Goal: Task Accomplishment & Management: Manage account settings

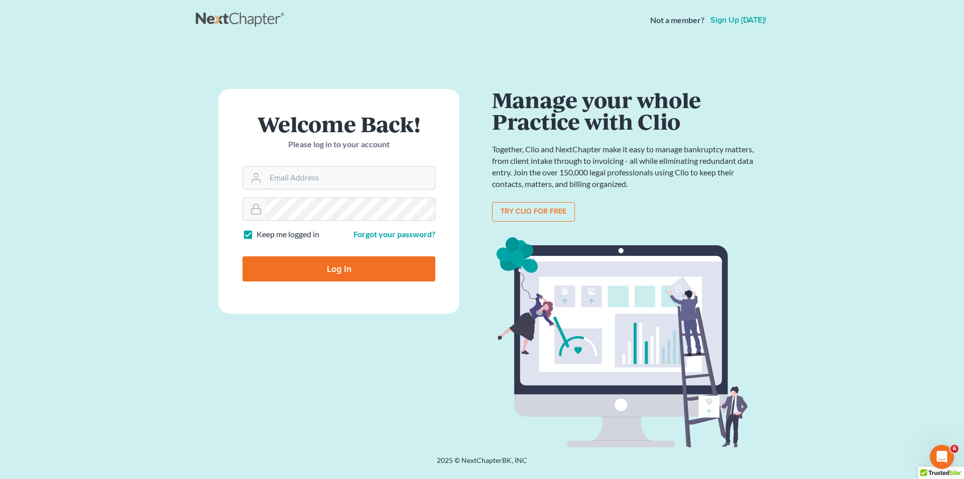
type input "[EMAIL_ADDRESS][DOMAIN_NAME]"
click at [325, 275] on input "Log In" at bounding box center [339, 268] width 193 height 25
type input "Thinking..."
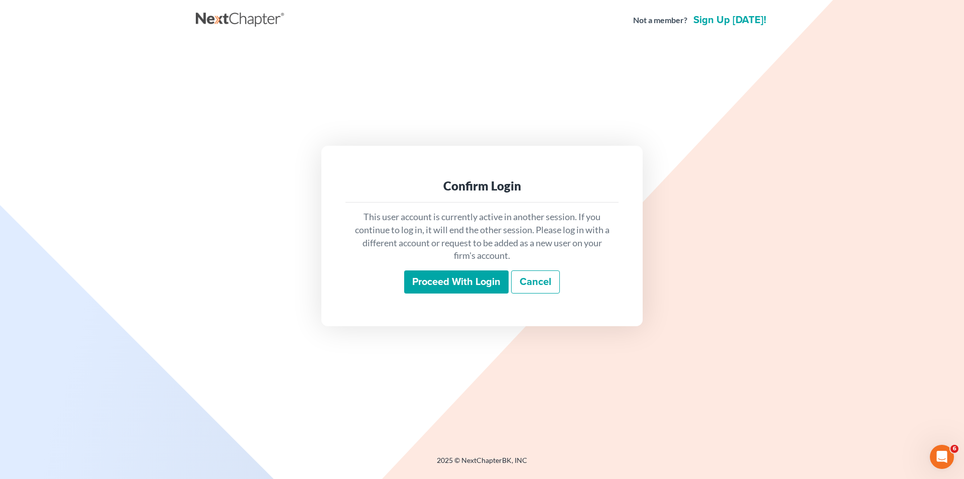
click at [483, 277] on input "Proceed with login" at bounding box center [456, 281] width 104 height 23
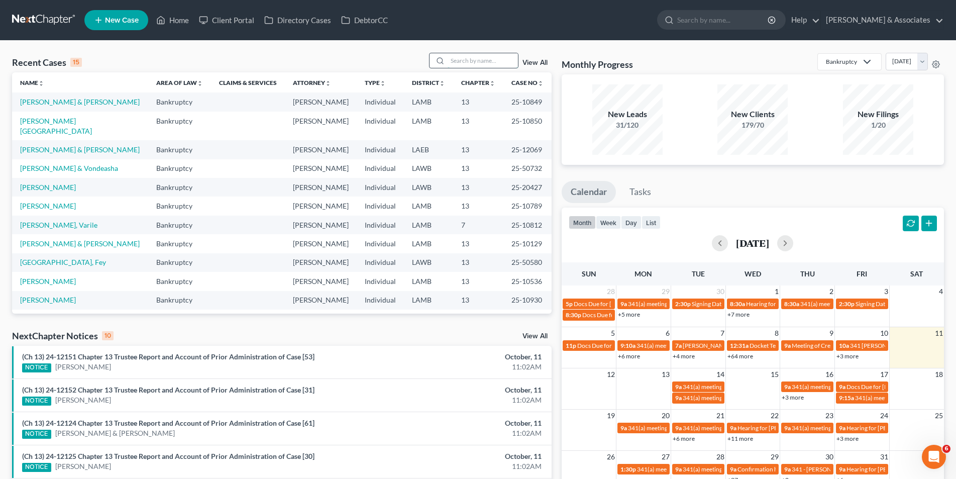
click at [465, 62] on input "search" at bounding box center [482, 60] width 70 height 15
type input "henderson"
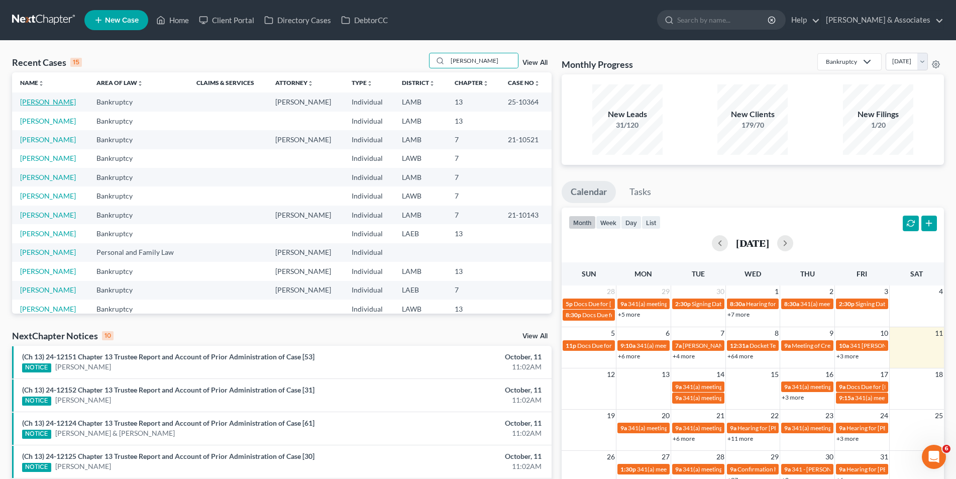
click at [28, 99] on link "Henderson, Sharon" at bounding box center [48, 101] width 56 height 9
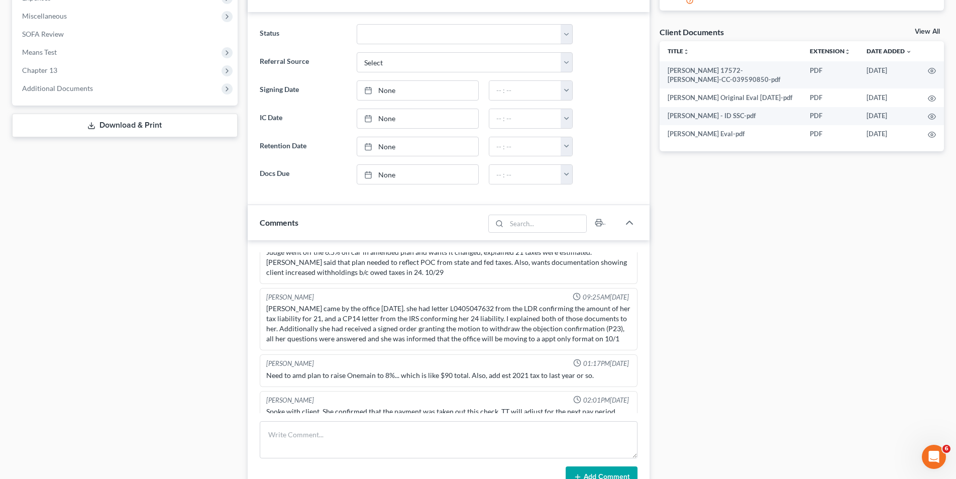
scroll to position [402, 0]
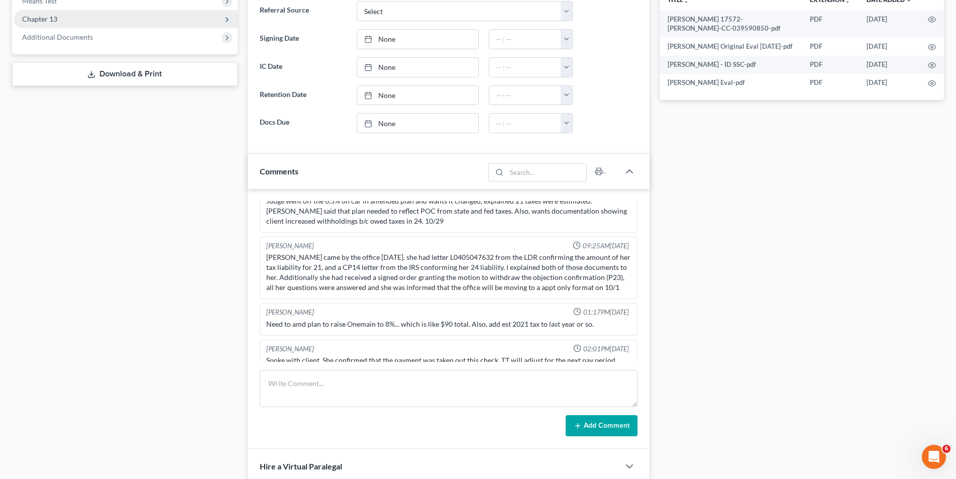
click at [59, 25] on span "Chapter 13" at bounding box center [125, 19] width 223 height 18
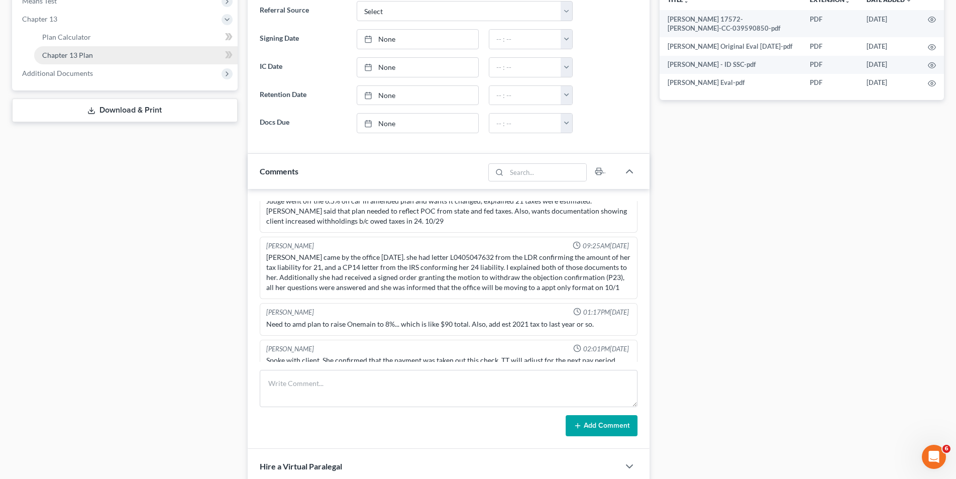
click at [65, 48] on link "Chapter 13 Plan" at bounding box center [135, 55] width 203 height 18
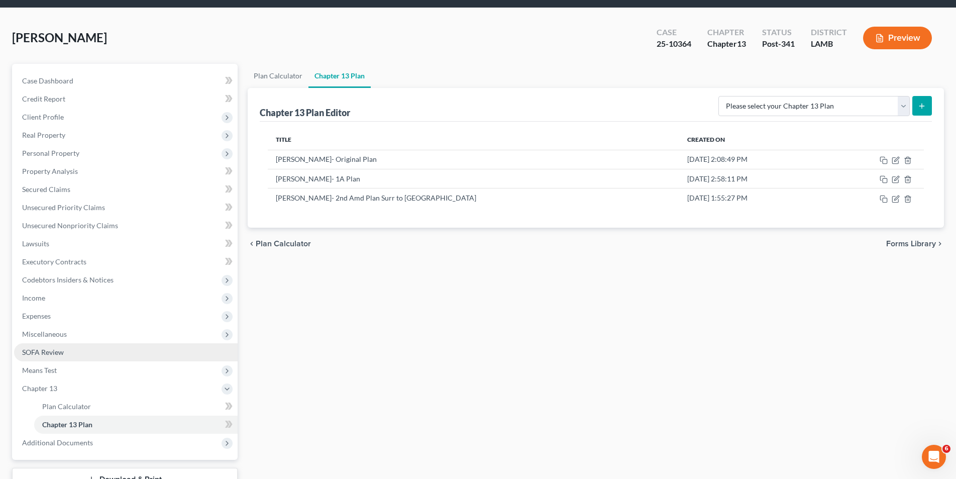
scroll to position [83, 0]
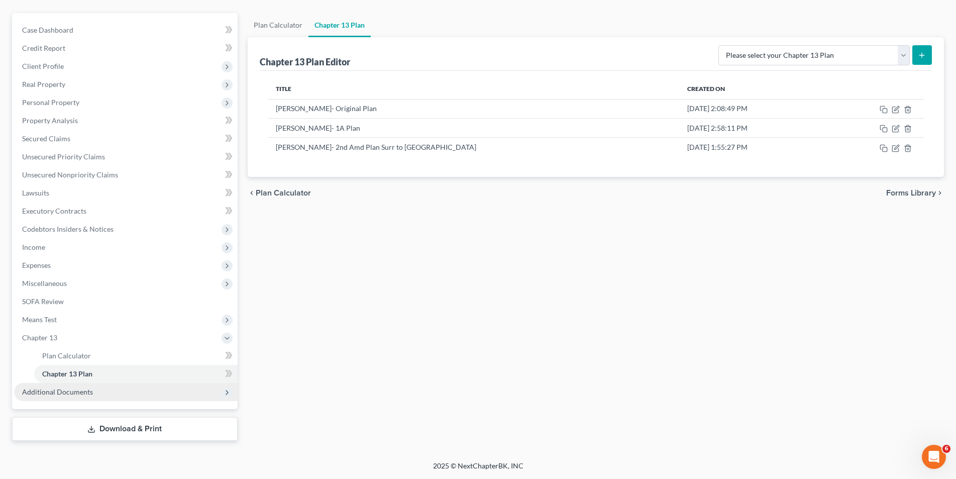
click at [56, 388] on span "Additional Documents" at bounding box center [57, 391] width 71 height 9
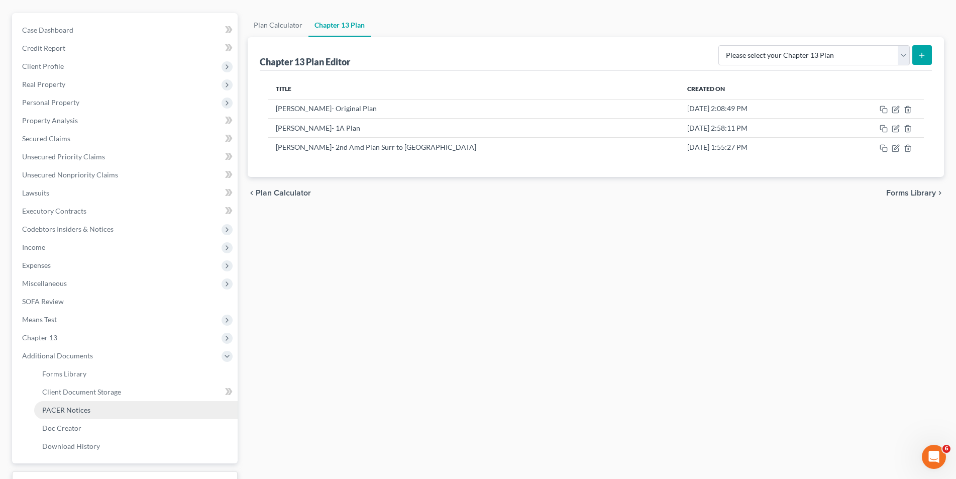
click at [60, 407] on span "PACER Notices" at bounding box center [66, 409] width 48 height 9
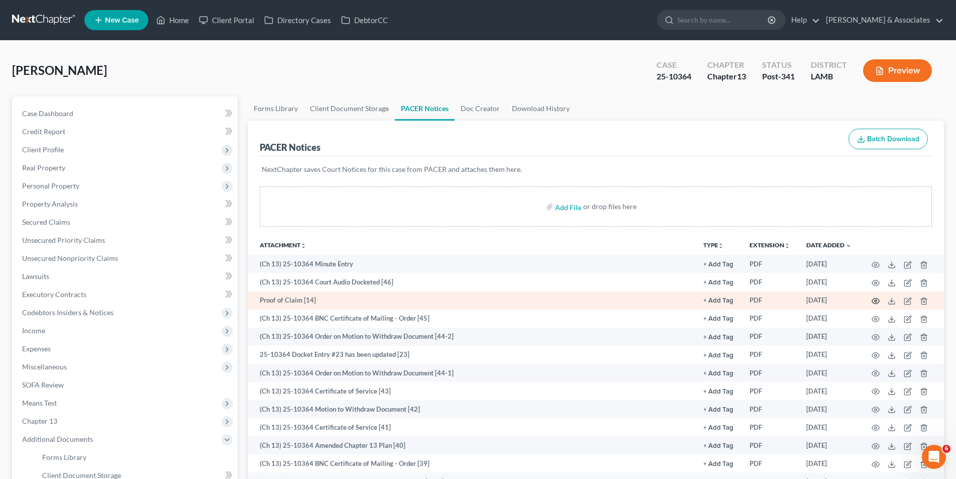
click at [873, 299] on icon "button" at bounding box center [876, 301] width 8 height 6
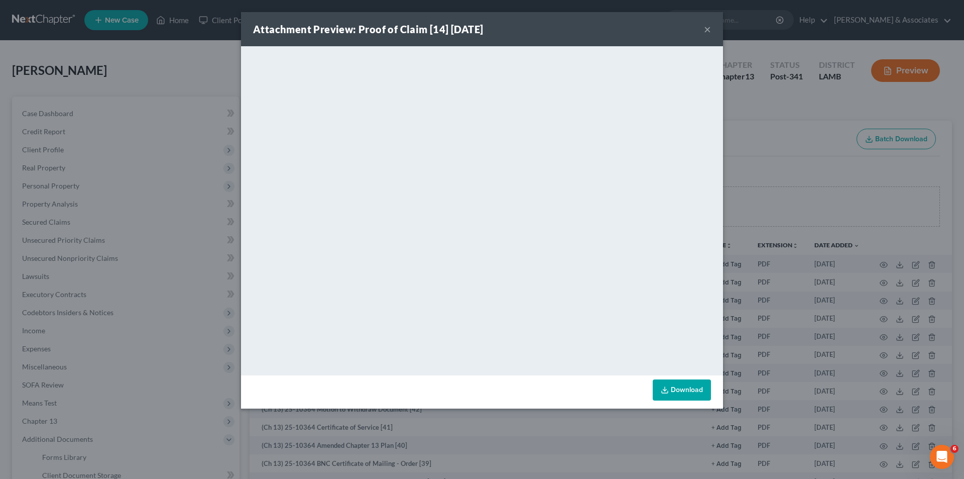
click at [704, 30] on button "×" at bounding box center [707, 29] width 7 height 12
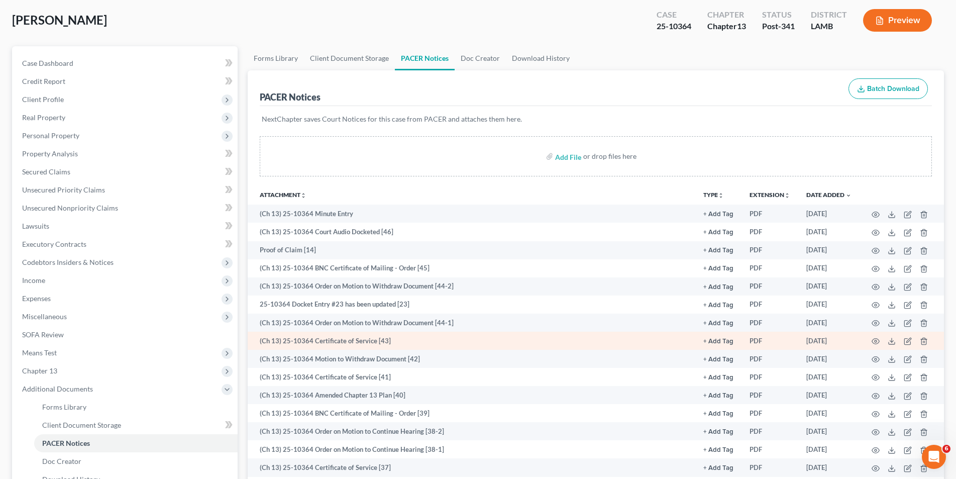
scroll to position [100, 0]
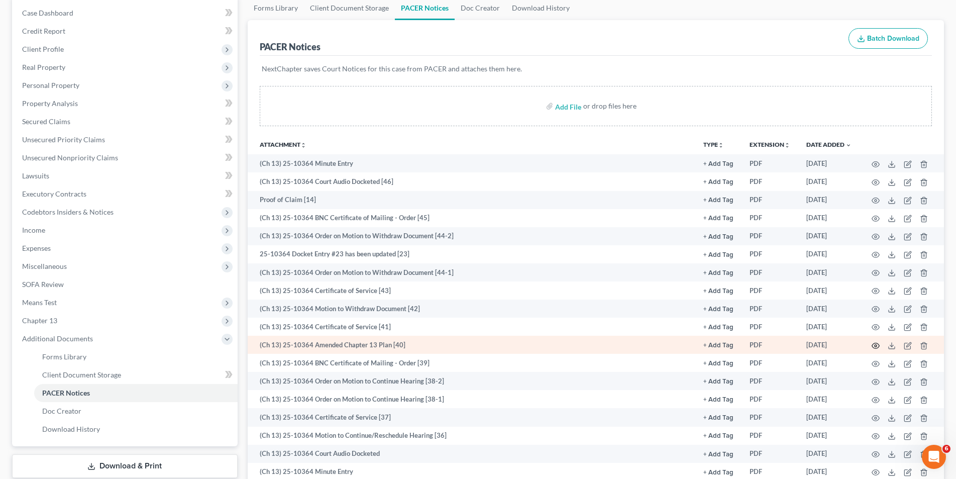
click at [873, 344] on icon "button" at bounding box center [875, 345] width 8 height 8
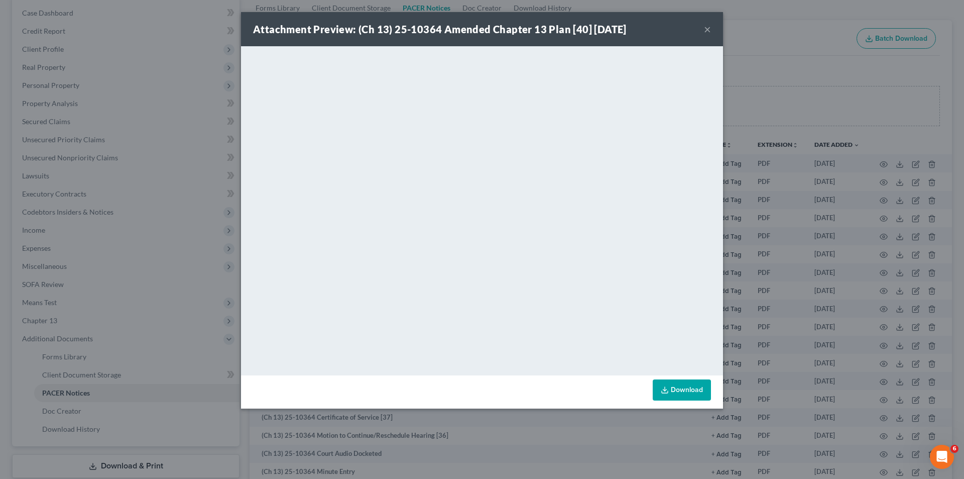
click at [704, 30] on button "×" at bounding box center [707, 29] width 7 height 12
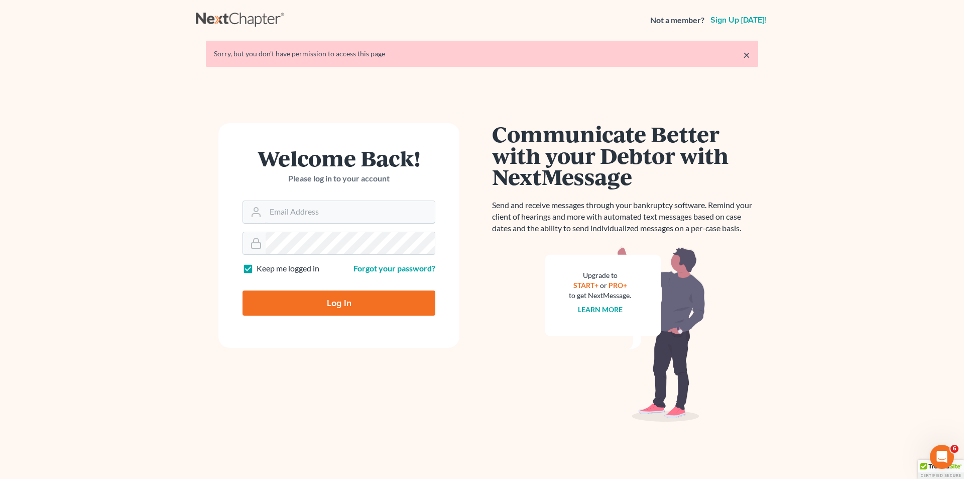
type input "[EMAIL_ADDRESS][DOMAIN_NAME]"
click at [365, 313] on input "Log In" at bounding box center [339, 302] width 193 height 25
type input "Thinking..."
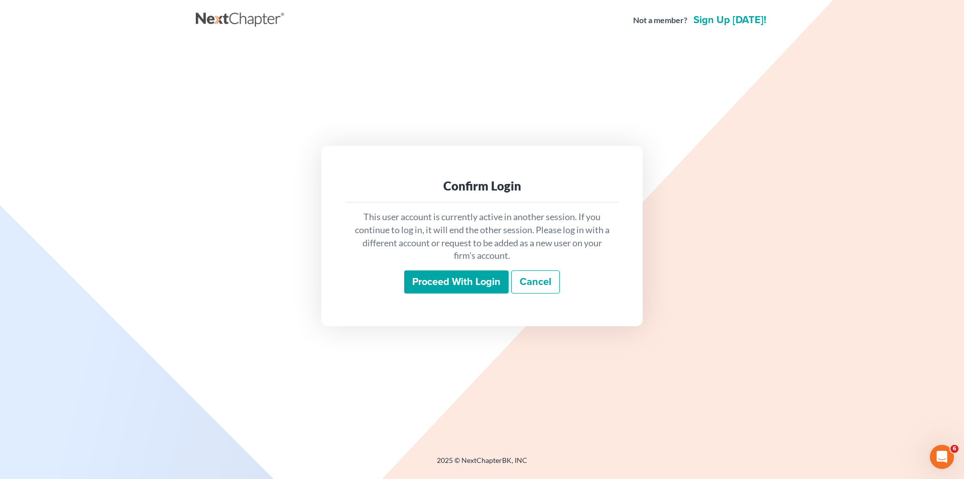
click at [418, 280] on input "Proceed with login" at bounding box center [456, 281] width 104 height 23
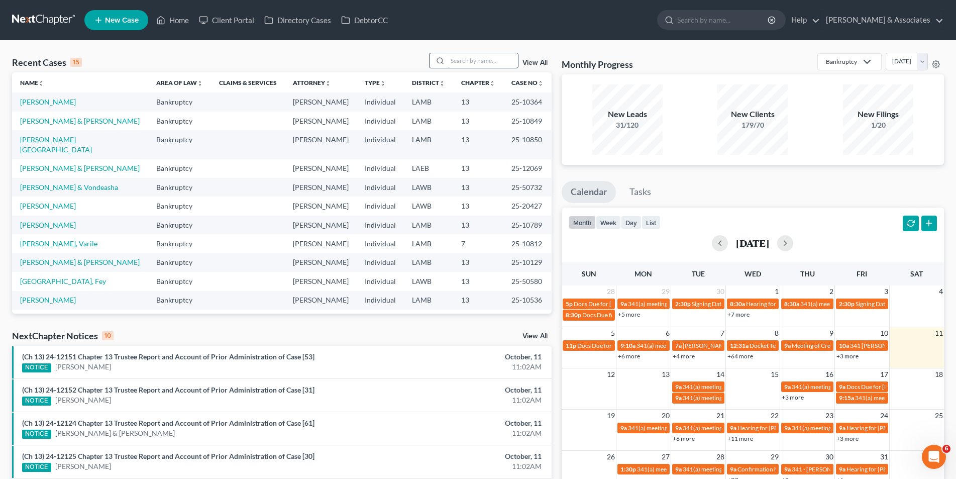
click at [457, 66] on input "search" at bounding box center [482, 60] width 70 height 15
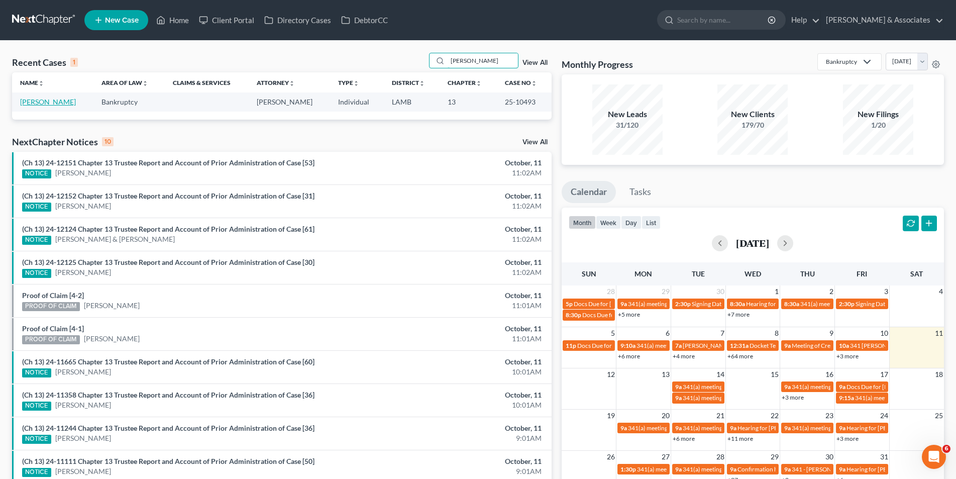
type input "johnson, corey"
click at [36, 102] on link "[PERSON_NAME]" at bounding box center [48, 101] width 56 height 9
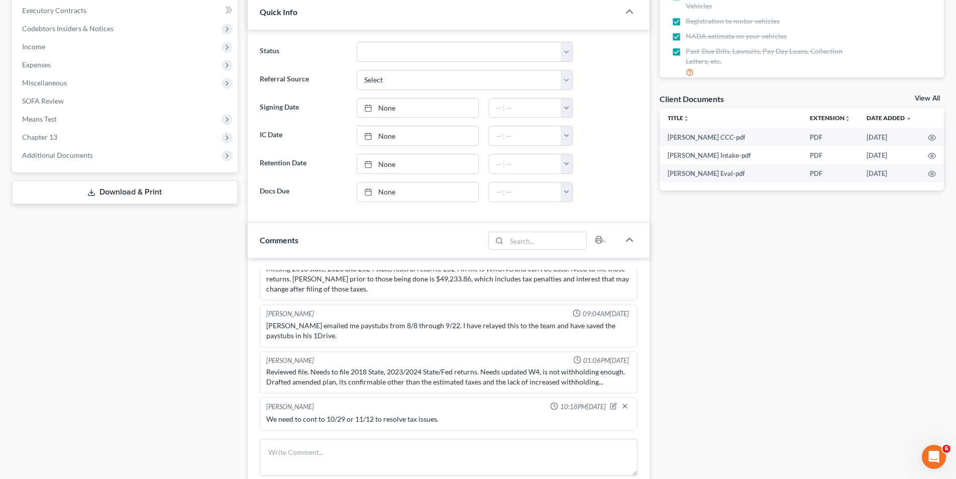
scroll to position [301, 0]
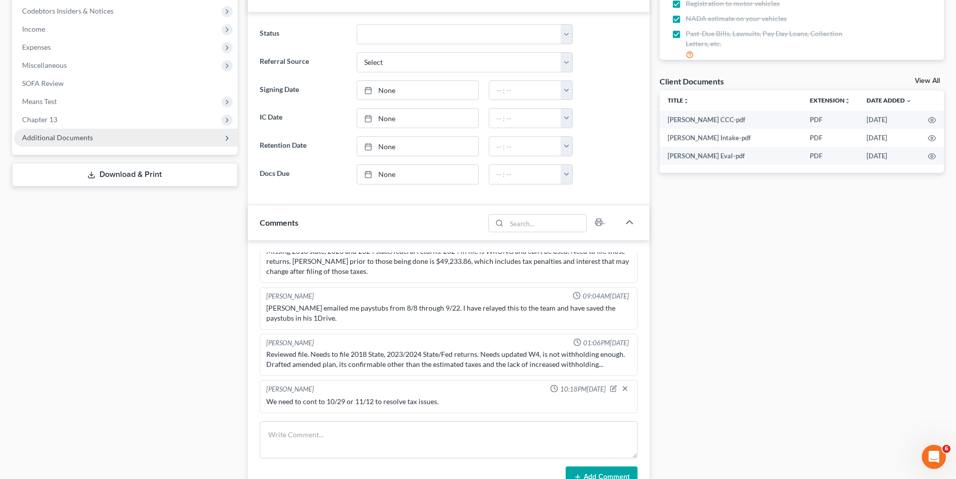
click at [60, 130] on span "Additional Documents" at bounding box center [125, 138] width 223 height 18
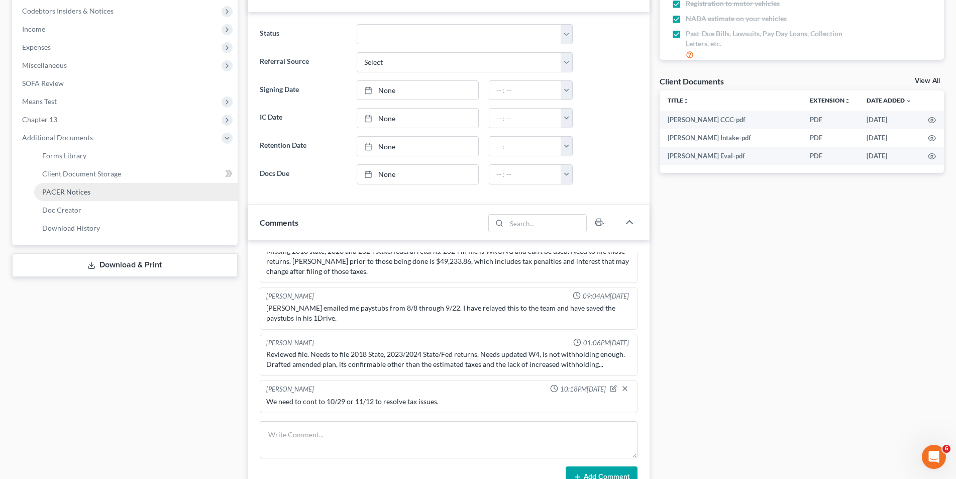
click at [82, 194] on span "PACER Notices" at bounding box center [66, 191] width 48 height 9
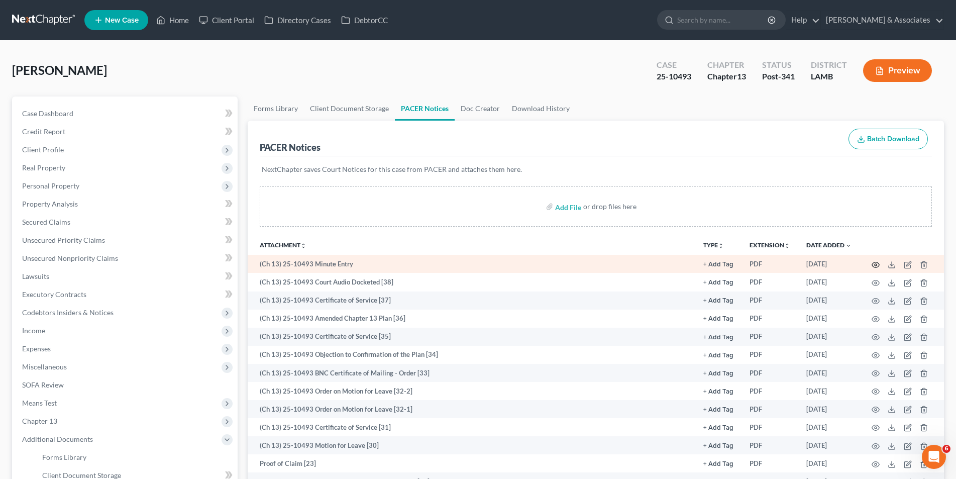
click at [875, 268] on icon "button" at bounding box center [875, 265] width 8 height 8
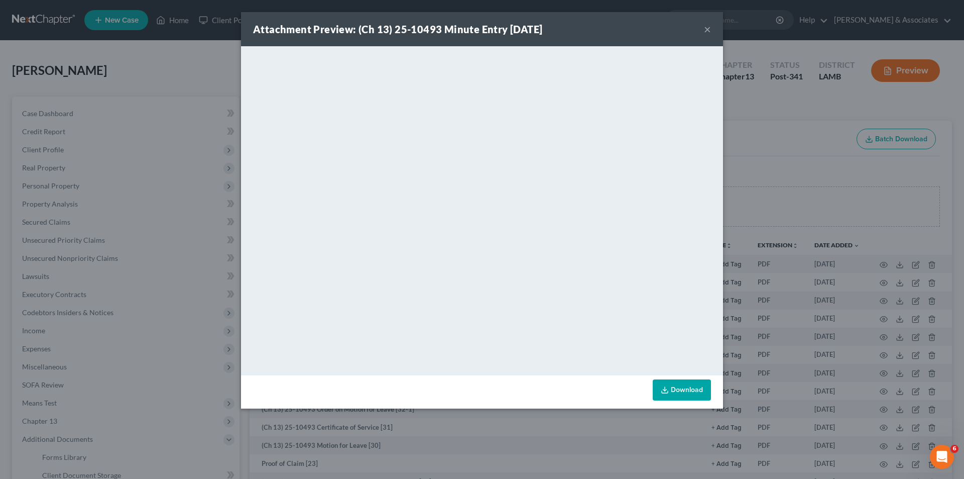
click at [707, 30] on button "×" at bounding box center [707, 29] width 7 height 12
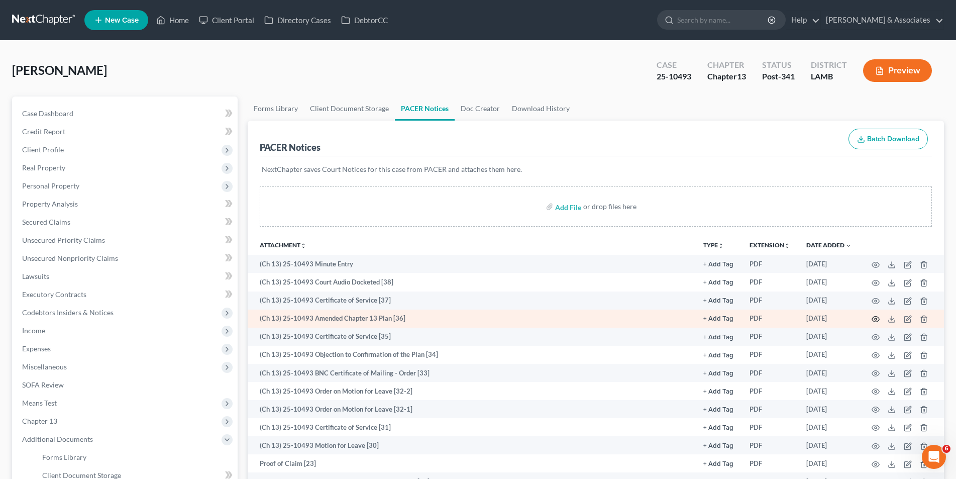
click at [874, 318] on circle "button" at bounding box center [875, 319] width 2 height 2
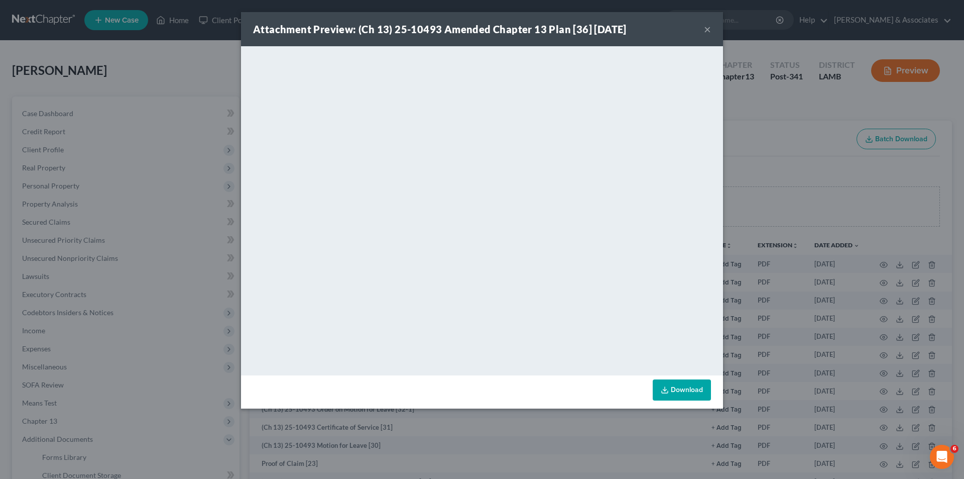
click at [708, 30] on button "×" at bounding box center [707, 29] width 7 height 12
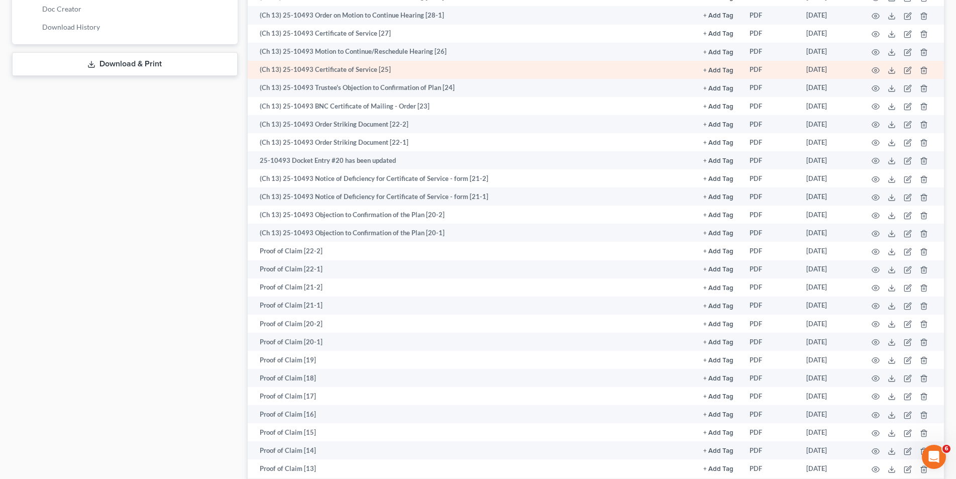
scroll to position [653, 0]
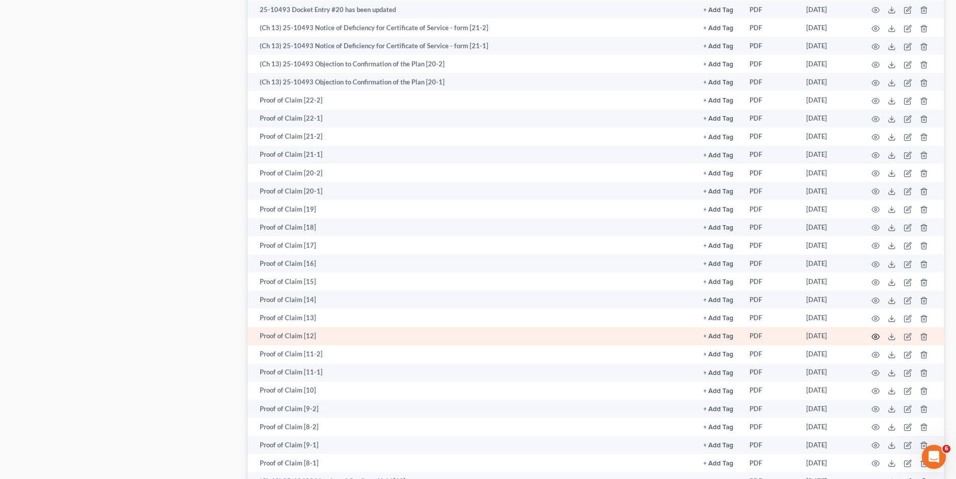
click at [877, 335] on icon "button" at bounding box center [875, 336] width 8 height 8
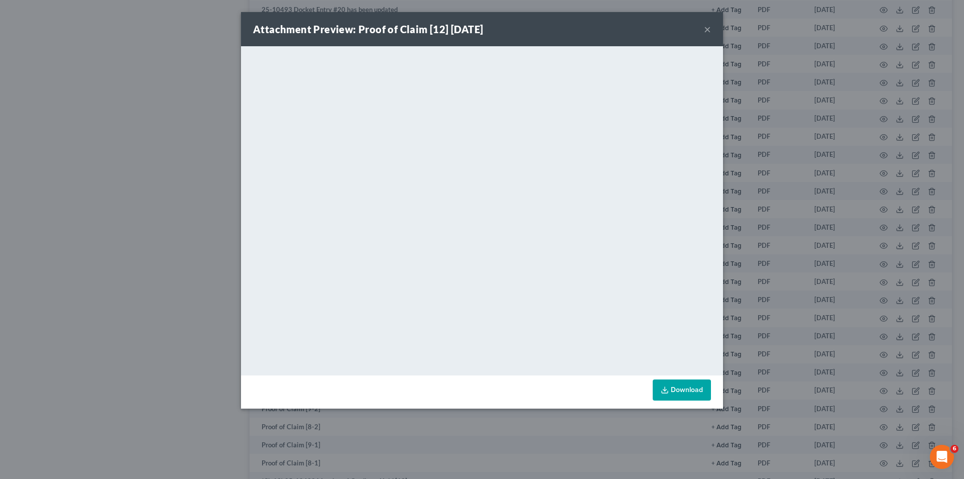
drag, startPoint x: 704, startPoint y: 28, endPoint x: 665, endPoint y: 49, distance: 43.8
click at [704, 28] on button "×" at bounding box center [707, 29] width 7 height 12
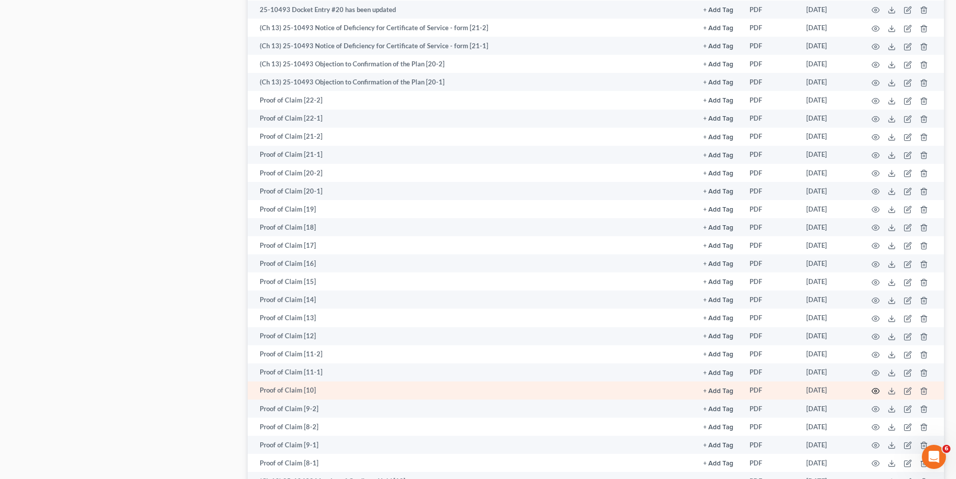
click at [877, 391] on icon "button" at bounding box center [875, 391] width 8 height 8
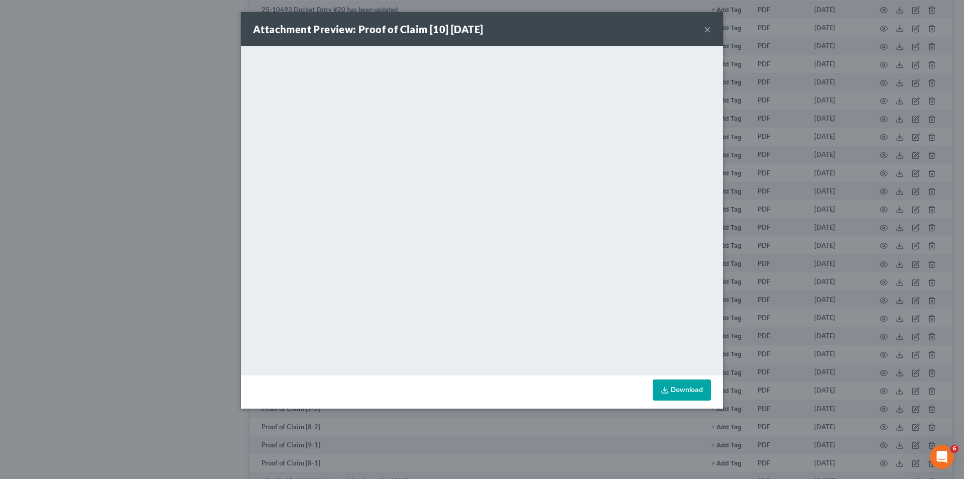
click at [705, 31] on button "×" at bounding box center [707, 29] width 7 height 12
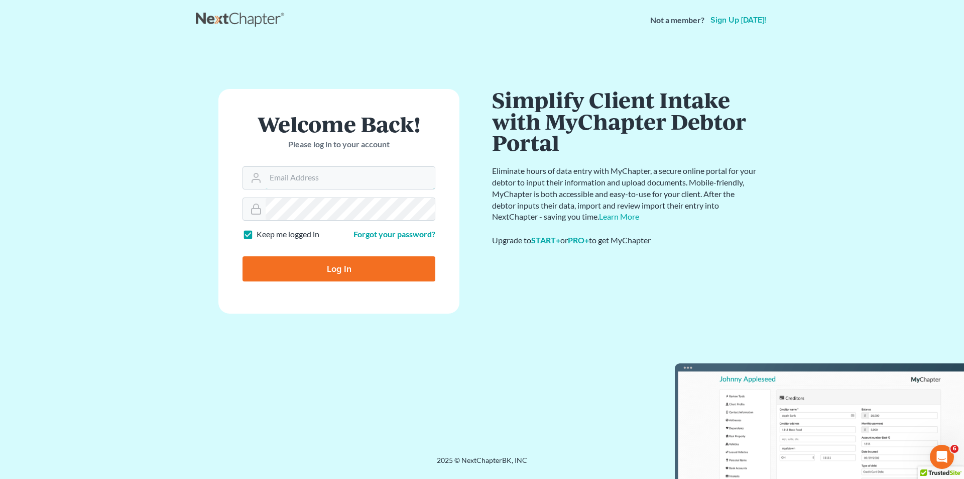
type input "[EMAIL_ADDRESS][DOMAIN_NAME]"
click at [315, 265] on input "Log In" at bounding box center [339, 268] width 193 height 25
type input "Thinking..."
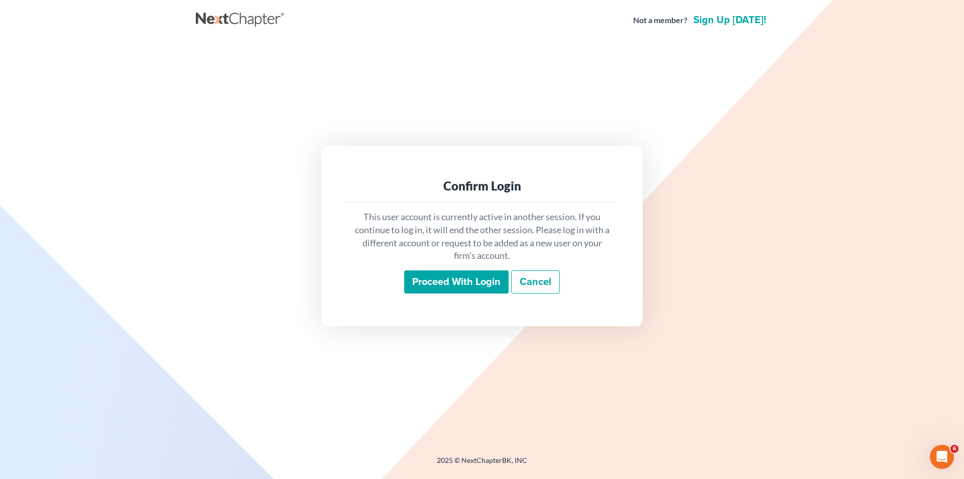
click at [494, 290] on input "Proceed with login" at bounding box center [456, 281] width 104 height 23
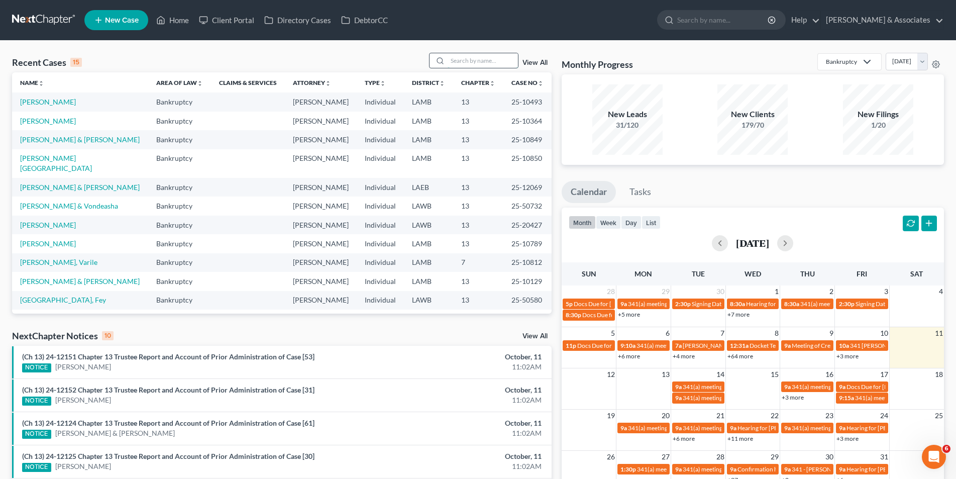
click at [451, 65] on input "search" at bounding box center [482, 60] width 70 height 15
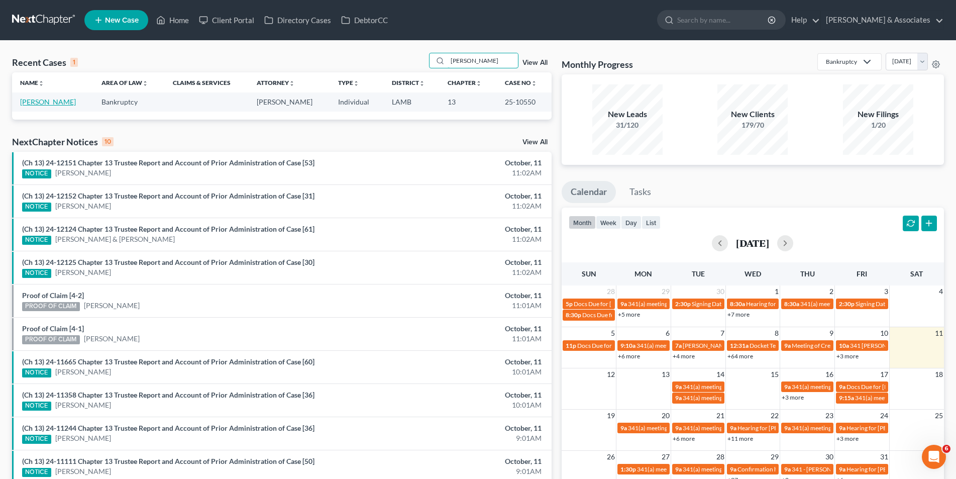
type input "brown, tekisha"
click at [53, 99] on link "[PERSON_NAME]" at bounding box center [48, 101] width 56 height 9
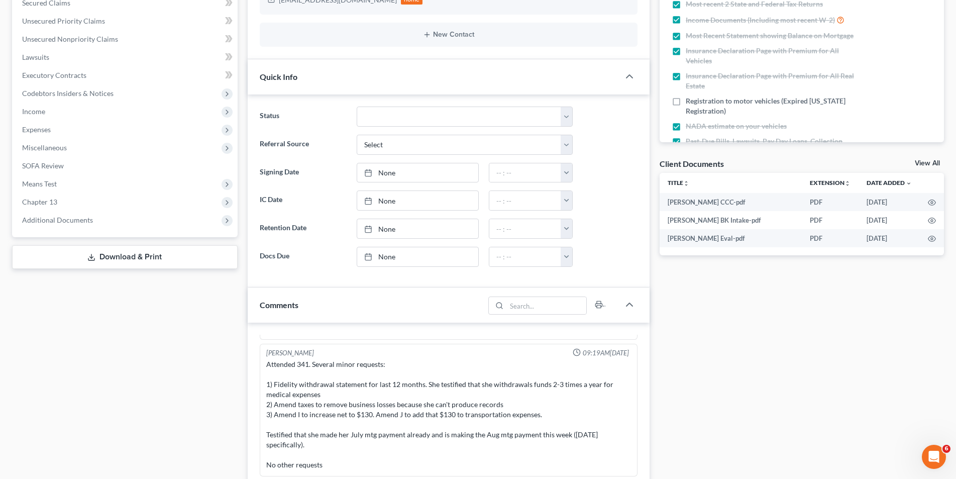
scroll to position [201, 0]
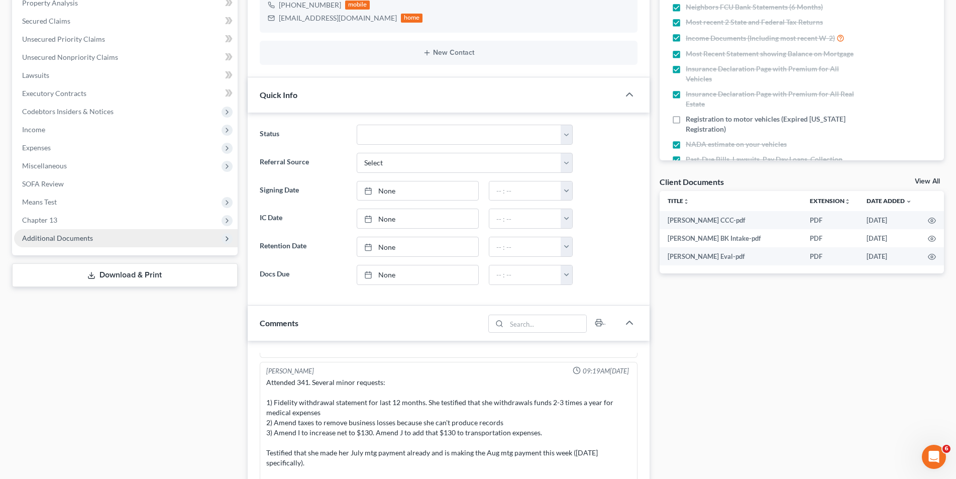
click at [56, 243] on span "Additional Documents" at bounding box center [125, 238] width 223 height 18
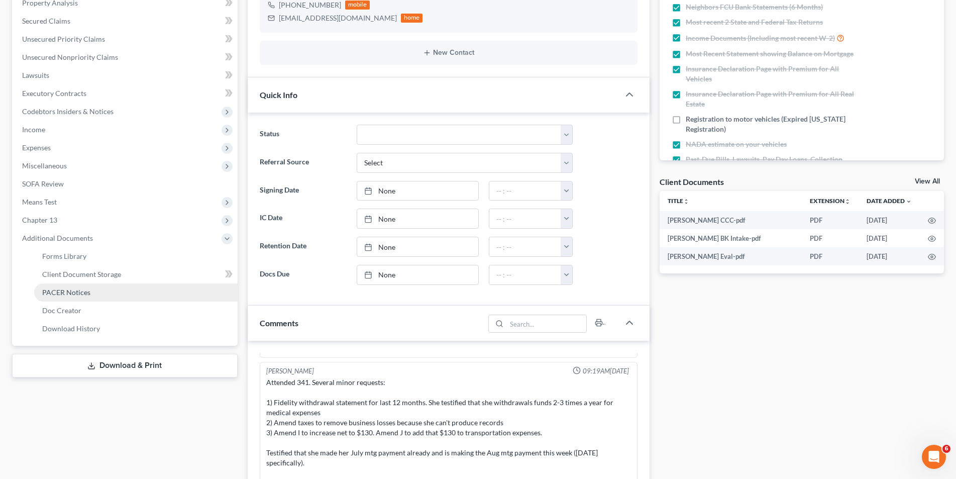
click at [55, 290] on span "PACER Notices" at bounding box center [66, 292] width 48 height 9
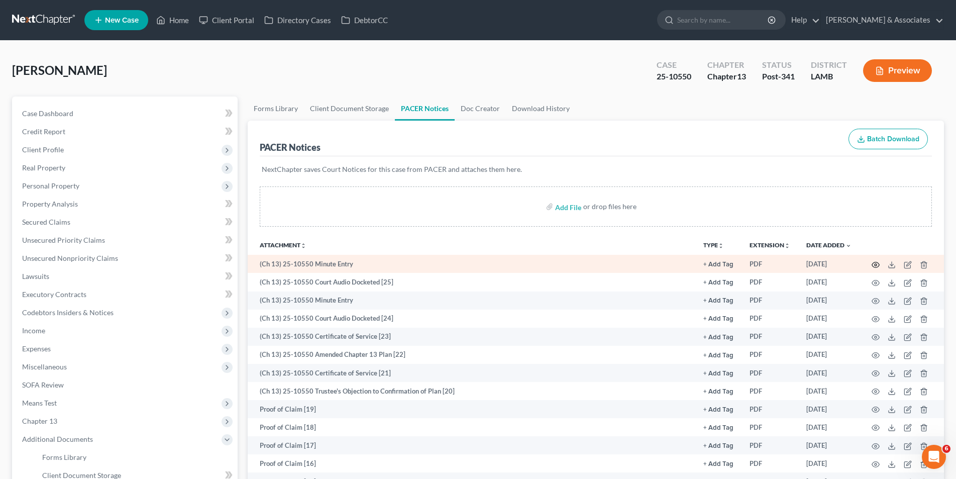
click at [875, 263] on icon "button" at bounding box center [875, 265] width 8 height 8
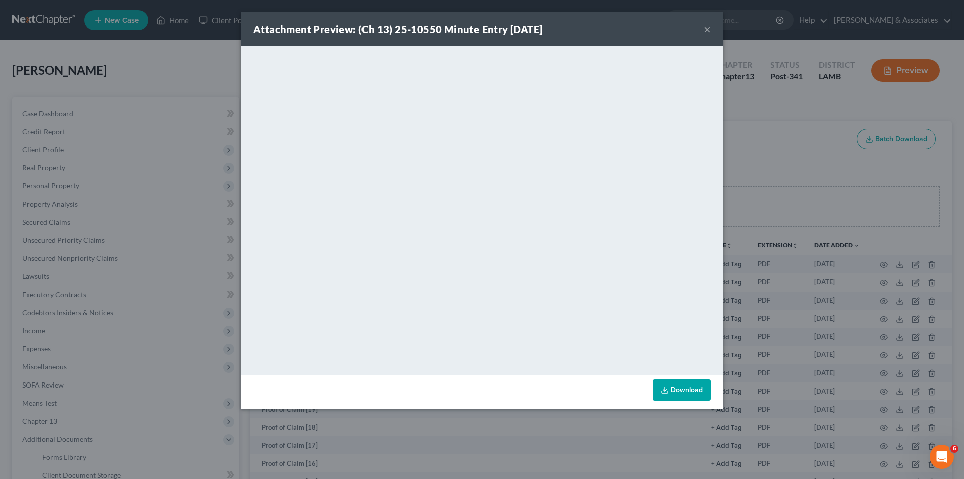
click at [704, 26] on button "×" at bounding box center [707, 29] width 7 height 12
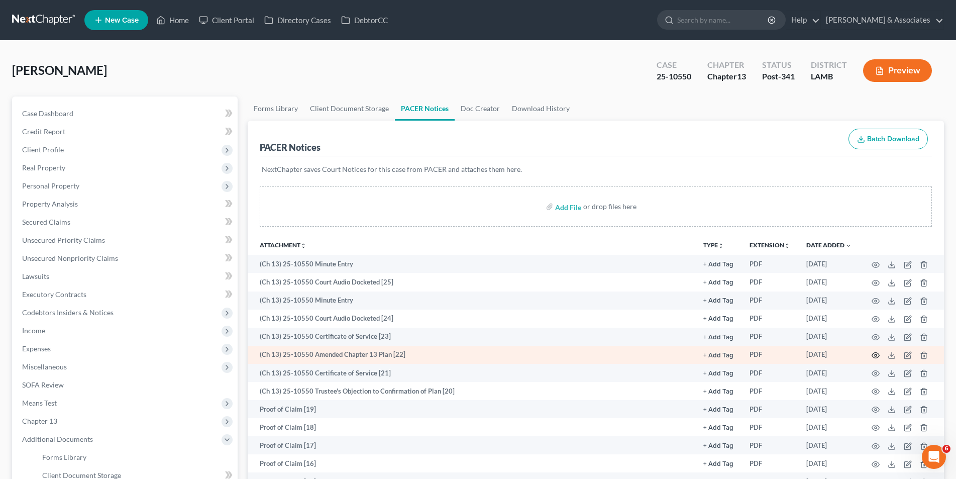
click at [877, 357] on icon "button" at bounding box center [875, 355] width 8 height 8
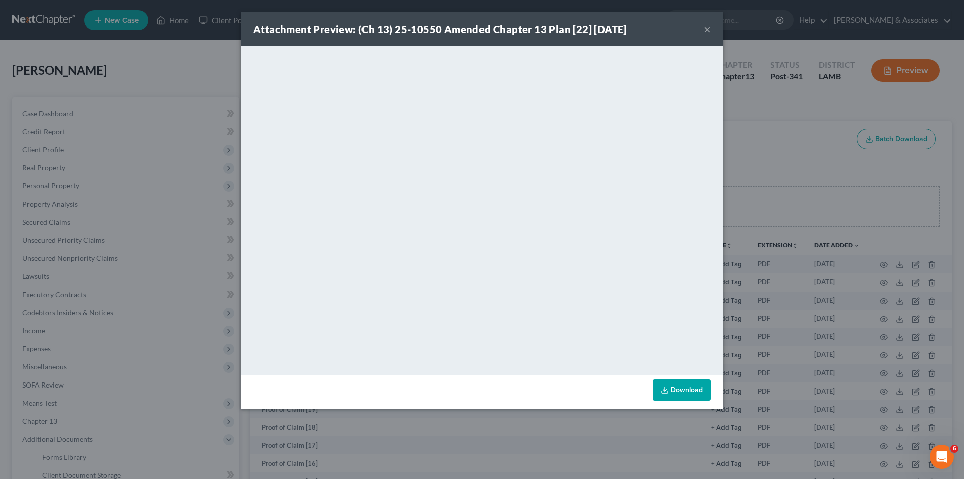
click at [706, 27] on button "×" at bounding box center [707, 29] width 7 height 12
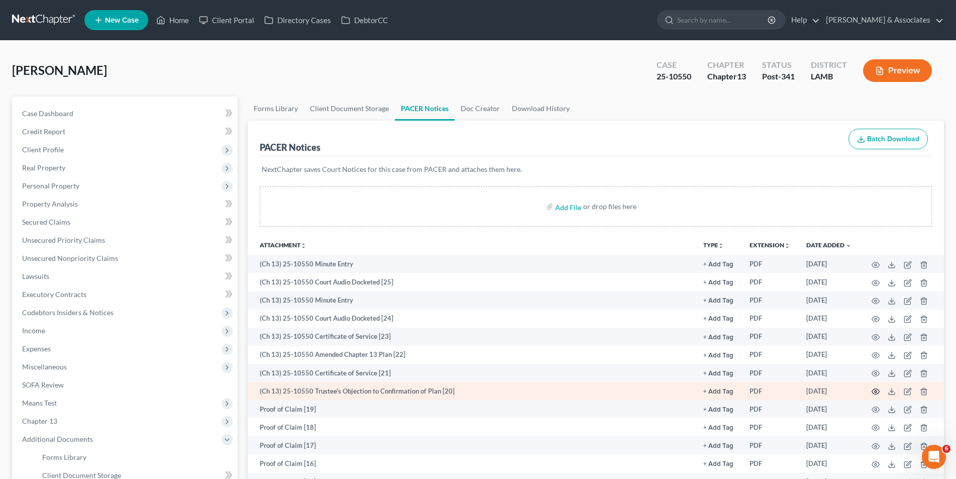
click at [873, 393] on icon "button" at bounding box center [875, 391] width 8 height 8
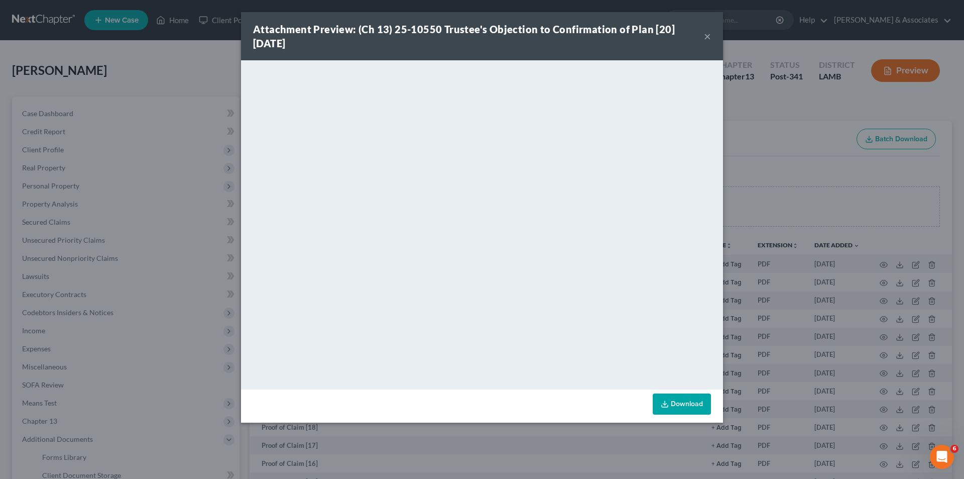
click at [708, 38] on button "×" at bounding box center [707, 36] width 7 height 12
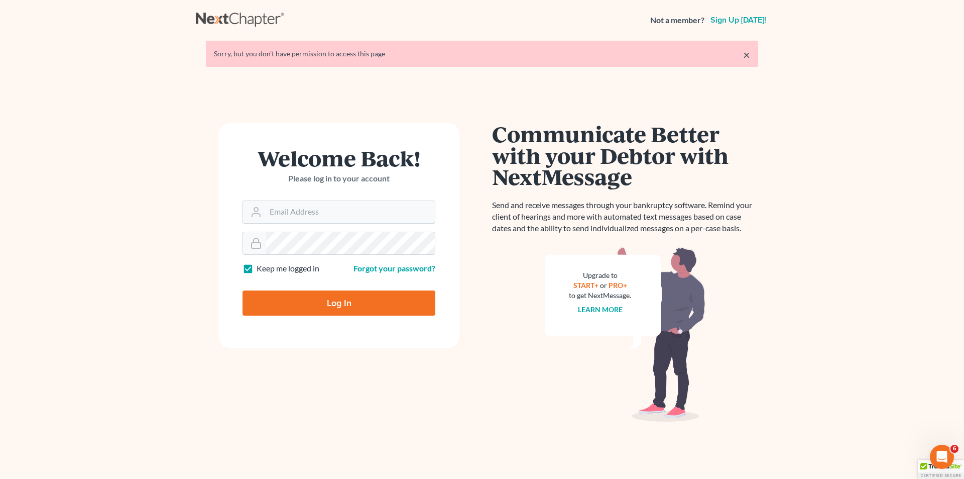
type input "[EMAIL_ADDRESS][DOMAIN_NAME]"
click at [365, 303] on input "Log In" at bounding box center [339, 302] width 193 height 25
type input "Thinking..."
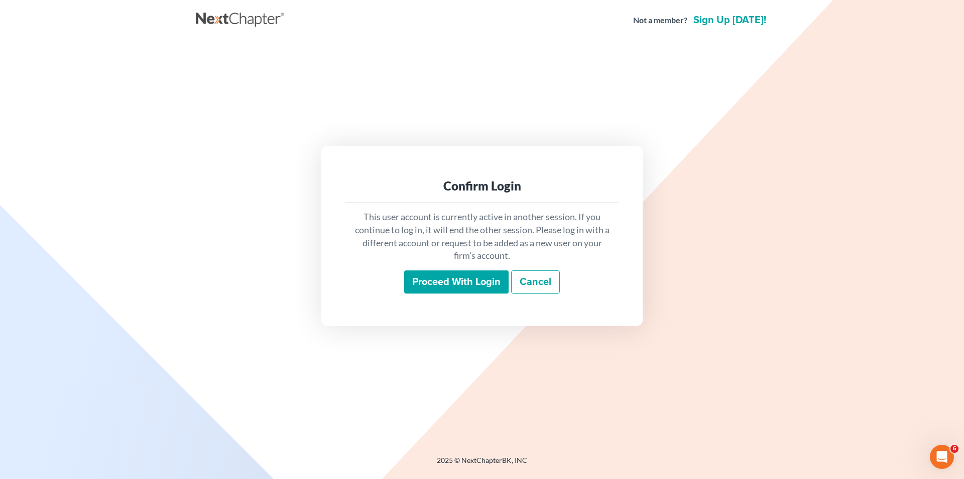
click at [439, 285] on input "Proceed with login" at bounding box center [456, 281] width 104 height 23
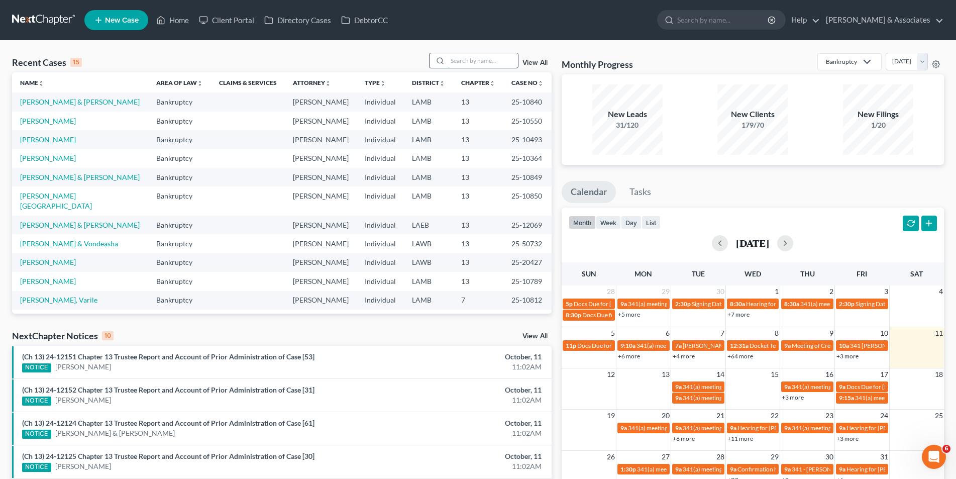
click at [451, 61] on input "search" at bounding box center [482, 60] width 70 height 15
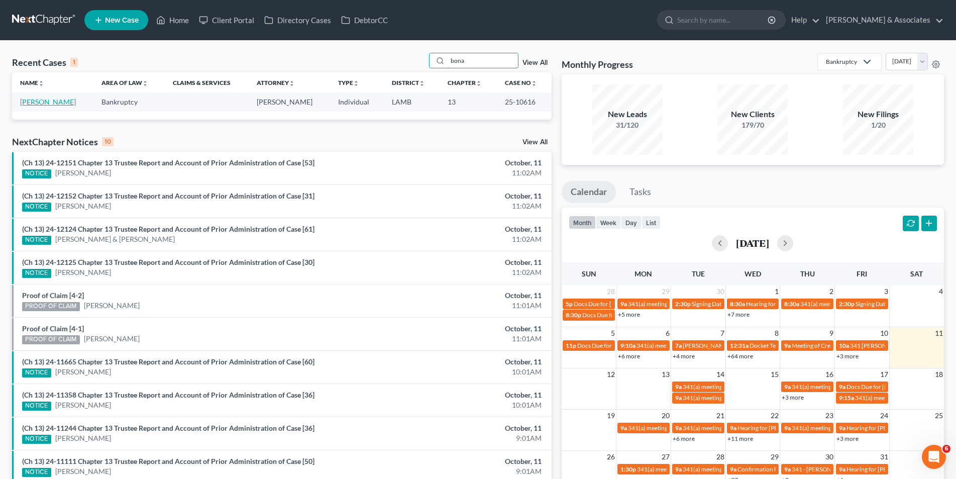
type input "bona"
click at [55, 104] on link "[PERSON_NAME]" at bounding box center [48, 101] width 56 height 9
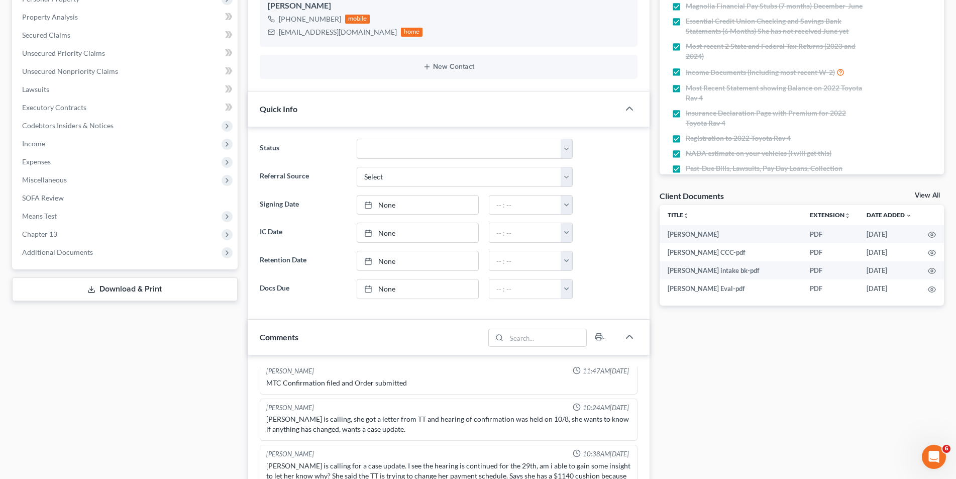
scroll to position [151, 0]
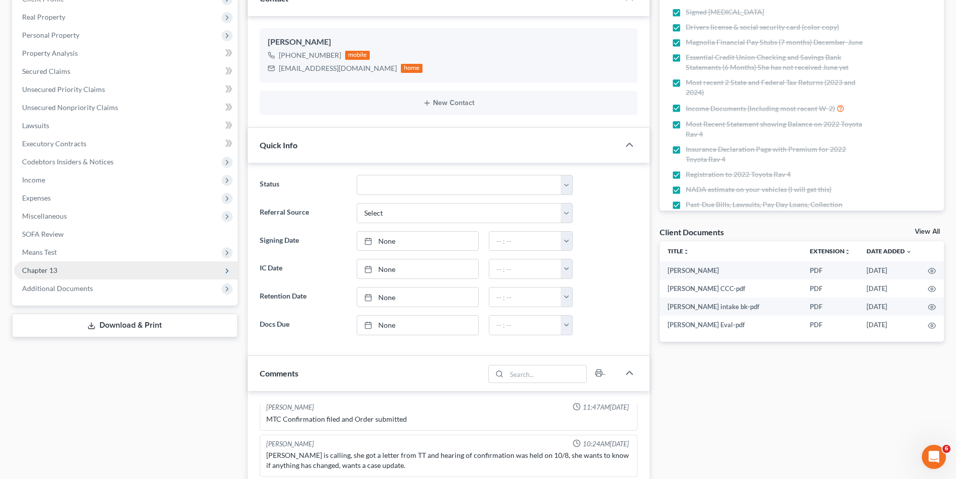
click at [56, 271] on span "Chapter 13" at bounding box center [39, 270] width 35 height 9
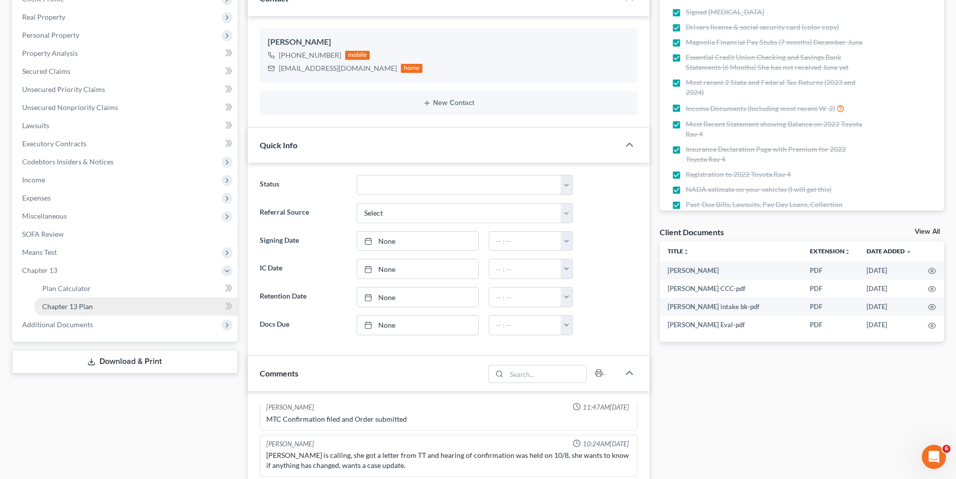
click at [57, 302] on span "Chapter 13 Plan" at bounding box center [67, 306] width 51 height 9
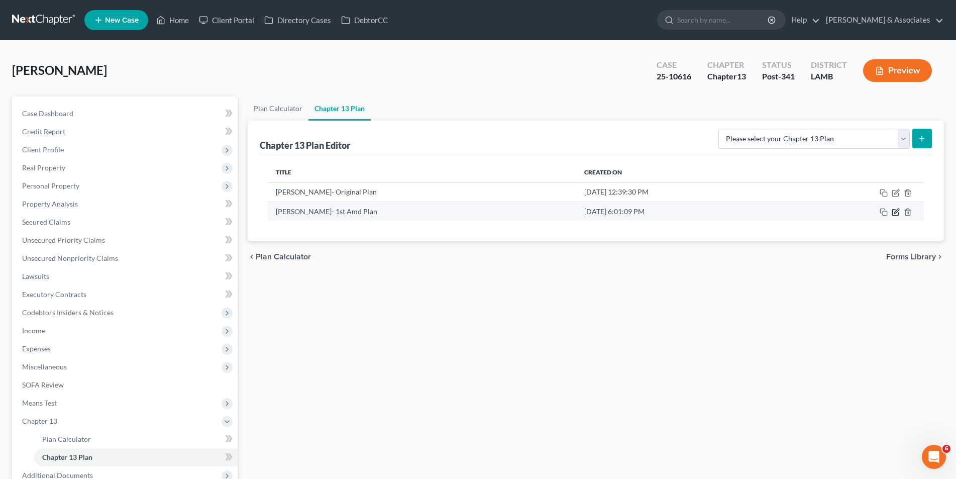
click at [895, 214] on icon "button" at bounding box center [895, 212] width 8 height 8
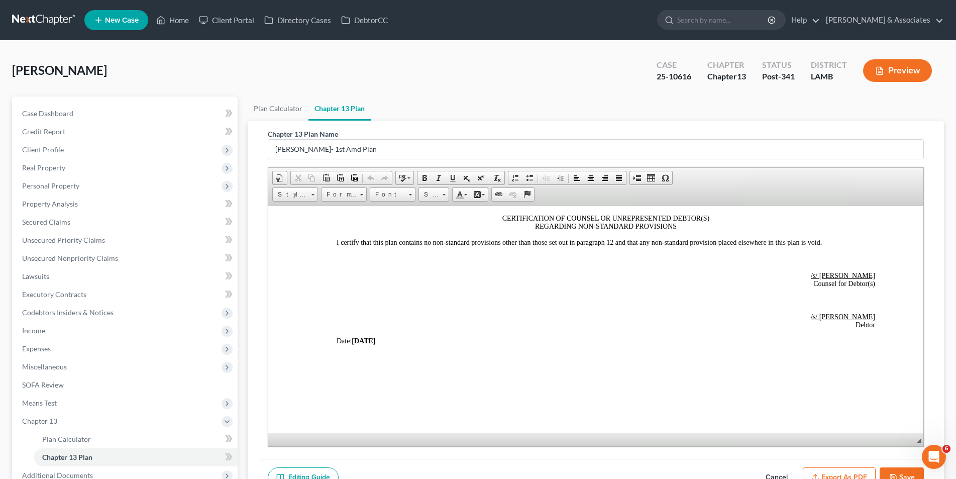
scroll to position [2349, 0]
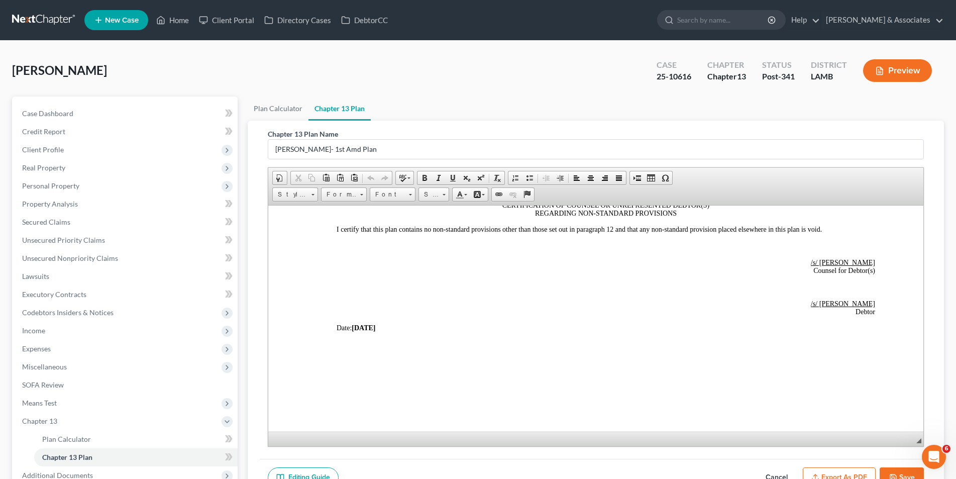
click at [895, 475] on icon "button" at bounding box center [893, 477] width 8 height 8
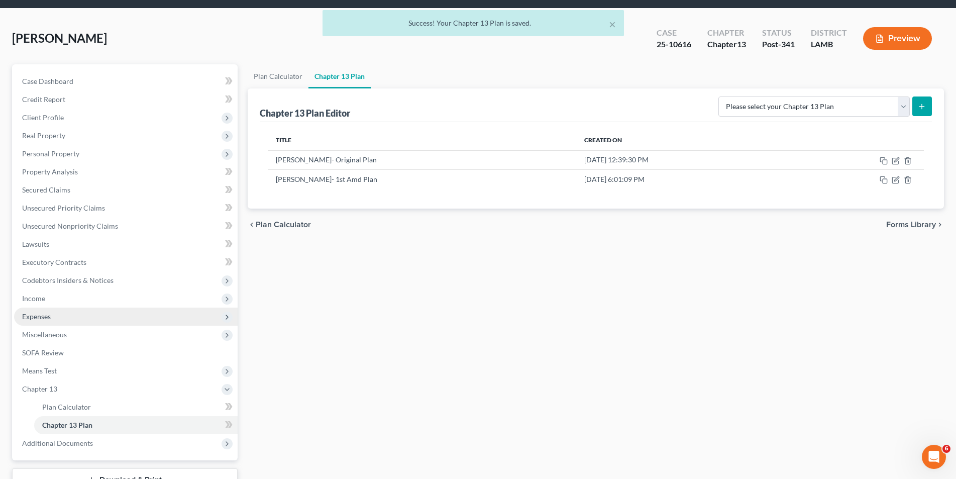
scroll to position [50, 0]
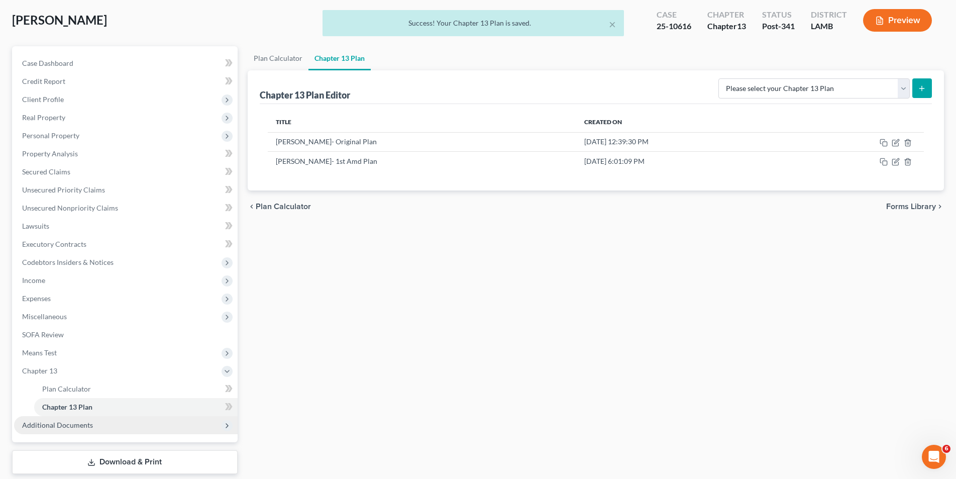
click at [68, 427] on span "Additional Documents" at bounding box center [57, 424] width 71 height 9
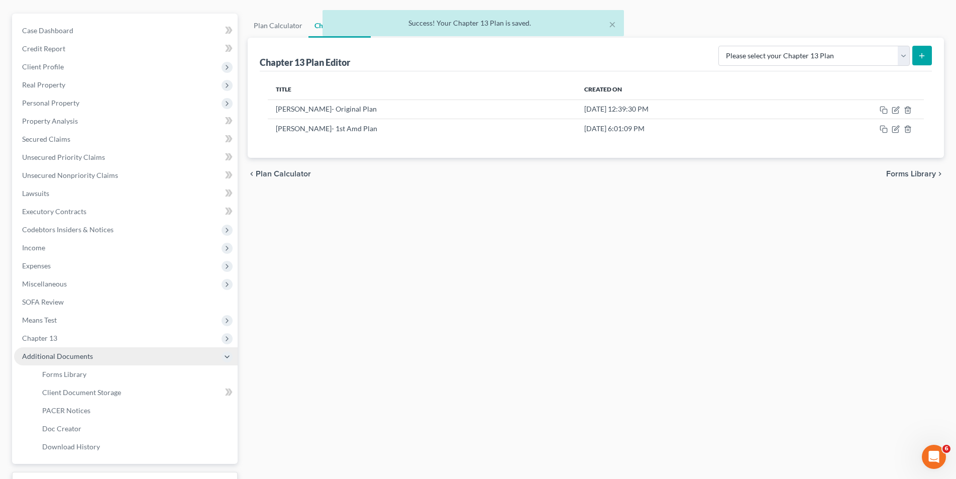
scroll to position [100, 0]
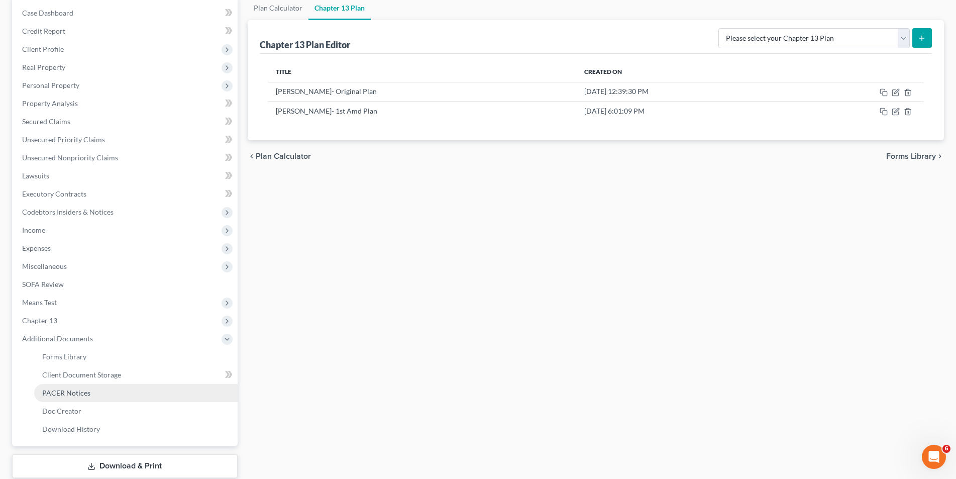
click at [72, 397] on link "PACER Notices" at bounding box center [135, 393] width 203 height 18
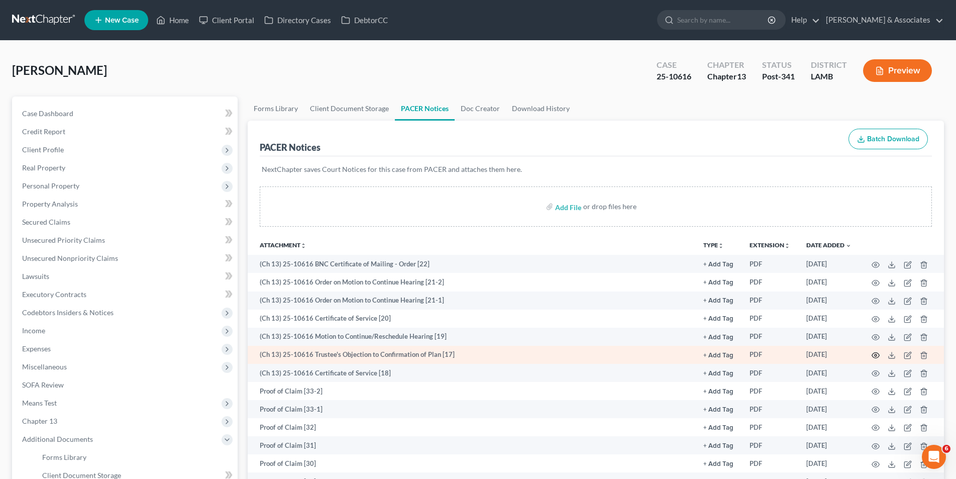
click at [875, 358] on icon "button" at bounding box center [876, 355] width 8 height 6
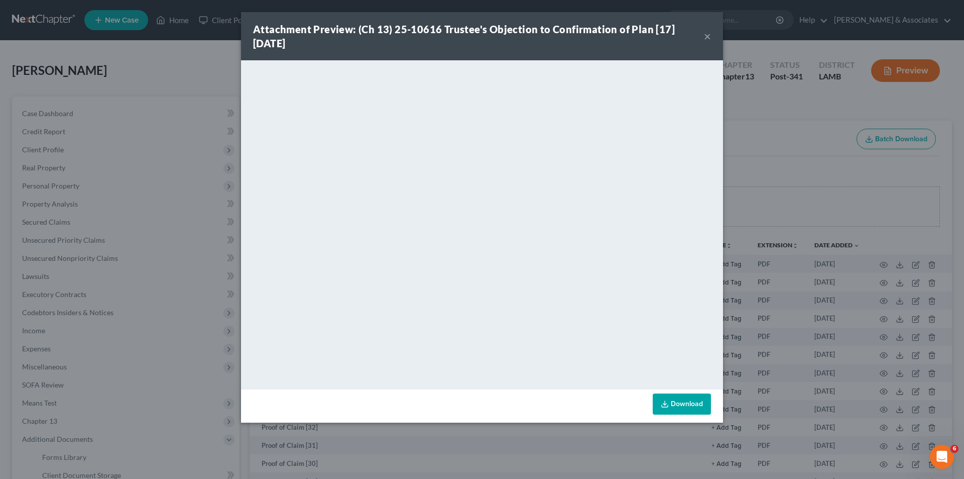
click at [703, 37] on div "Attachment Preview: (Ch 13) 25-10616 Trustee's Objection to Confirmation of Pla…" at bounding box center [478, 36] width 451 height 28
click at [705, 36] on button "×" at bounding box center [707, 36] width 7 height 12
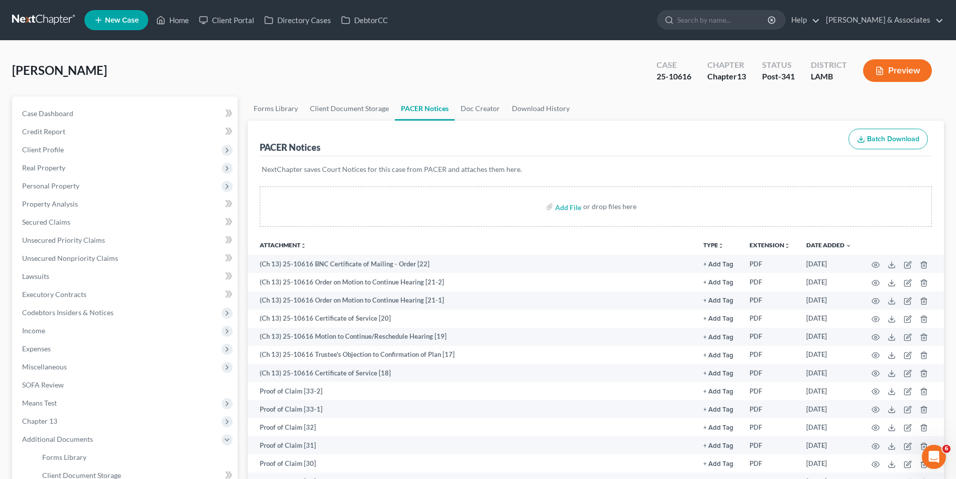
click at [869, 73] on button "Preview" at bounding box center [897, 70] width 69 height 23
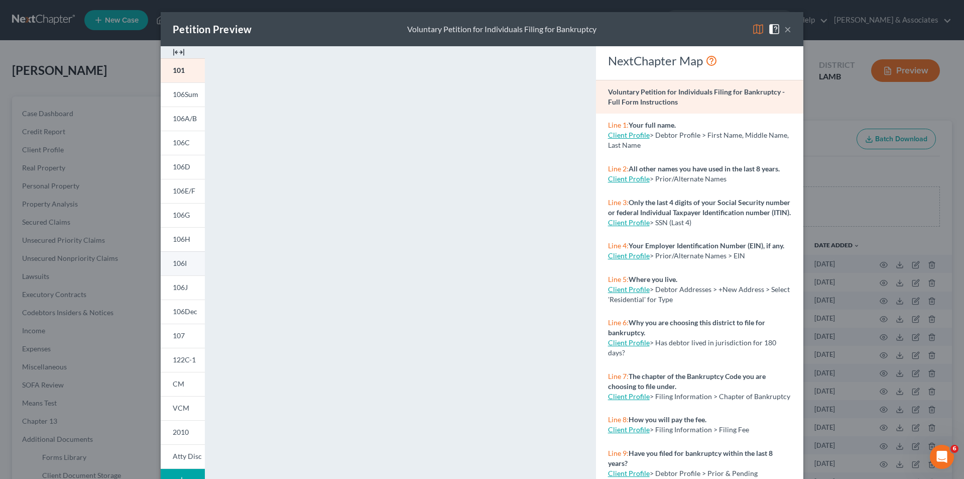
click at [178, 269] on link "106I" at bounding box center [183, 263] width 44 height 24
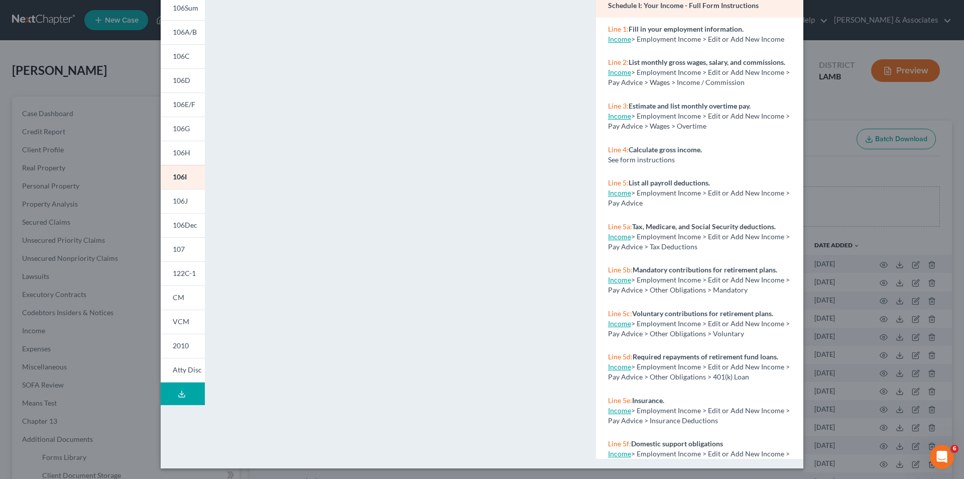
scroll to position [88, 0]
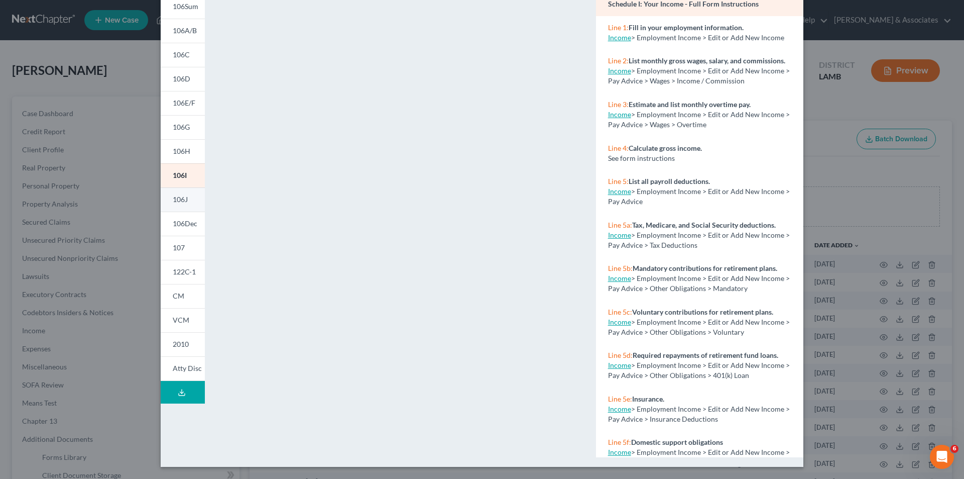
click at [178, 204] on link "106J" at bounding box center [183, 199] width 44 height 24
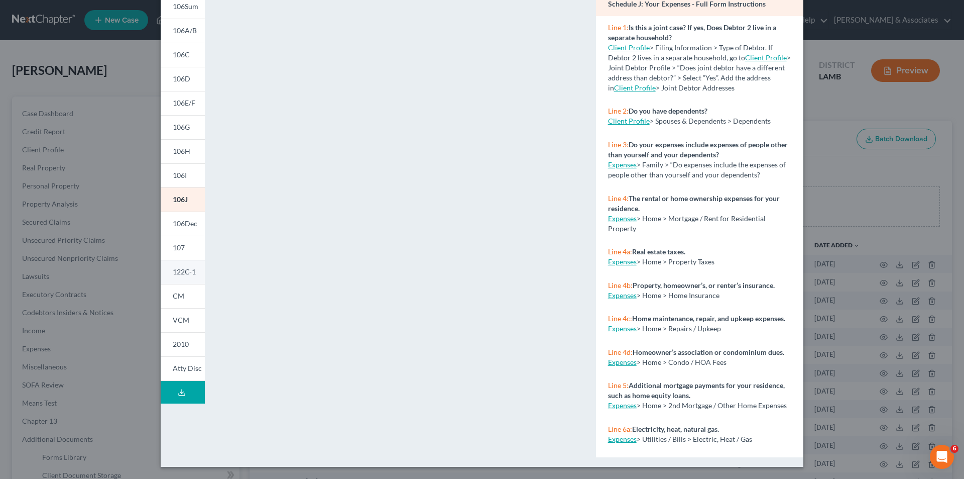
click at [181, 278] on link "122C-1" at bounding box center [183, 272] width 44 height 24
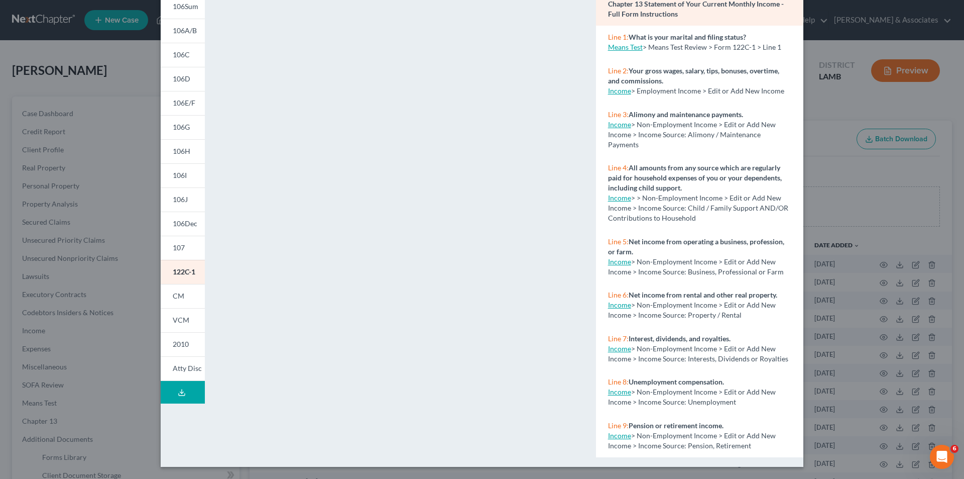
click at [137, 188] on div "Petition Preview Chapter 13 Statement of Your Current Monthly Income × 101 106S…" at bounding box center [482, 239] width 964 height 479
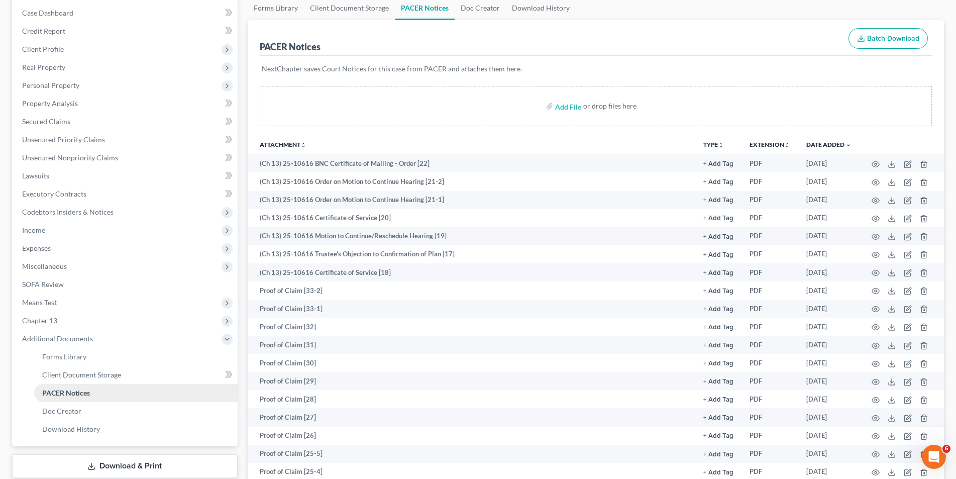
scroll to position [201, 0]
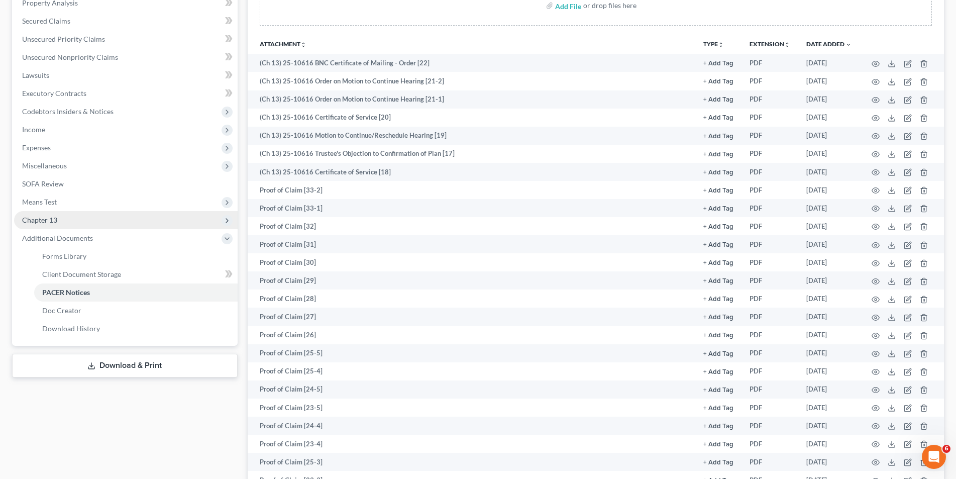
click at [140, 220] on span "Chapter 13" at bounding box center [125, 220] width 223 height 18
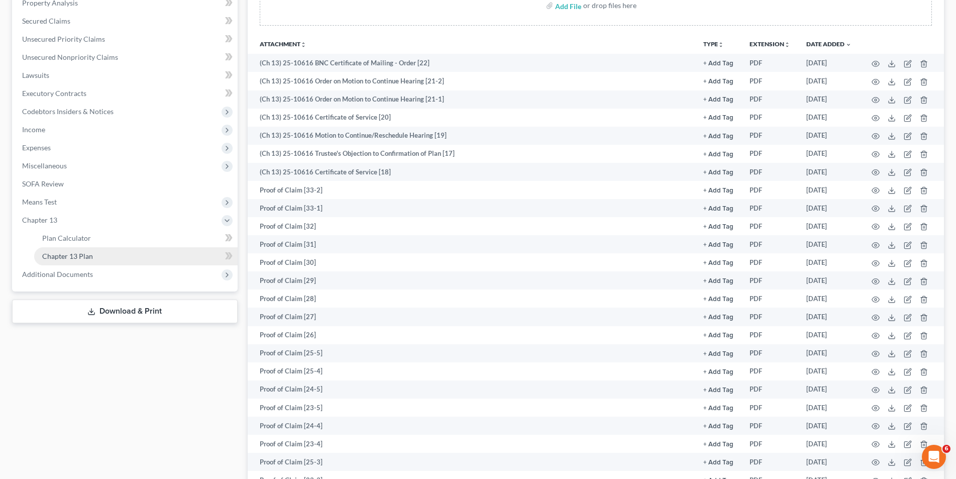
click at [128, 251] on link "Chapter 13 Plan" at bounding box center [135, 256] width 203 height 18
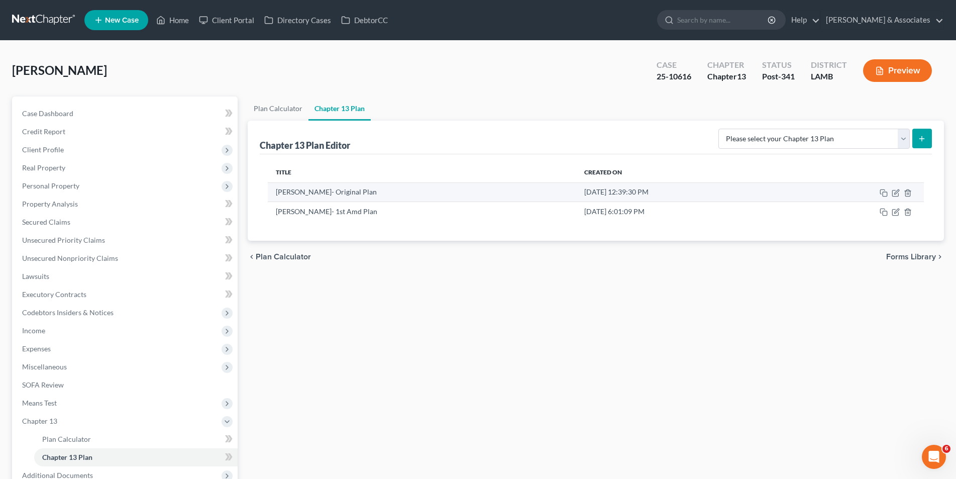
click at [891, 192] on td at bounding box center [854, 191] width 137 height 19
click at [897, 195] on icon "button" at bounding box center [895, 193] width 8 height 8
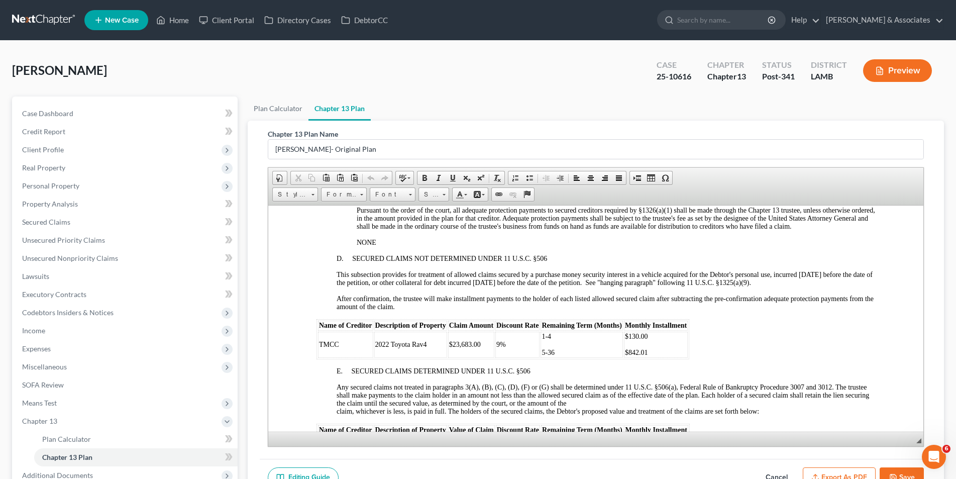
scroll to position [1255, 0]
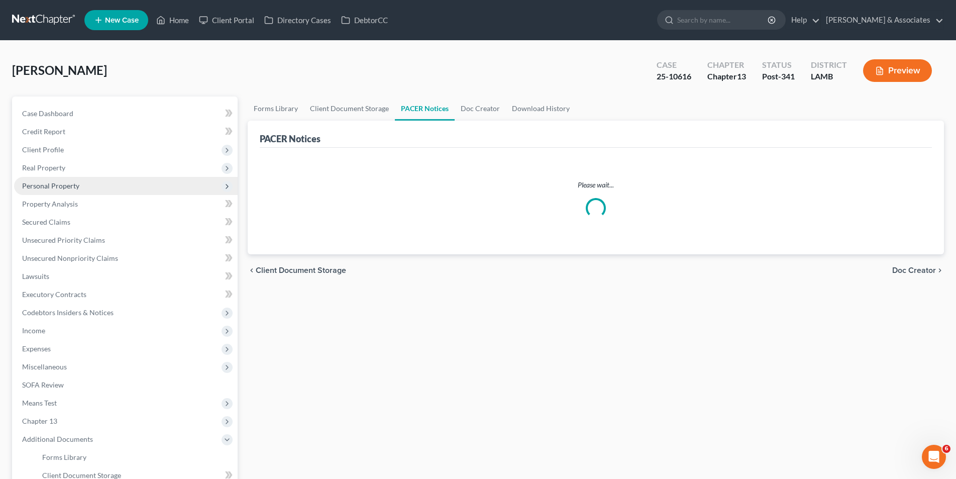
scroll to position [83, 0]
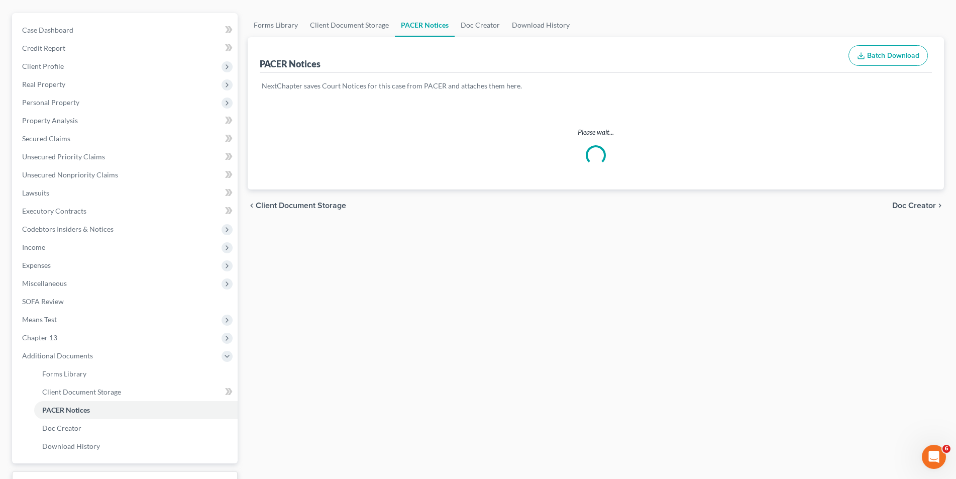
click at [895, 65] on button "Batch Download" at bounding box center [887, 55] width 79 height 21
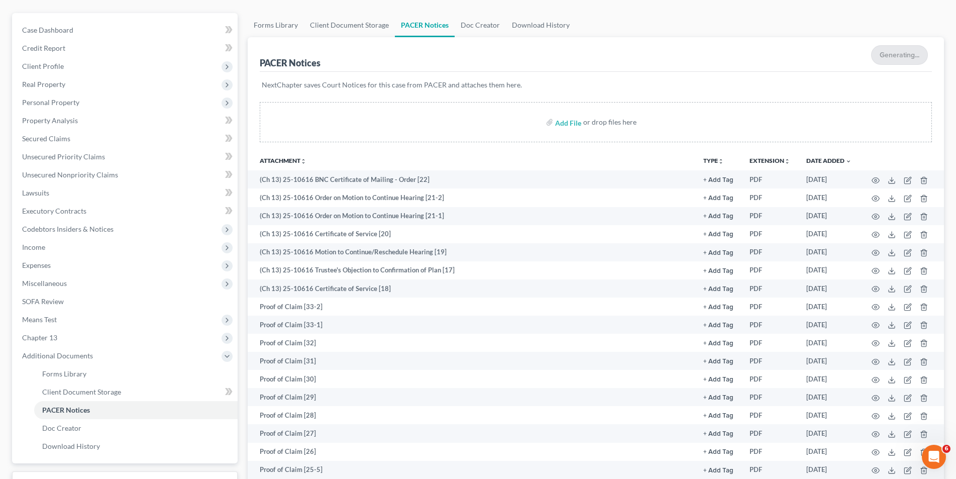
scroll to position [0, 0]
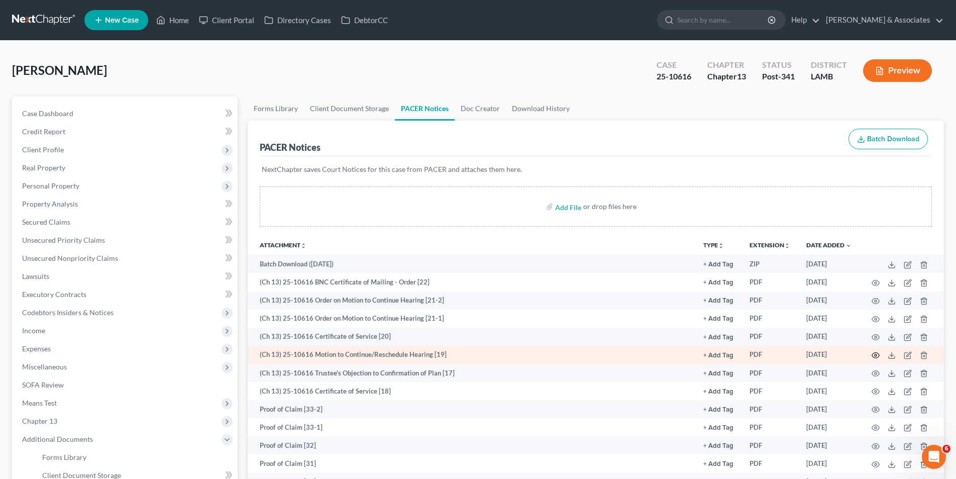
click at [873, 351] on icon "button" at bounding box center [875, 355] width 8 height 8
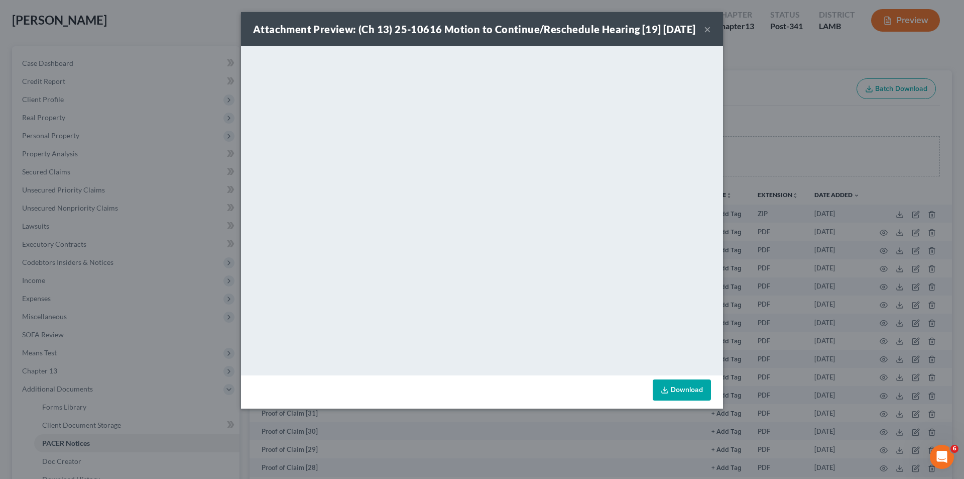
click at [707, 32] on button "×" at bounding box center [707, 29] width 7 height 12
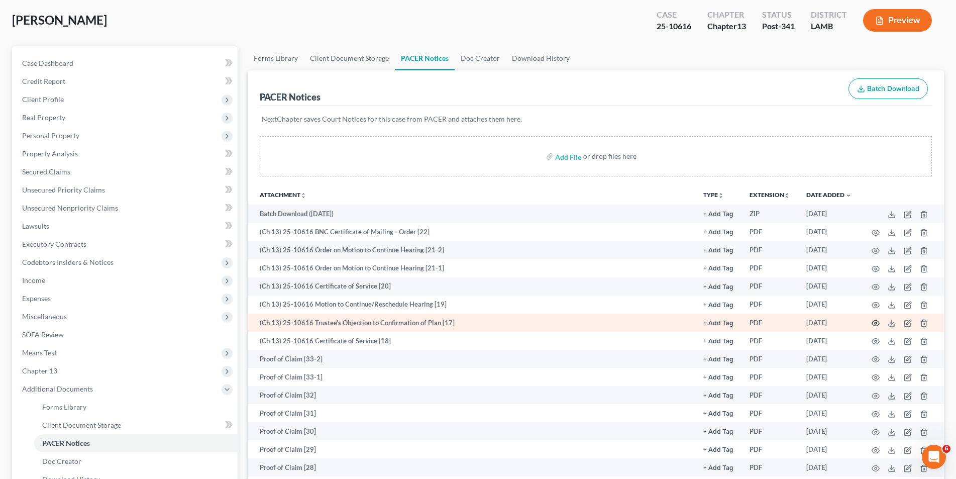
click at [874, 324] on icon "button" at bounding box center [875, 323] width 8 height 8
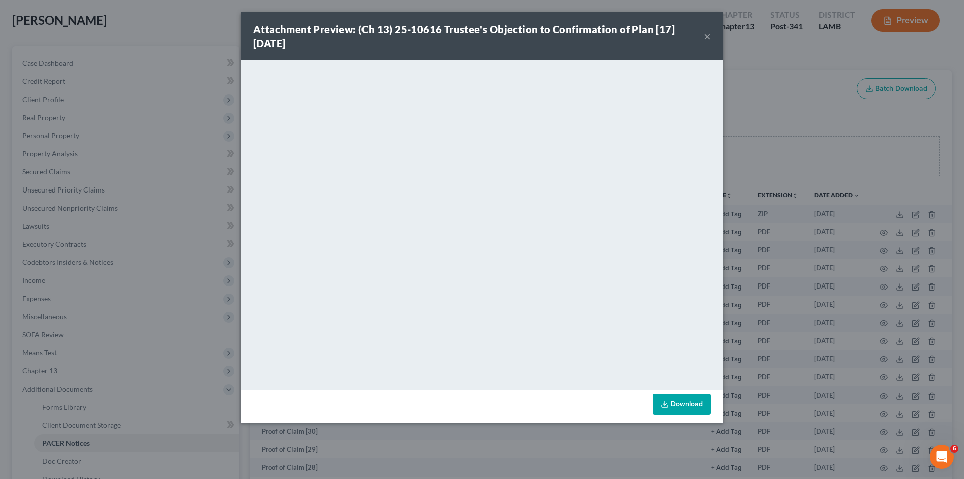
click at [704, 31] on button "×" at bounding box center [707, 36] width 7 height 12
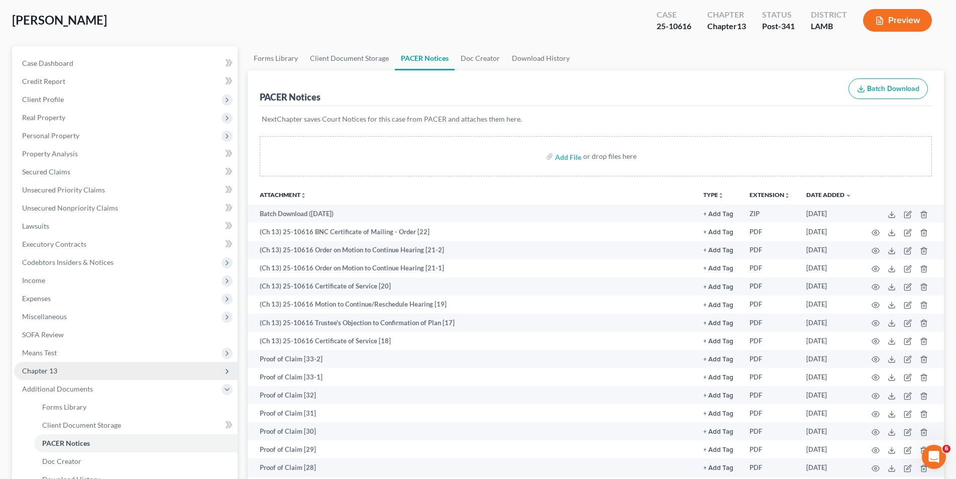
click at [100, 365] on span "Chapter 13" at bounding box center [125, 371] width 223 height 18
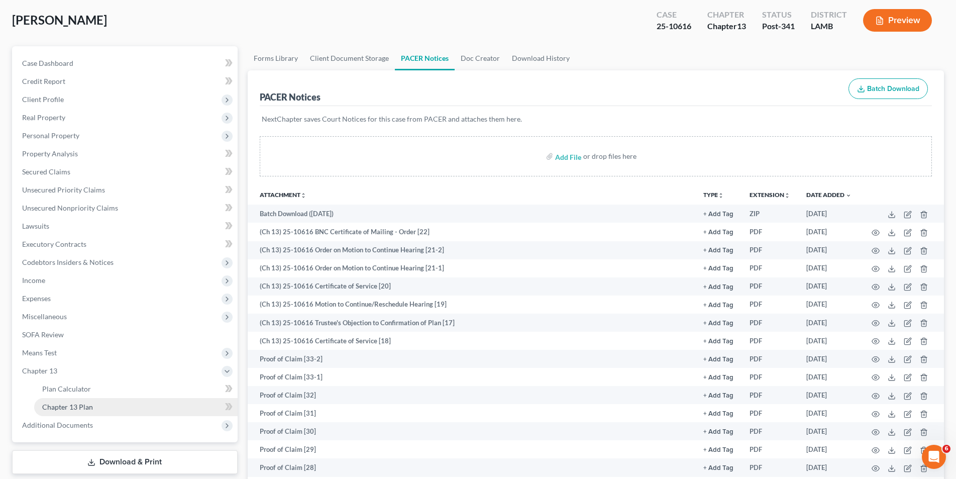
click at [90, 410] on span "Chapter 13 Plan" at bounding box center [67, 406] width 51 height 9
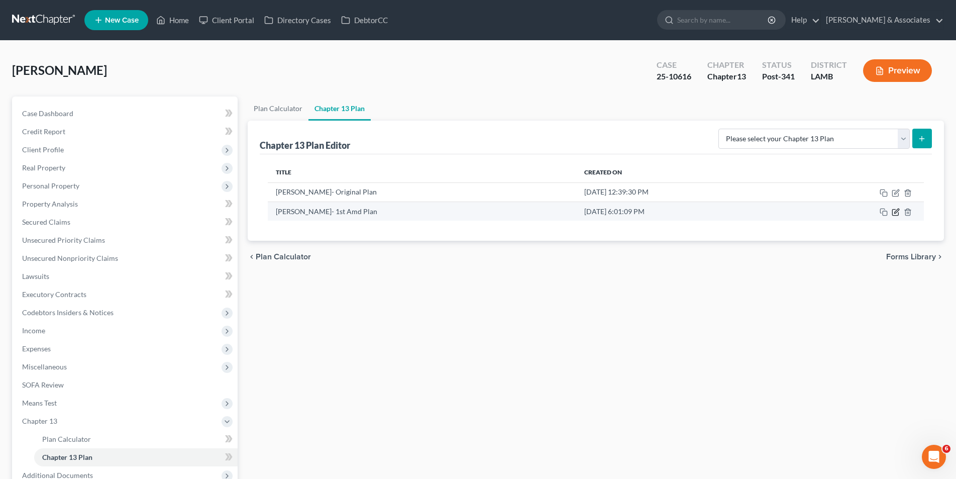
click at [897, 212] on icon "button" at bounding box center [895, 212] width 8 height 8
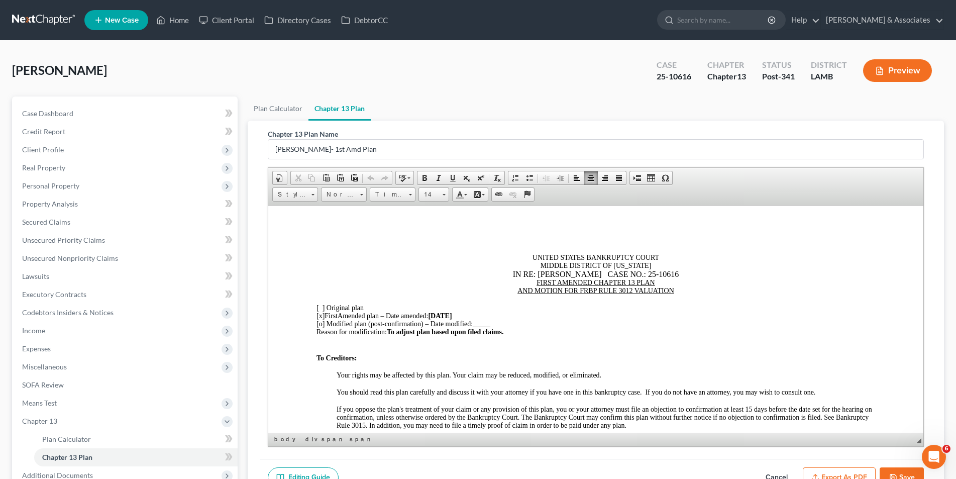
click at [448, 314] on span "09/28/25" at bounding box center [439, 315] width 24 height 8
drag, startPoint x: 432, startPoint y: 315, endPoint x: 451, endPoint y: 312, distance: 19.7
click at [451, 312] on span "[x] First Amended plan – Date amended: 10/11 /25" at bounding box center [385, 315] width 138 height 8
click at [423, 178] on span at bounding box center [424, 178] width 8 height 8
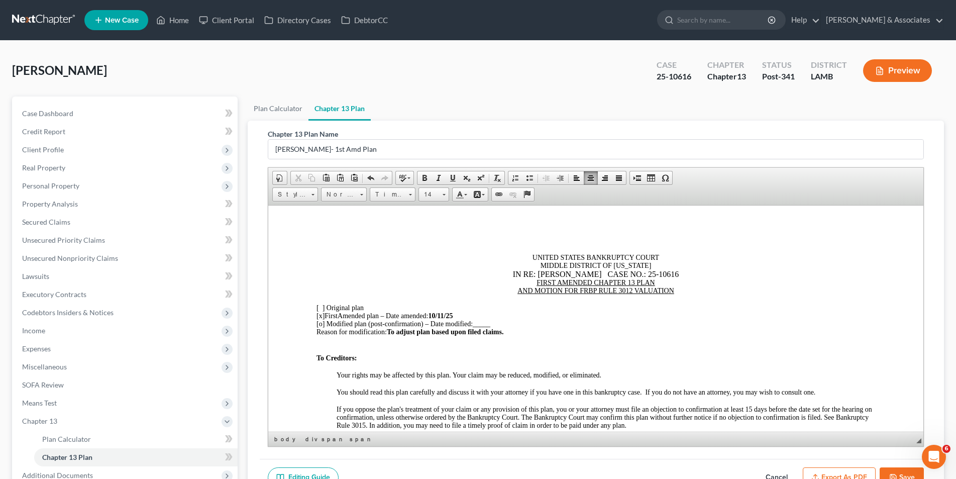
click at [508, 330] on div "Reason for modification: To adjust plan based upon filed claims." at bounding box center [595, 331] width 558 height 8
click at [605, 331] on span "To adjust plan based upon filed claims. The debtor is below median with Social …" at bounding box center [530, 331] width 288 height 8
click at [754, 333] on span "To adjust plan based upon filed claims. The debtor is below median with a large…" at bounding box center [570, 331] width 368 height 8
click at [506, 330] on span "To adjust plan based upon filed claims. The debtor is below median with a large…" at bounding box center [571, 331] width 370 height 8
click at [568, 330] on span "The debtor is below median with a large part of her income Social Security bene…" at bounding box center [511, 331] width 251 height 8
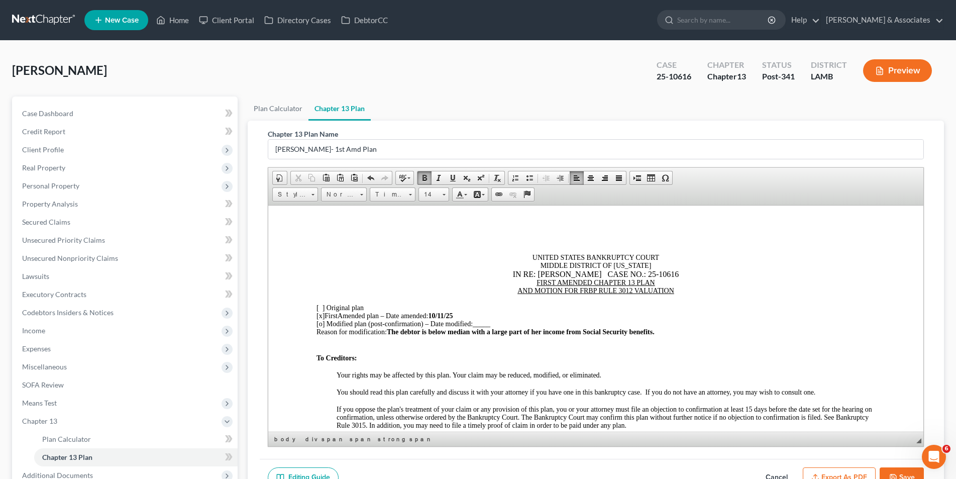
click at [668, 331] on div "Reason for modification: The debtor is below median with a large part of her in…" at bounding box center [595, 331] width 558 height 8
drag, startPoint x: 653, startPoint y: 330, endPoint x: 582, endPoint y: 331, distance: 70.8
click at [582, 331] on span "The debtor is below median with a large part of her income from Social Security…" at bounding box center [574, 331] width 376 height 8
click at [616, 336] on span "Cut" at bounding box center [638, 338] width 53 height 13
click at [699, 329] on div "Reason for modification: The debtor is below median with a large part of her in…" at bounding box center [595, 331] width 558 height 8
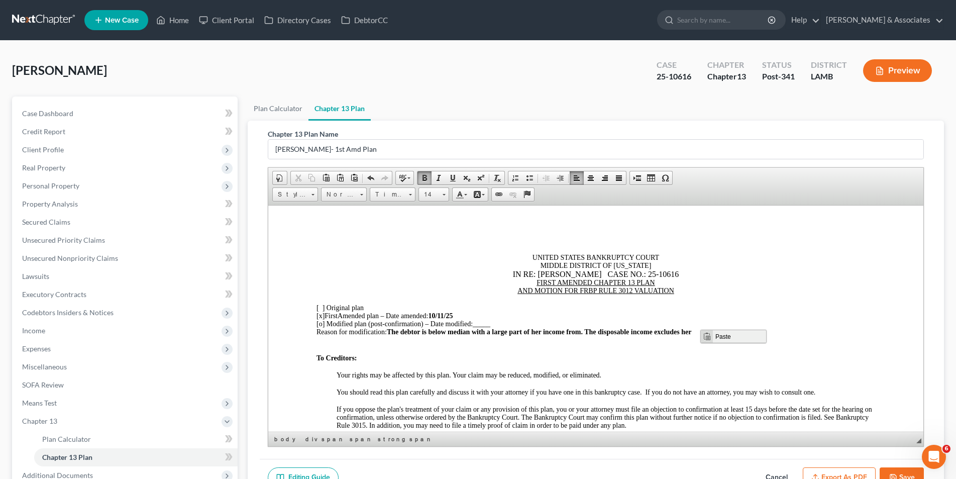
click at [706, 334] on span "Context Menu Options" at bounding box center [706, 336] width 8 height 8
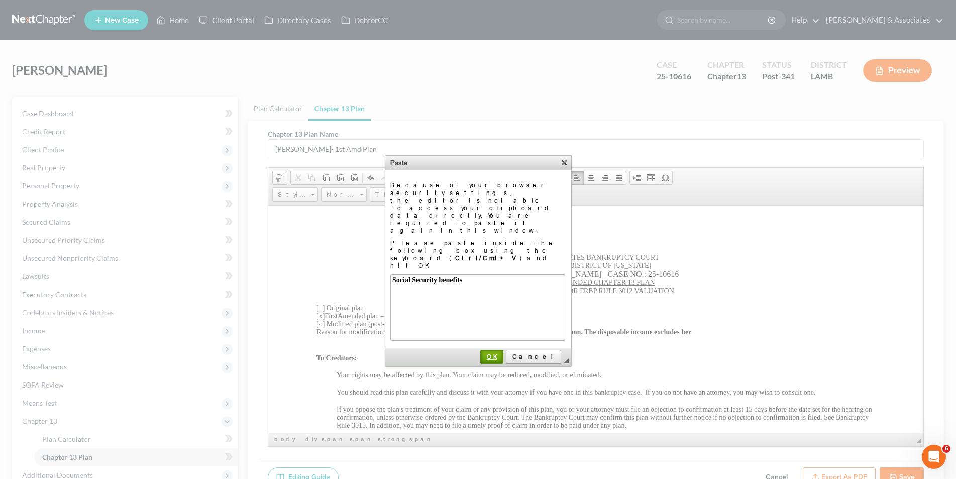
click at [502, 352] on span "OK" at bounding box center [491, 356] width 21 height 8
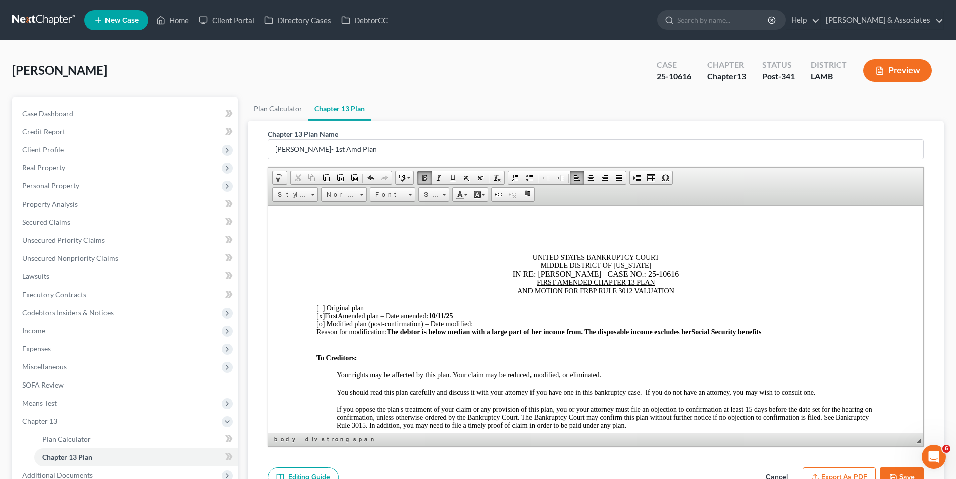
click at [585, 330] on span "The debtor is below median with a large part of her income from. The disposable…" at bounding box center [538, 331] width 304 height 8
click at [431, 332] on span "The debtor is below median debtor. The disposable income excludes her" at bounding box center [492, 331] width 213 height 8
click at [454, 332] on span "The debtor is a below median debtor. The disposable income excludes her" at bounding box center [495, 331] width 218 height 8
click at [689, 331] on div "Reason for modification: The debtor is a below- median debtor. The disposable i…" at bounding box center [595, 331] width 558 height 8
click at [696, 331] on span "Social Security benefits. The plan payments are reduced and the length is exten…" at bounding box center [730, 331] width 250 height 8
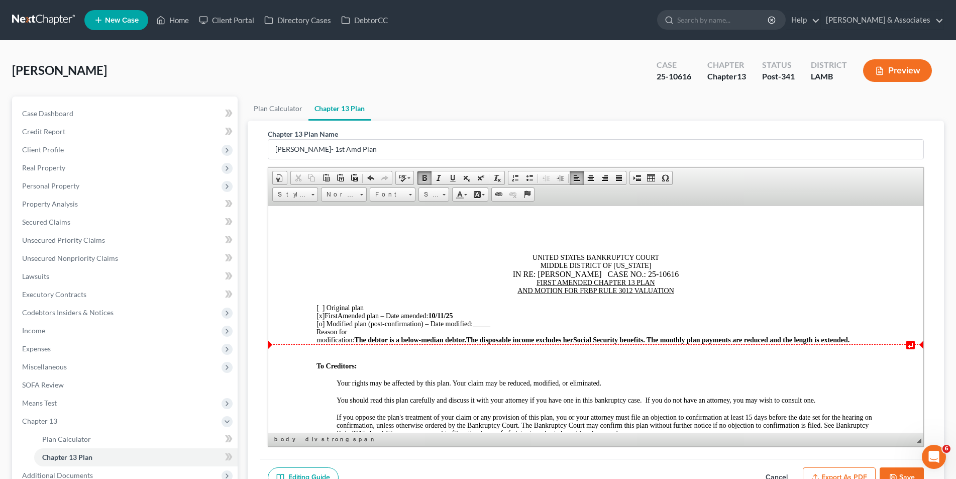
drag, startPoint x: 611, startPoint y: 336, endPoint x: 617, endPoint y: 337, distance: 6.6
click at [611, 336] on span "Social Security benefits. The monthly plan payments are reduced and the length …" at bounding box center [710, 339] width 276 height 8
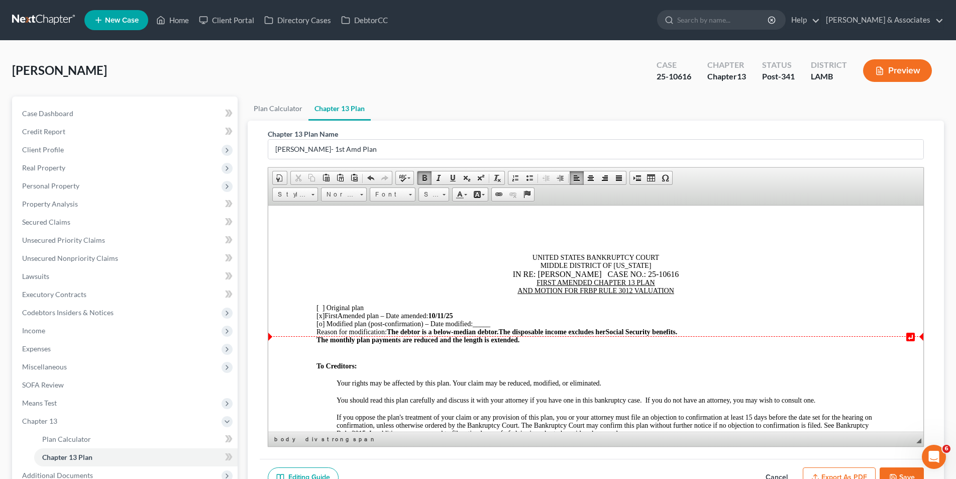
click at [512, 329] on span "The debtor is a below- median debtor. The disposable income excludes her" at bounding box center [495, 331] width 219 height 8
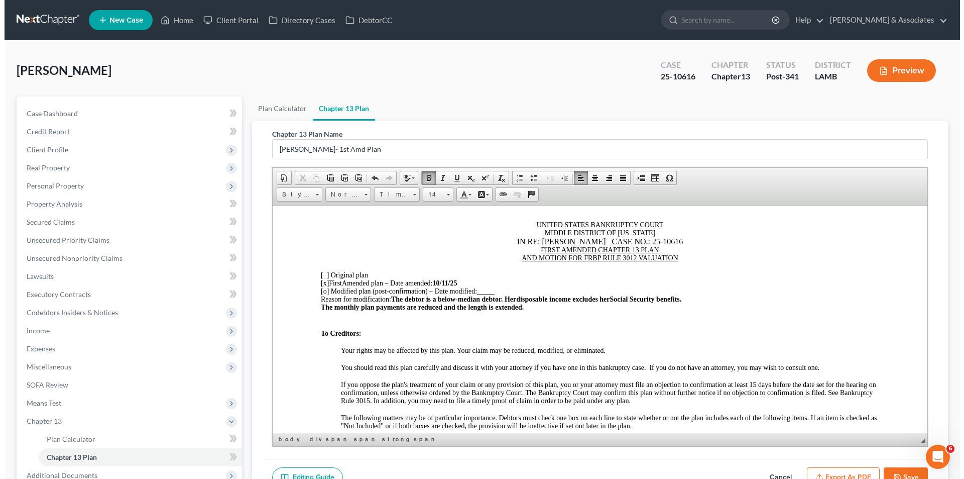
scroll to position [50, 0]
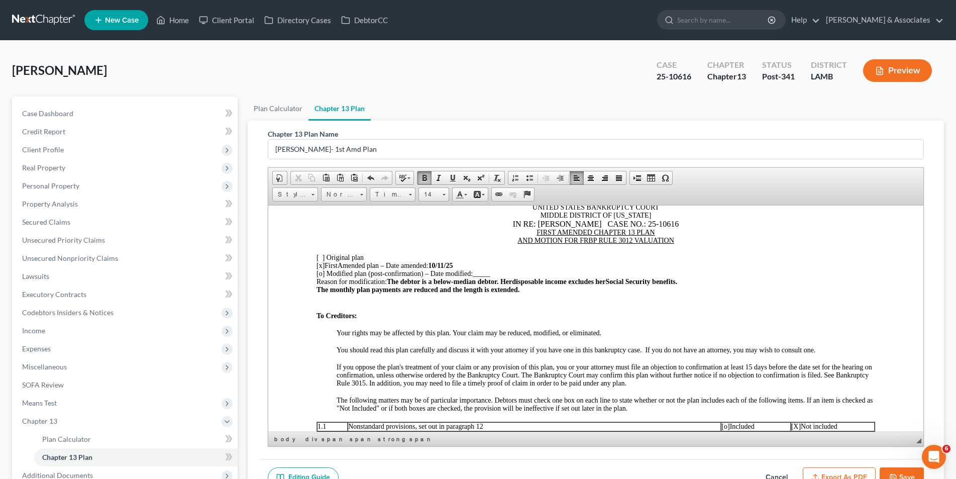
click at [889, 475] on icon "button" at bounding box center [893, 477] width 8 height 8
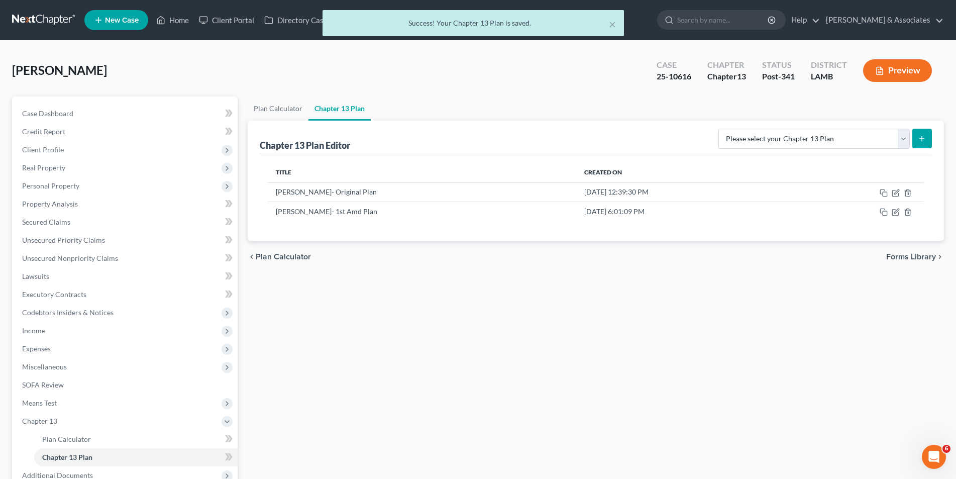
click at [890, 76] on button "Preview" at bounding box center [897, 70] width 69 height 23
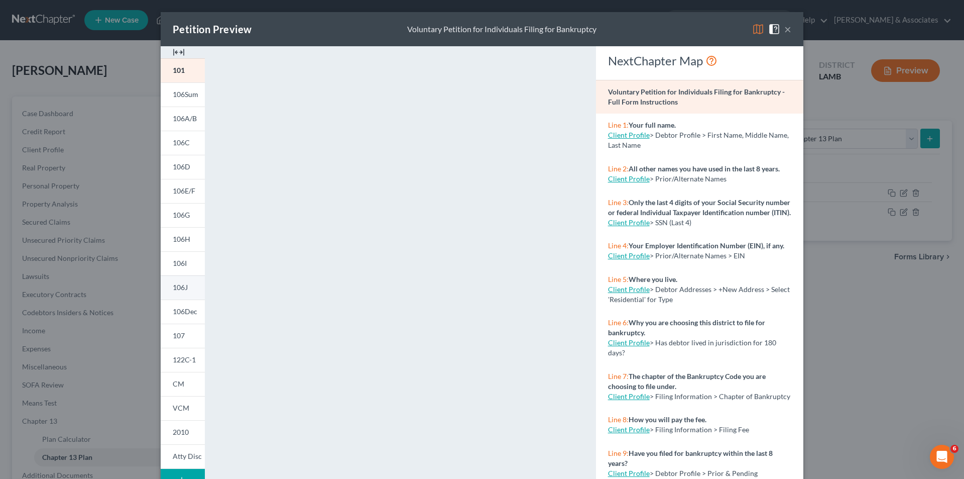
click at [173, 289] on span "106J" at bounding box center [180, 287] width 15 height 9
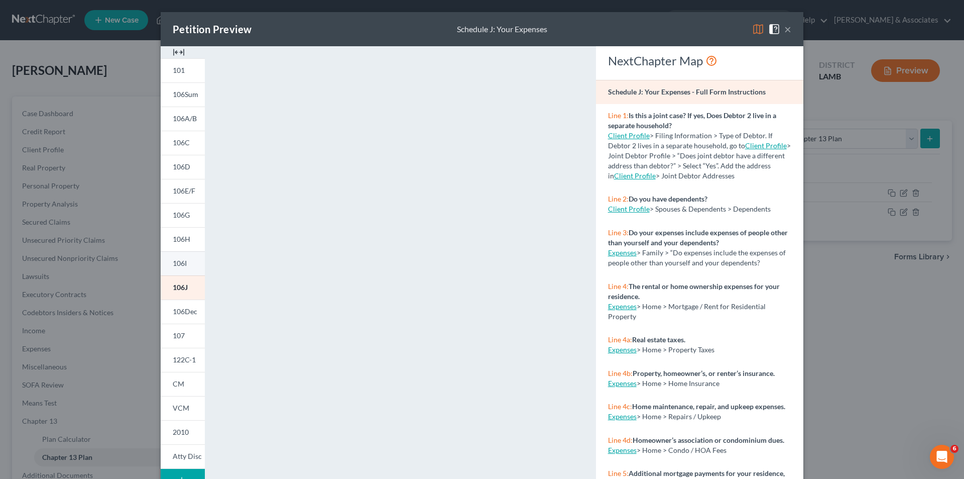
click at [182, 268] on link "106I" at bounding box center [183, 263] width 44 height 24
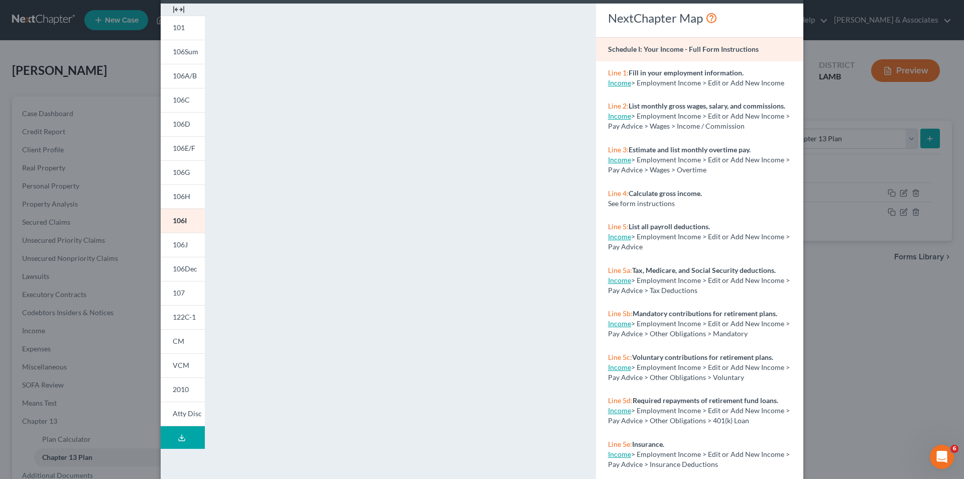
scroll to position [88, 0]
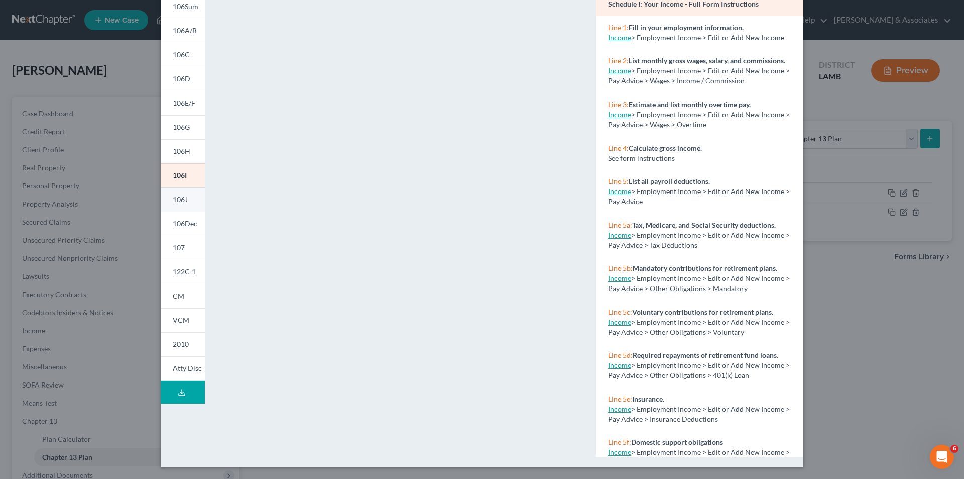
click at [181, 196] on span "106J" at bounding box center [180, 199] width 15 height 9
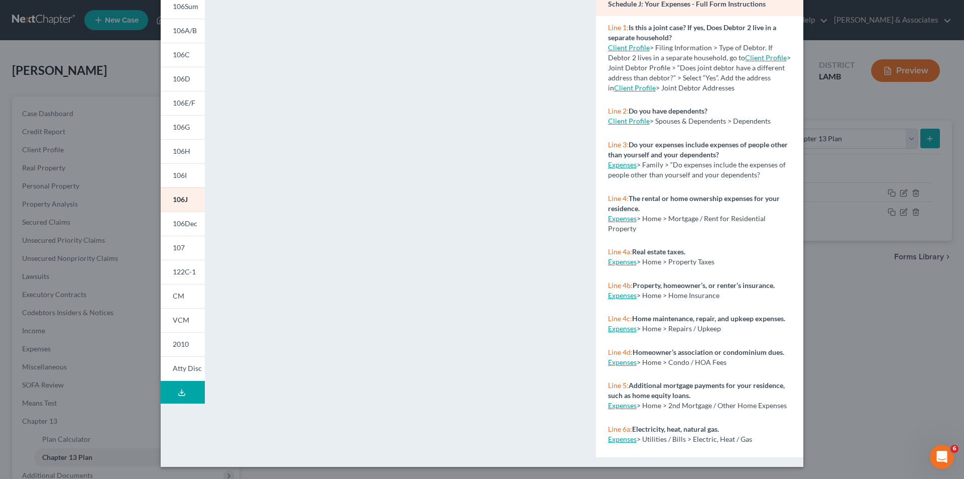
click at [115, 279] on div "Petition Preview Schedule J: Your Expenses × 101 106Sum 106A/B 106C 106D 106E/F…" at bounding box center [482, 239] width 964 height 479
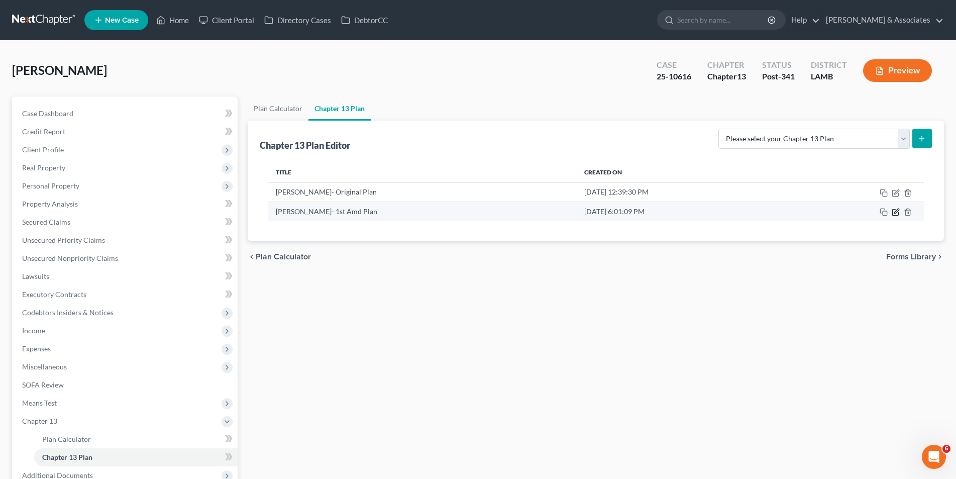
click at [895, 210] on icon "button" at bounding box center [895, 212] width 8 height 8
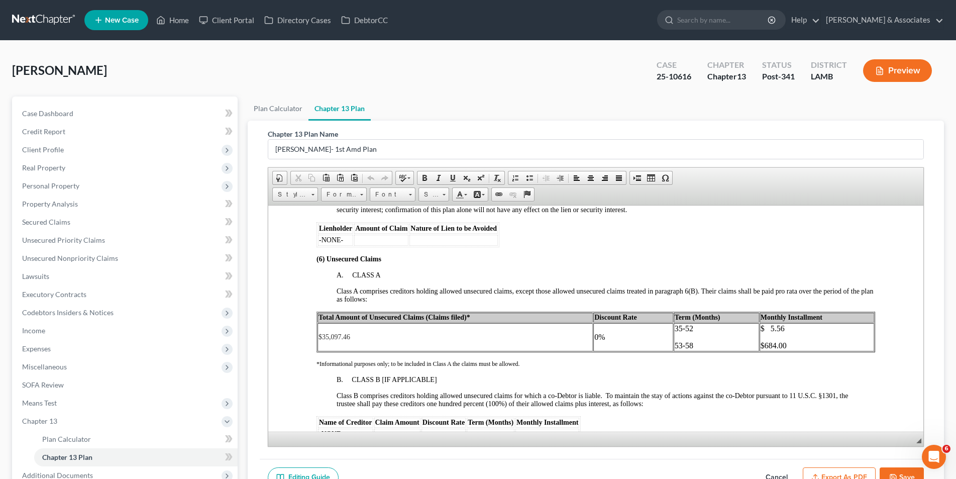
scroll to position [1707, 0]
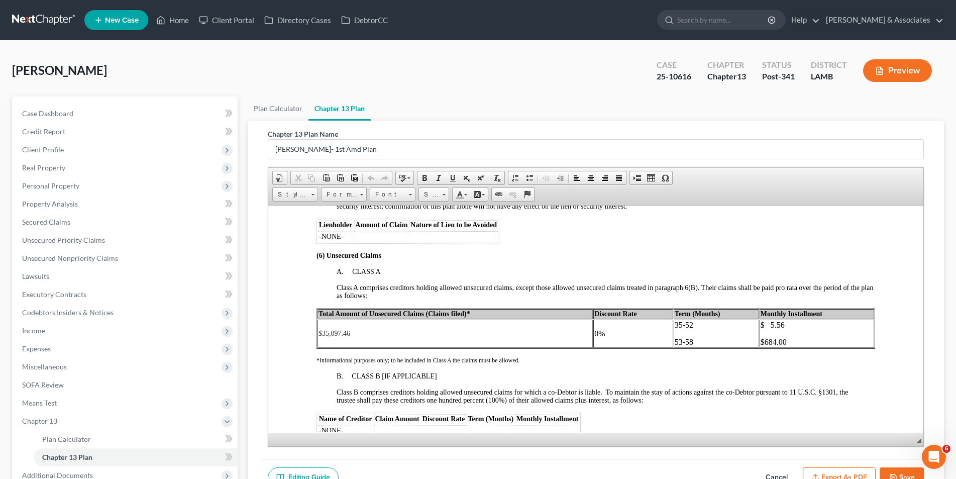
click at [906, 471] on button "Save" at bounding box center [901, 477] width 44 height 21
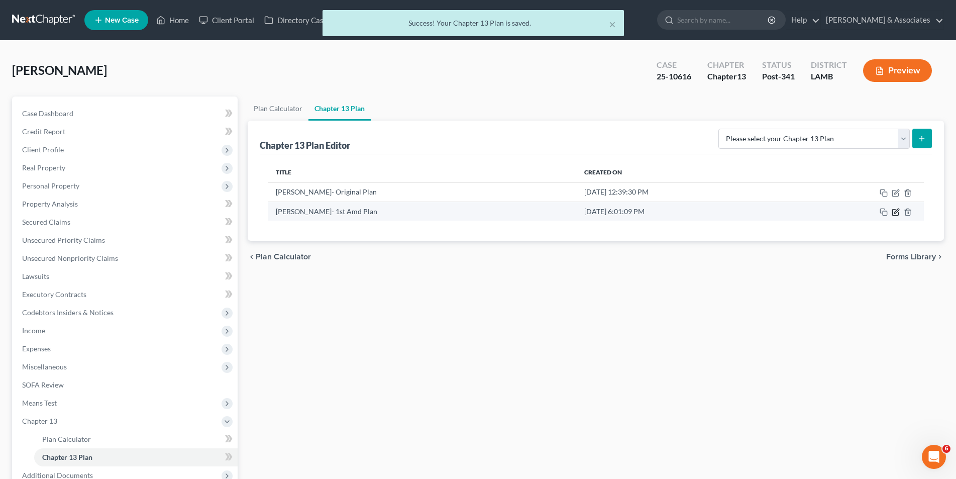
click at [892, 213] on icon "button" at bounding box center [895, 212] width 6 height 6
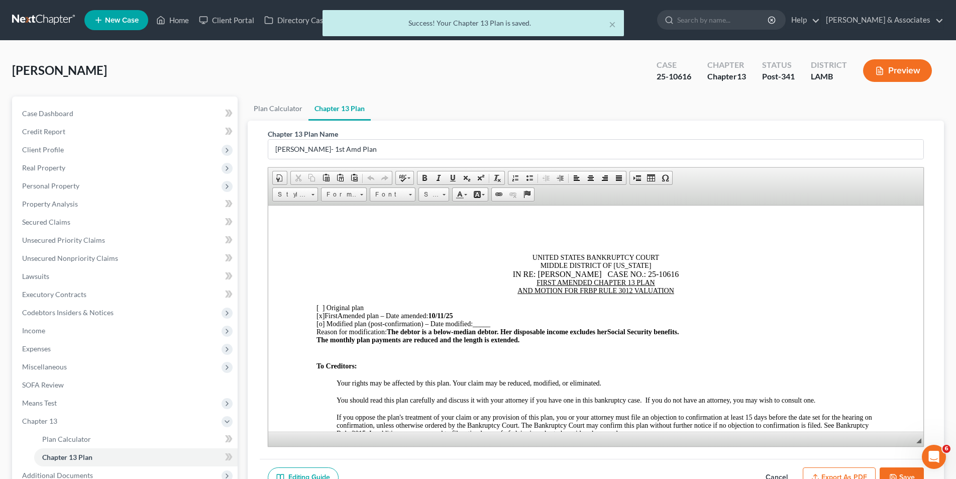
scroll to position [0, 0]
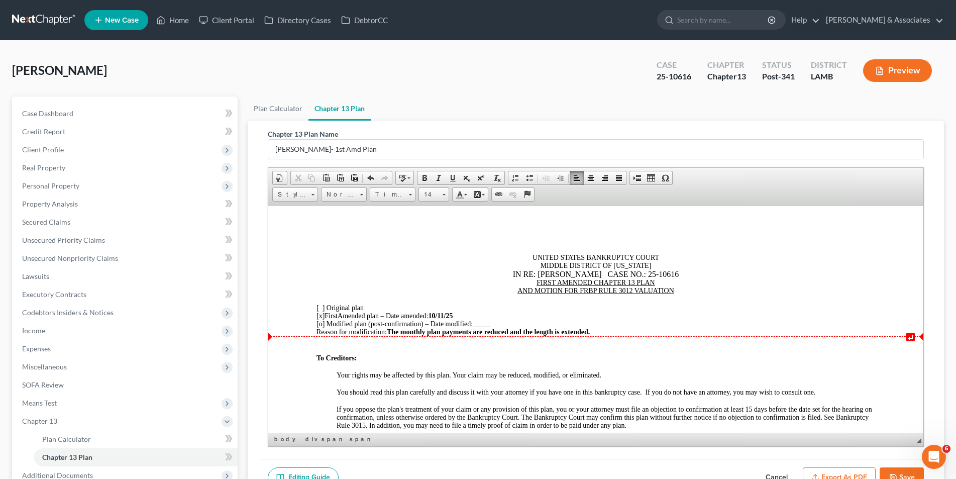
click at [606, 331] on div "Reason for modification: The monthly plan payments are reduced and the length i…" at bounding box center [595, 331] width 558 height 8
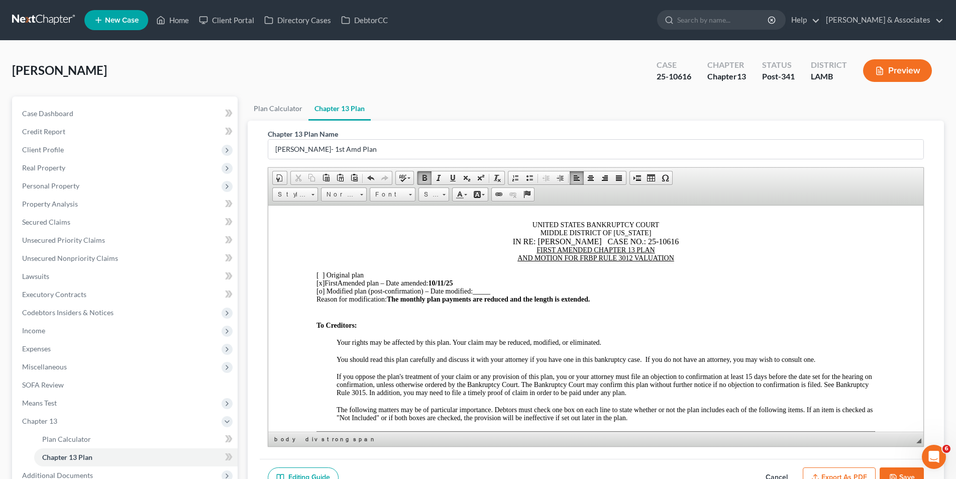
scroll to position [50, 0]
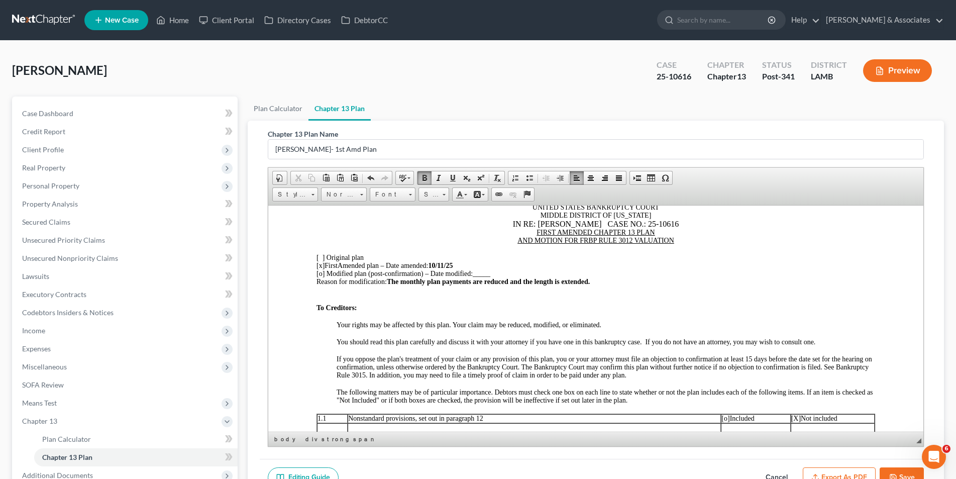
click at [904, 475] on button "Save" at bounding box center [901, 477] width 44 height 21
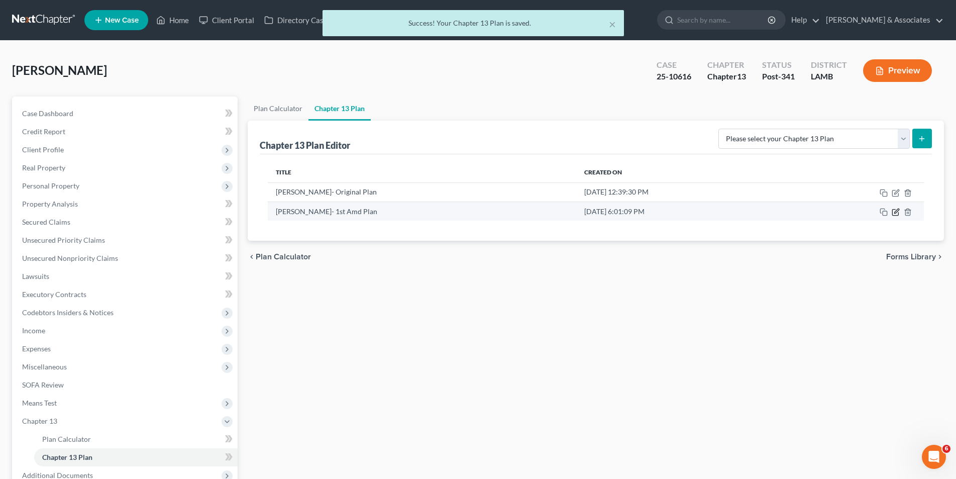
click at [893, 213] on icon "button" at bounding box center [895, 212] width 8 height 8
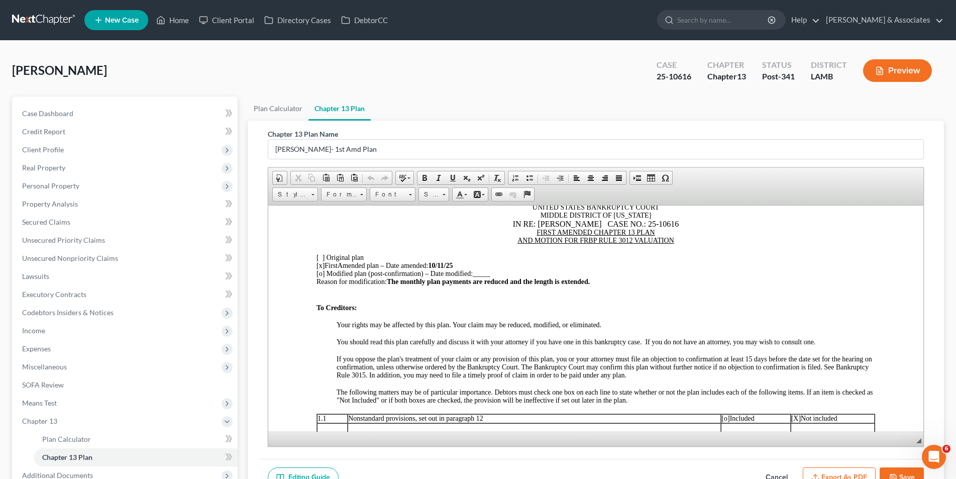
click at [600, 279] on div "Reason for modification: The monthly plan payments are reduced and the length i…" at bounding box center [595, 281] width 558 height 8
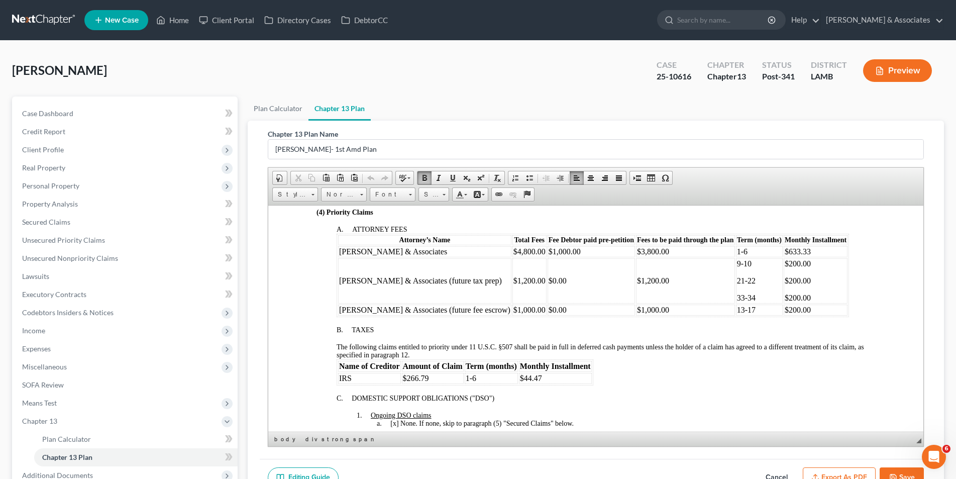
scroll to position [552, 0]
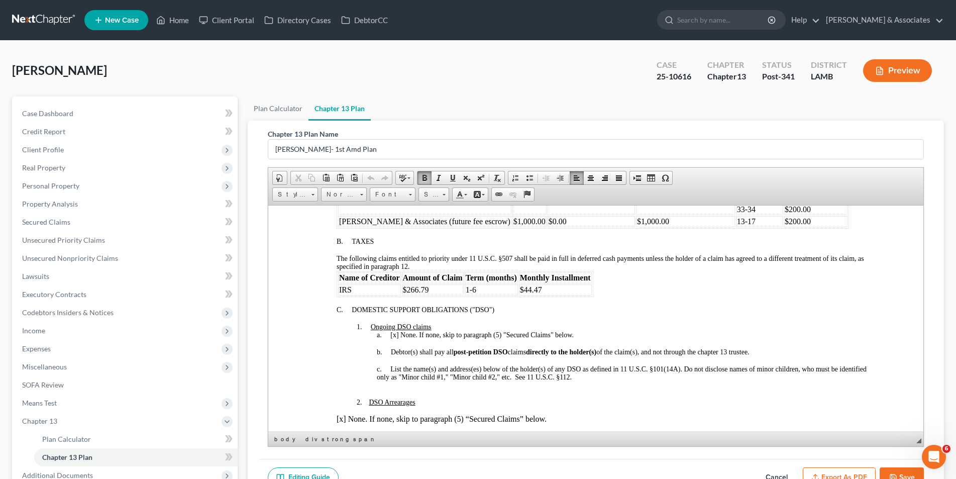
click at [910, 475] on button "Save" at bounding box center [901, 477] width 44 height 21
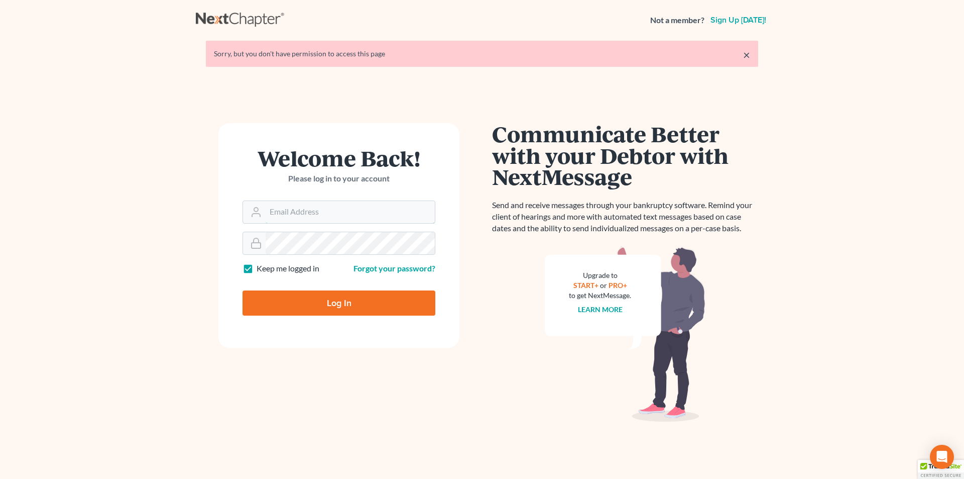
type input "[EMAIL_ADDRESS][DOMAIN_NAME]"
click at [299, 298] on input "Log In" at bounding box center [339, 302] width 193 height 25
type input "Thinking..."
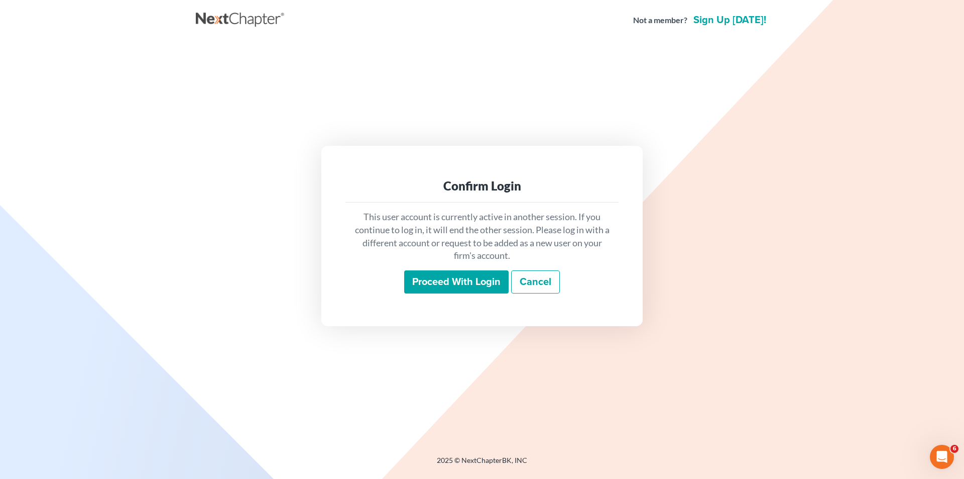
click at [440, 285] on input "Proceed with login" at bounding box center [456, 281] width 104 height 23
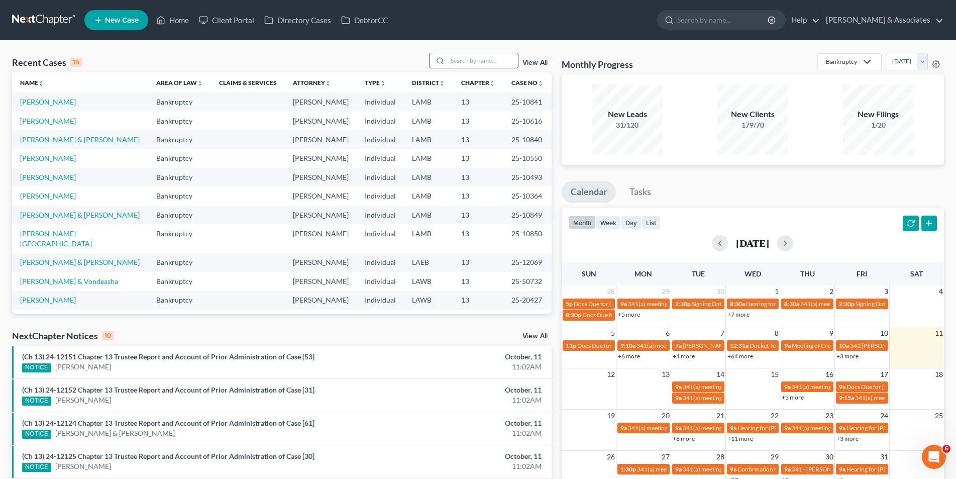
click at [472, 63] on input "search" at bounding box center [482, 60] width 70 height 15
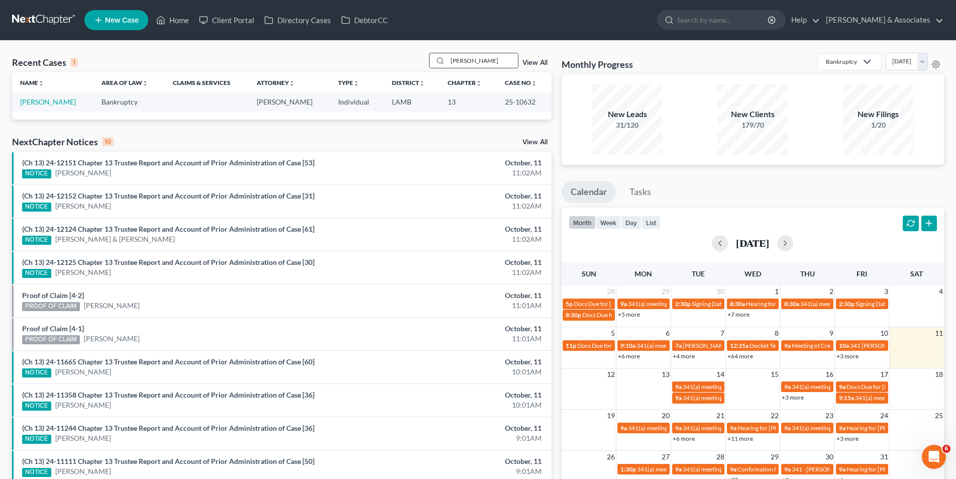
type input "[PERSON_NAME]"
click at [46, 104] on link "[PERSON_NAME]" at bounding box center [48, 101] width 56 height 9
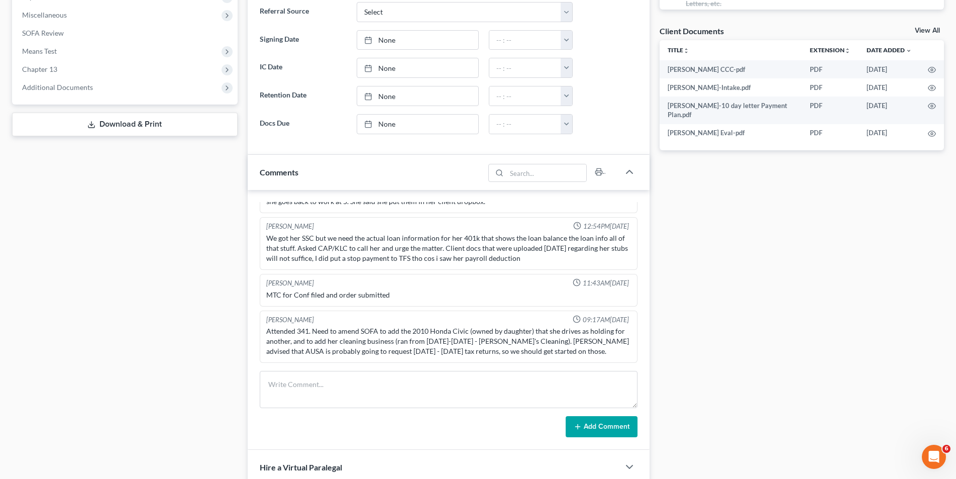
scroll to position [251, 0]
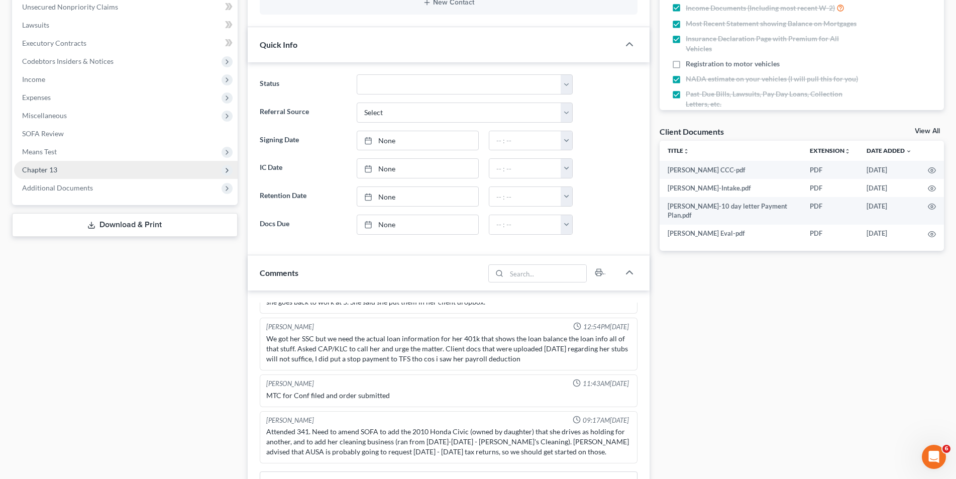
click at [91, 173] on span "Chapter 13" at bounding box center [125, 170] width 223 height 18
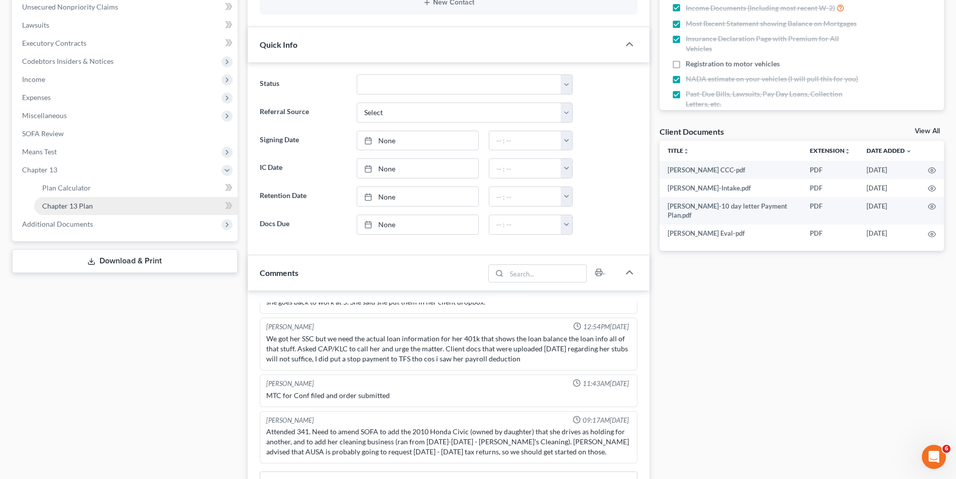
click at [82, 199] on link "Chapter 13 Plan" at bounding box center [135, 206] width 203 height 18
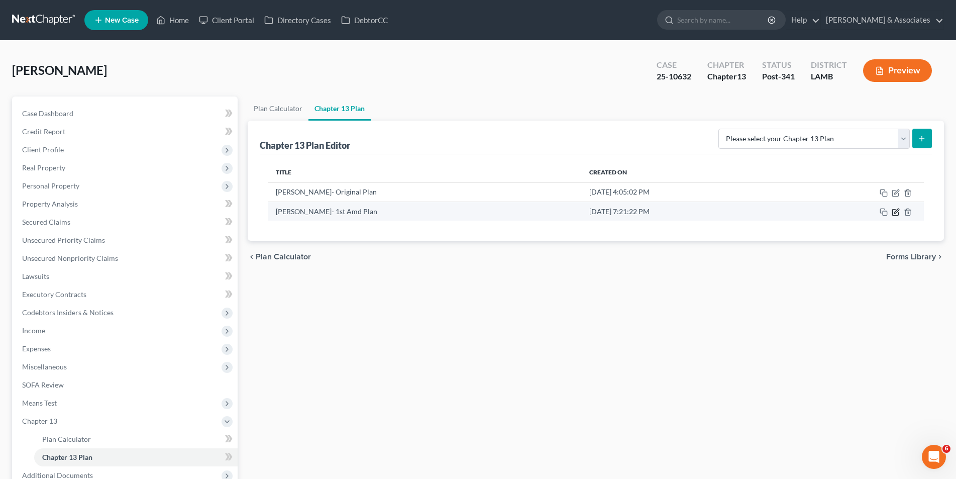
click at [893, 210] on icon "button" at bounding box center [895, 212] width 8 height 8
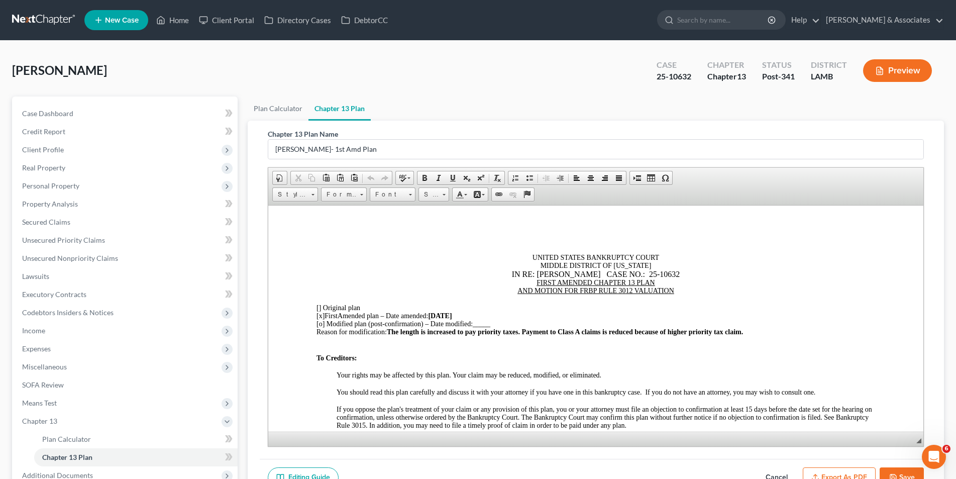
click at [448, 314] on span "[DATE]" at bounding box center [439, 315] width 24 height 8
drag, startPoint x: 433, startPoint y: 316, endPoint x: 450, endPoint y: 315, distance: 17.6
click at [450, 315] on span "[x] First Amended plan – Date amended: 10/11 /25" at bounding box center [385, 315] width 138 height 8
click at [426, 181] on span at bounding box center [424, 178] width 8 height 8
click at [443, 261] on div "UNITED STATES BANKRUPTCY COURT MIDDLE DISTRICT OF [US_STATE]" at bounding box center [595, 261] width 558 height 16
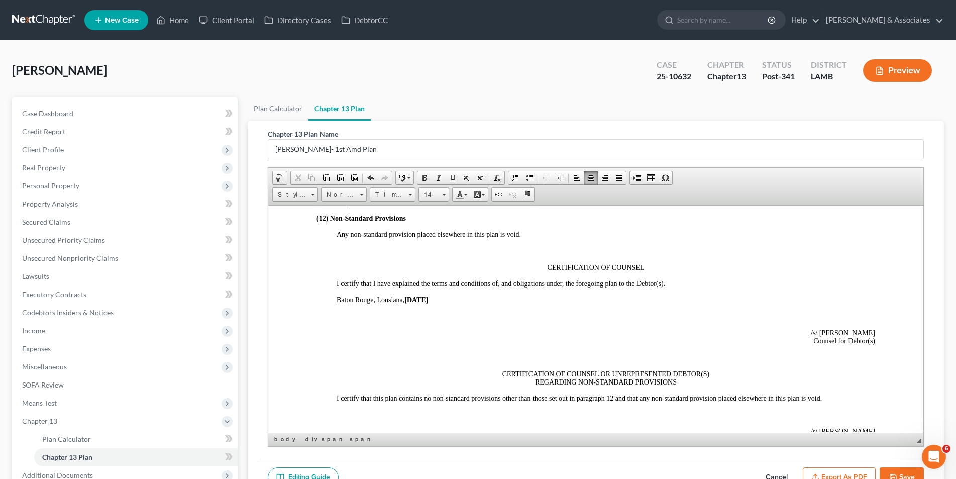
scroll to position [2159, 0]
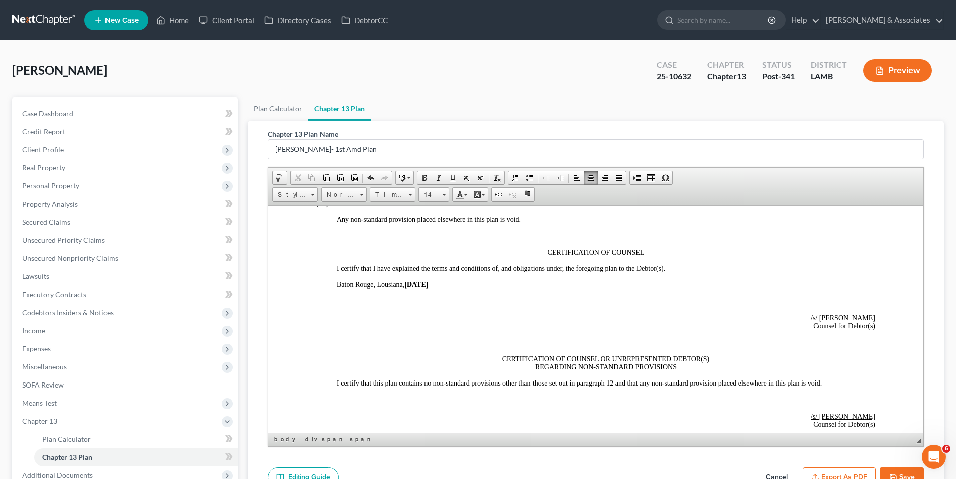
click at [421, 282] on strong "[DATE]" at bounding box center [416, 284] width 24 height 8
click at [409, 281] on strong "010/11 /25" at bounding box center [418, 284] width 28 height 8
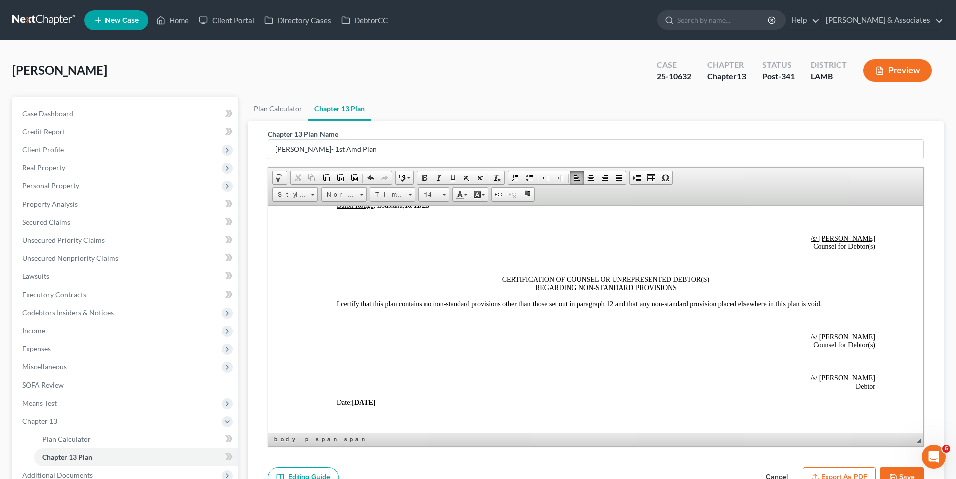
scroll to position [2260, 0]
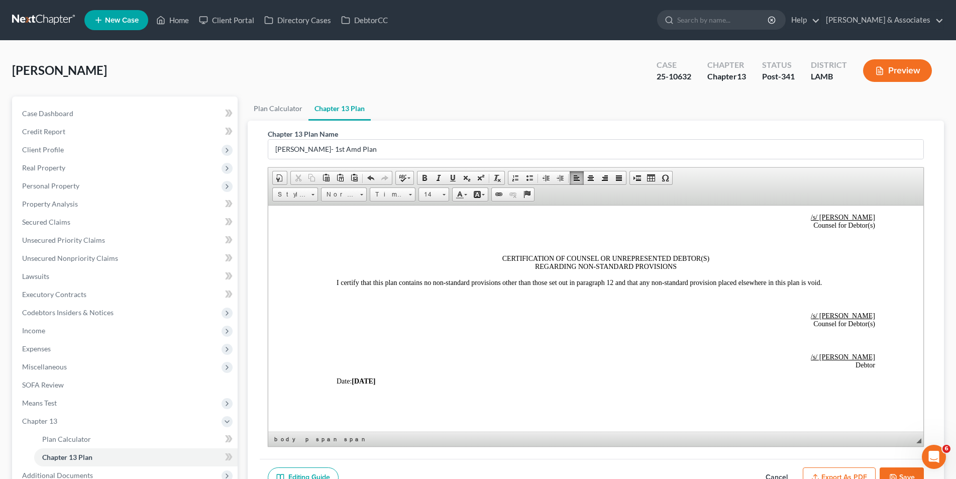
click at [369, 380] on strong "[DATE]" at bounding box center [363, 381] width 24 height 8
click at [356, 380] on strong "010/11 /25" at bounding box center [365, 381] width 28 height 8
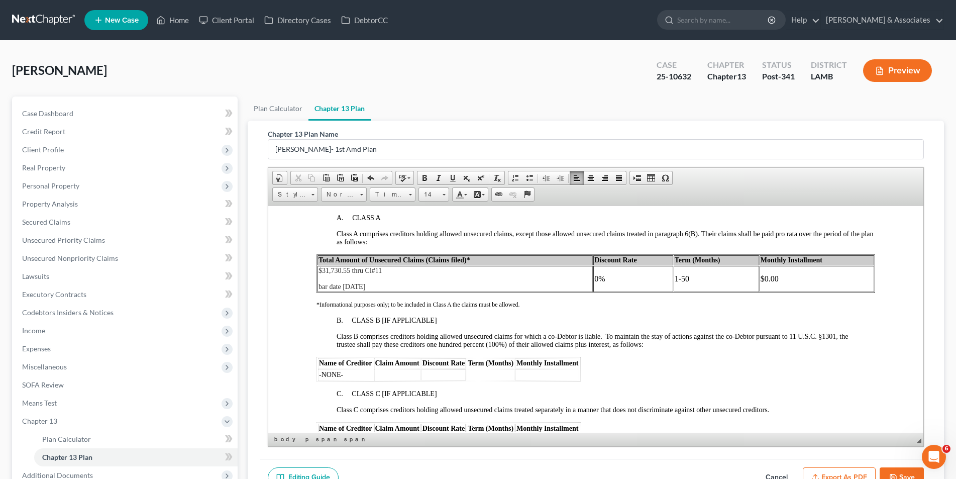
scroll to position [1660, 0]
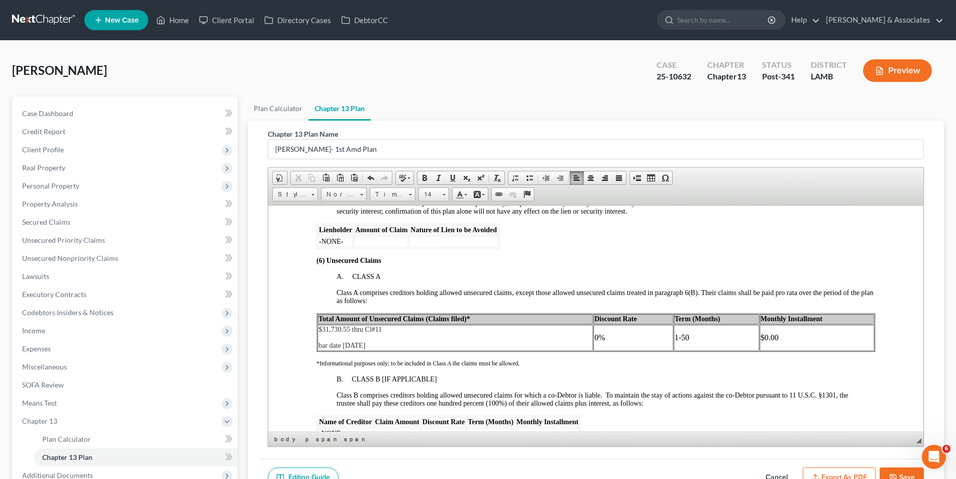
click at [903, 471] on button "Save" at bounding box center [901, 477] width 44 height 21
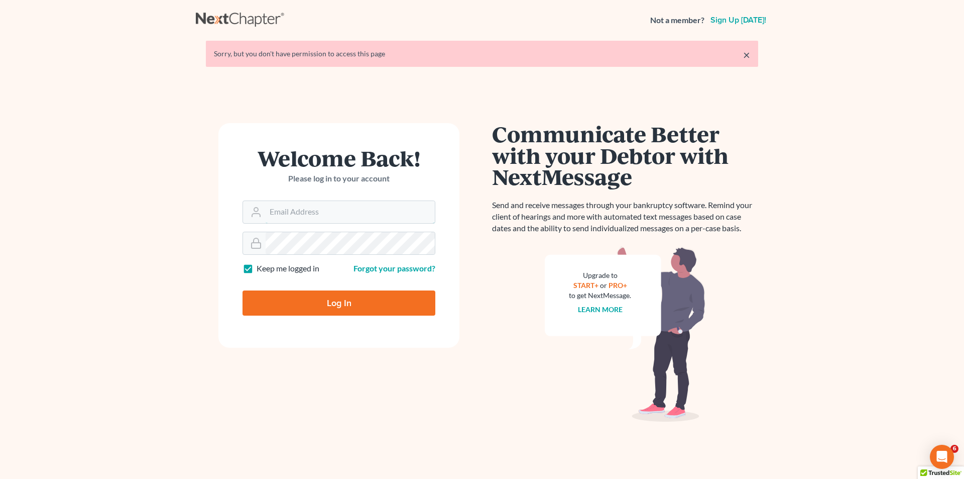
type input "[EMAIL_ADDRESS][DOMAIN_NAME]"
click at [373, 296] on input "Log In" at bounding box center [339, 302] width 193 height 25
type input "Thinking..."
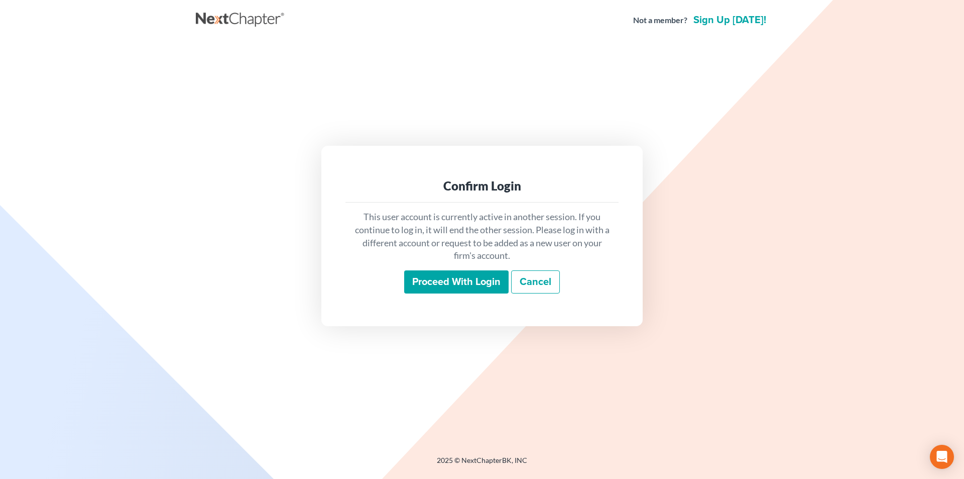
click at [430, 282] on input "Proceed with login" at bounding box center [456, 281] width 104 height 23
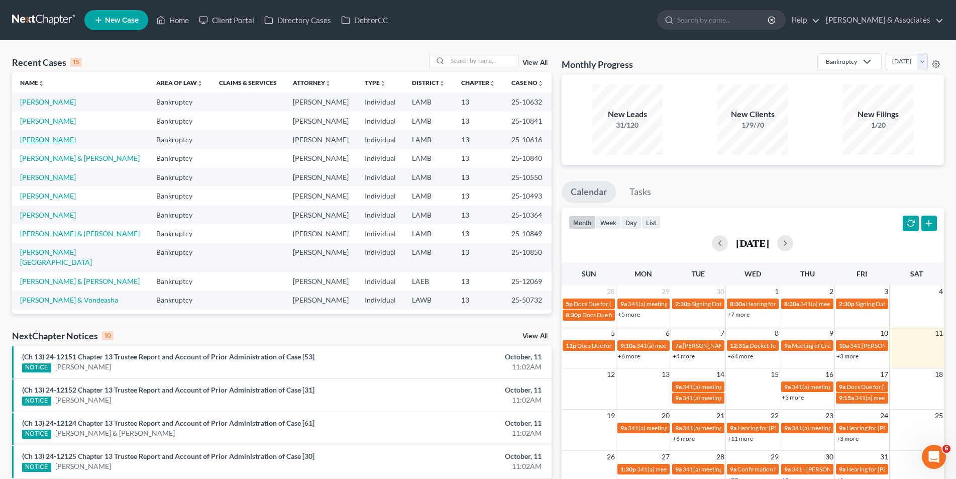
click at [42, 140] on link "[PERSON_NAME]" at bounding box center [48, 139] width 56 height 9
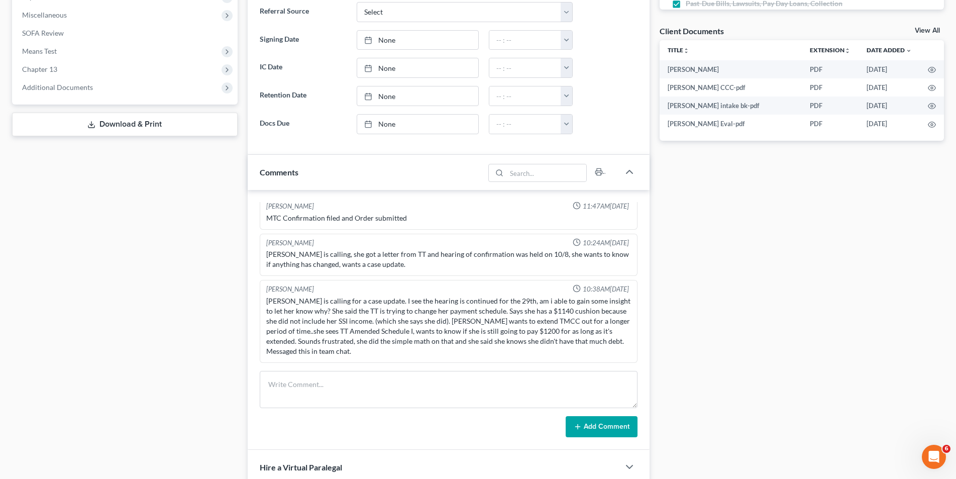
scroll to position [337, 0]
click at [58, 76] on span "Chapter 13" at bounding box center [125, 69] width 223 height 18
click at [59, 102] on span "Chapter 13 Plan" at bounding box center [67, 105] width 51 height 9
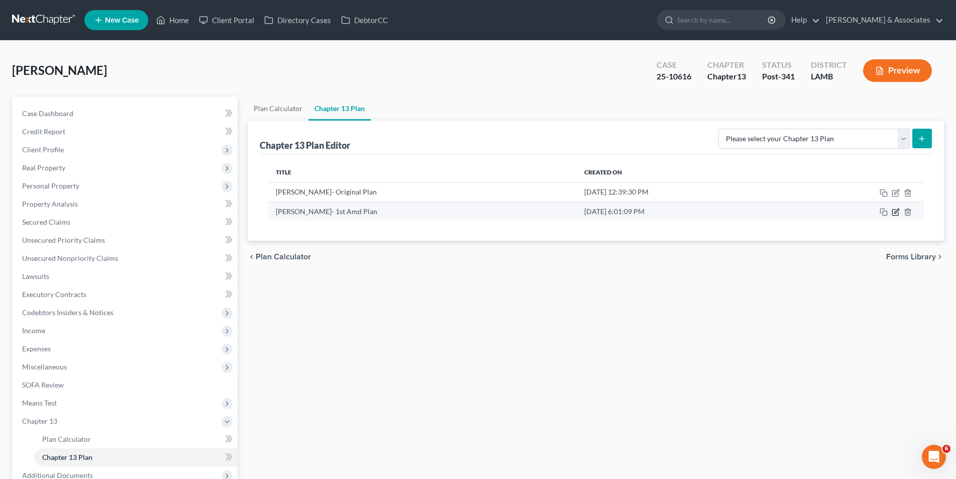
click at [896, 210] on icon "button" at bounding box center [896, 210] width 5 height 5
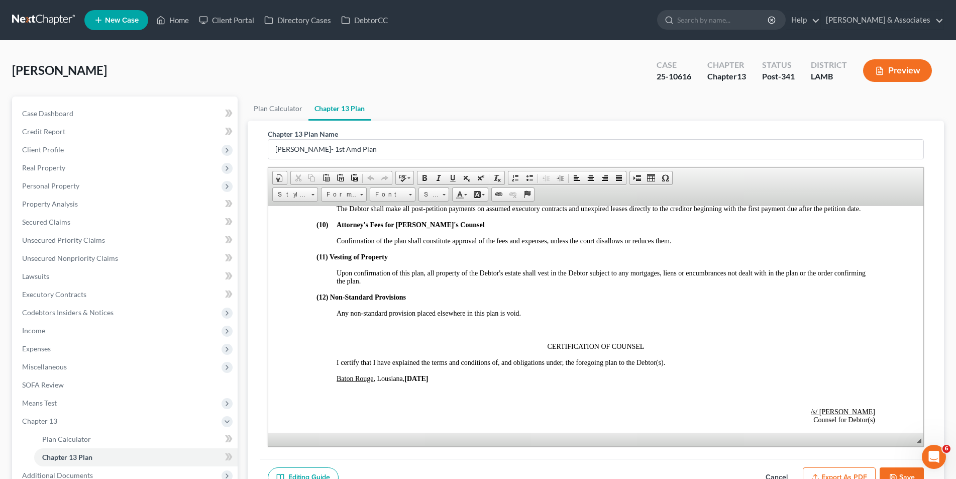
scroll to position [2159, 0]
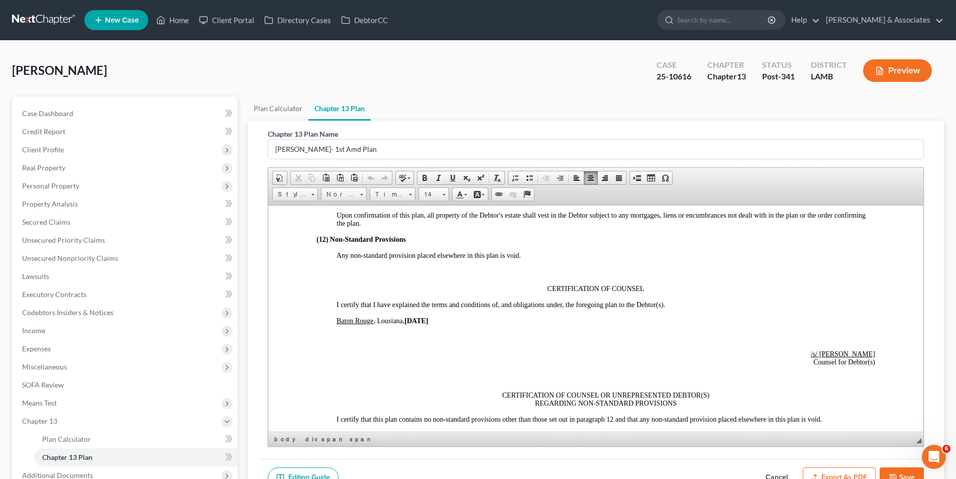
click at [421, 321] on strong "[DATE]" at bounding box center [416, 320] width 24 height 8
click at [410, 321] on strong "010/11 /25" at bounding box center [418, 320] width 28 height 8
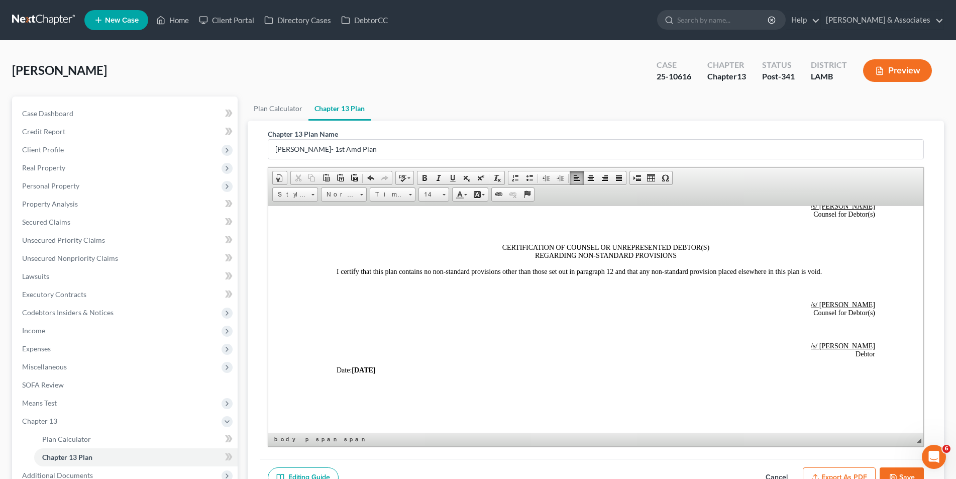
scroll to position [2310, 0]
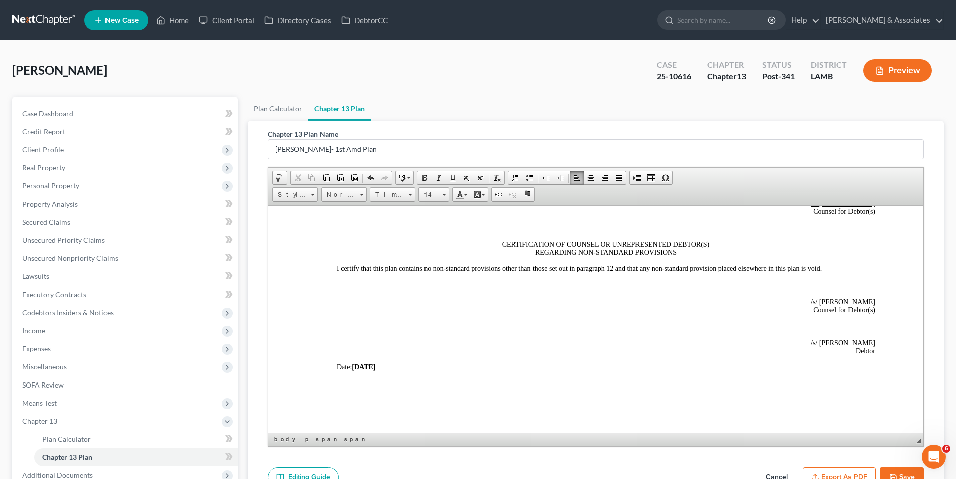
click at [369, 363] on strong "[DATE]" at bounding box center [363, 367] width 24 height 8
click at [355, 368] on strong "010/11 /25" at bounding box center [365, 367] width 28 height 8
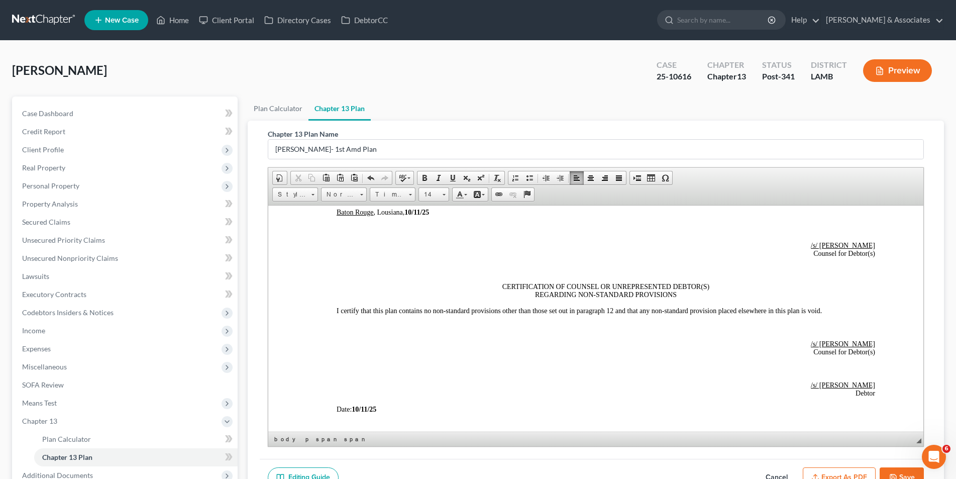
scroll to position [2248, 0]
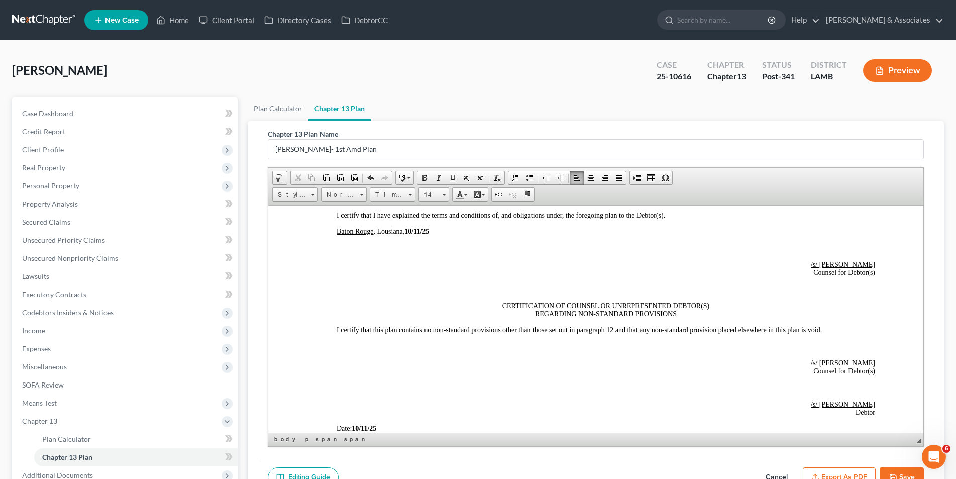
click at [905, 471] on button "Save" at bounding box center [901, 477] width 44 height 21
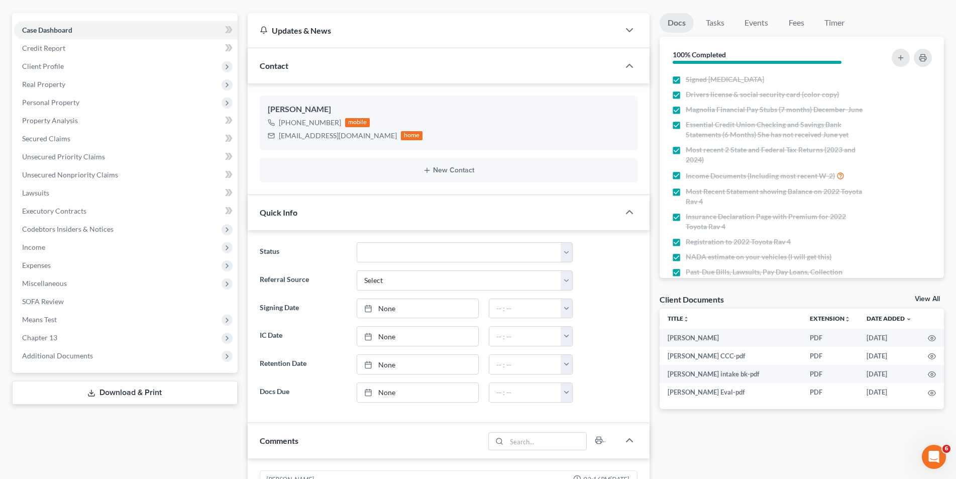
scroll to position [2247, 0]
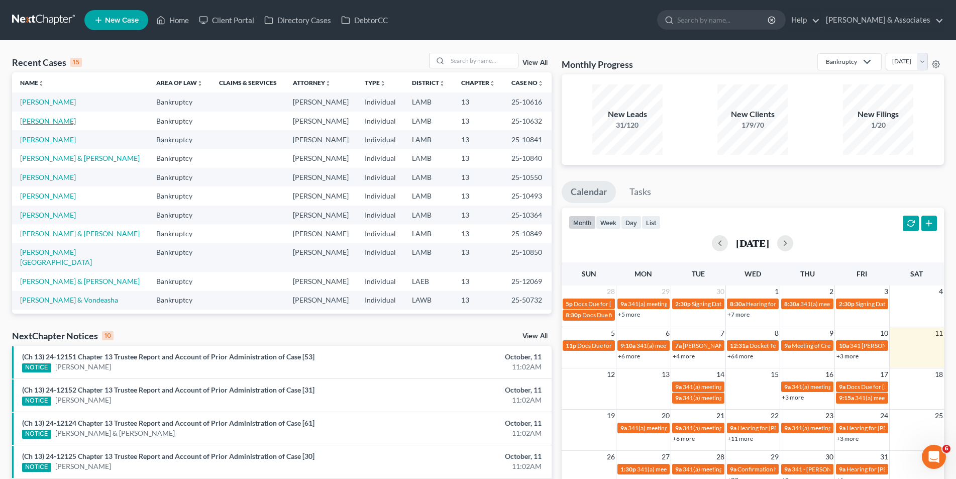
click at [40, 122] on link "Cannady, Lisa" at bounding box center [48, 120] width 56 height 9
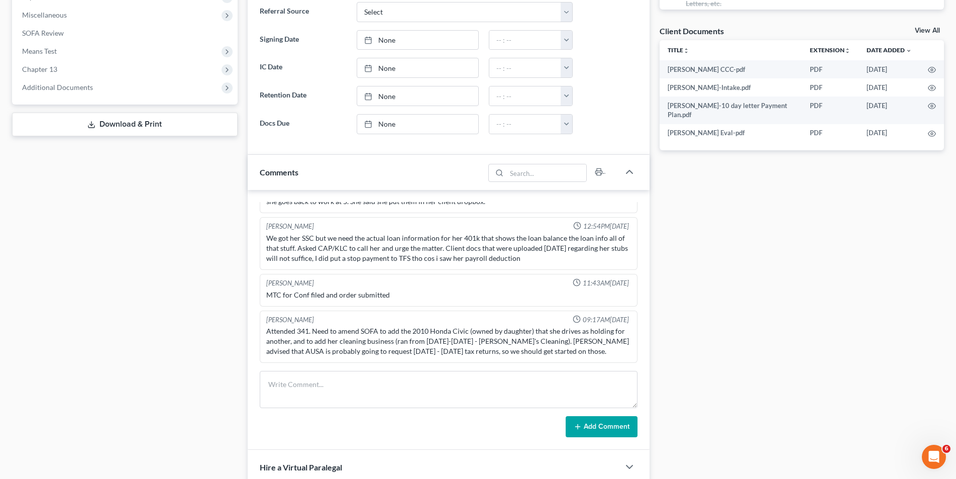
scroll to position [1180, 0]
click at [63, 74] on span "Chapter 13" at bounding box center [125, 69] width 223 height 18
click at [64, 100] on link "Chapter 13 Plan" at bounding box center [135, 105] width 203 height 18
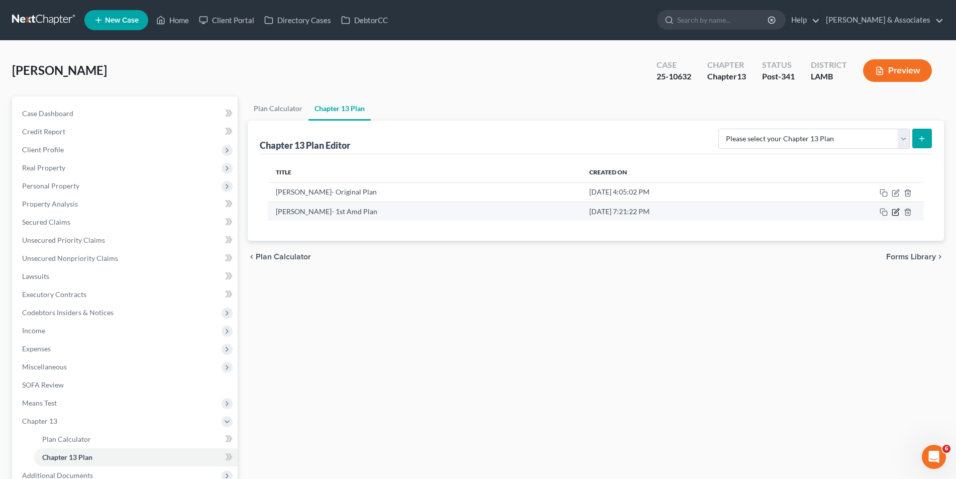
click at [892, 209] on icon "button" at bounding box center [895, 212] width 6 height 6
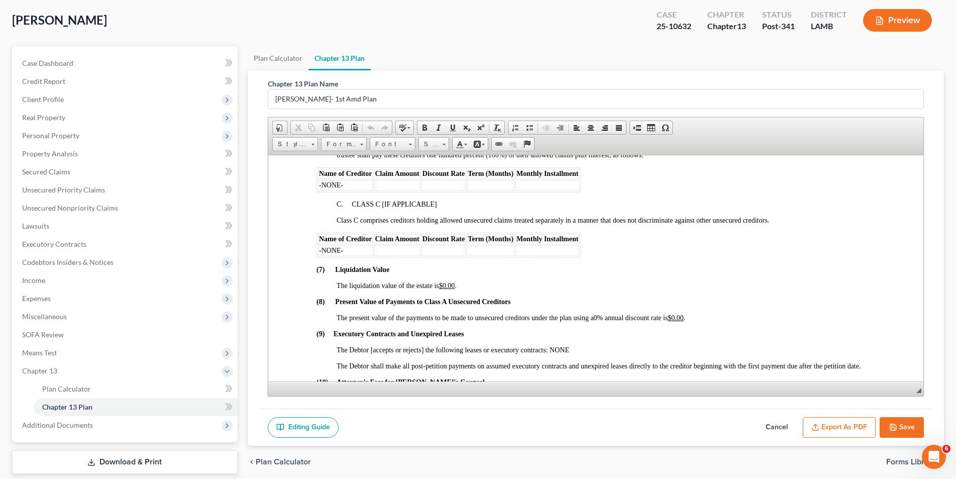
scroll to position [1707, 0]
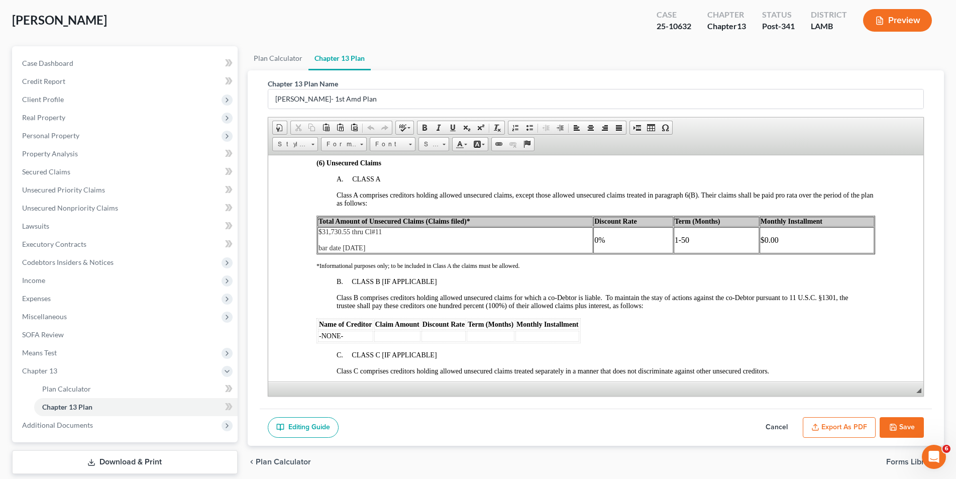
click at [373, 249] on p "bar date 10/01/25" at bounding box center [454, 248] width 273 height 8
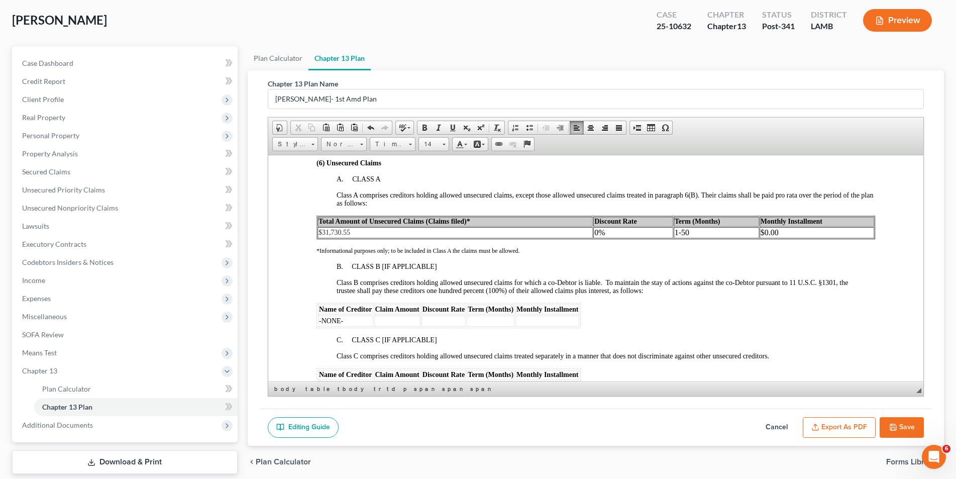
click at [902, 420] on button "Save" at bounding box center [901, 427] width 44 height 21
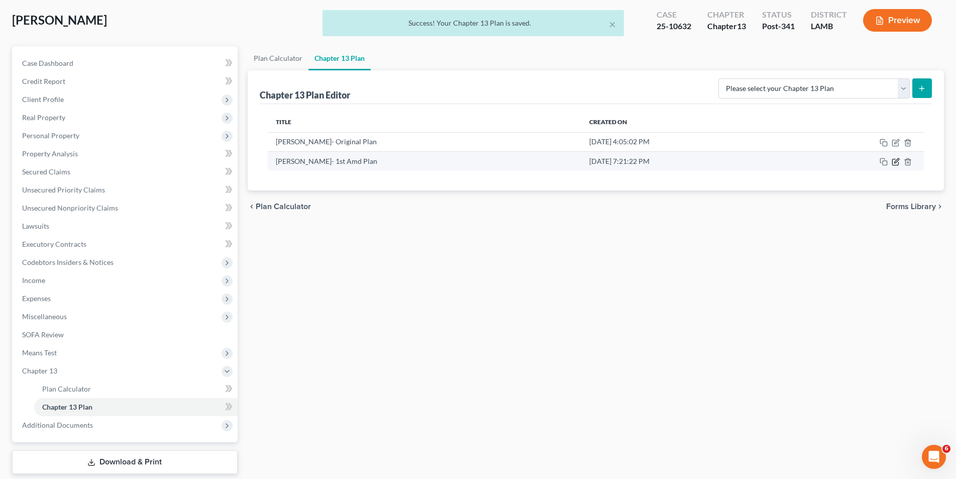
click at [894, 166] on icon "button" at bounding box center [895, 162] width 8 height 8
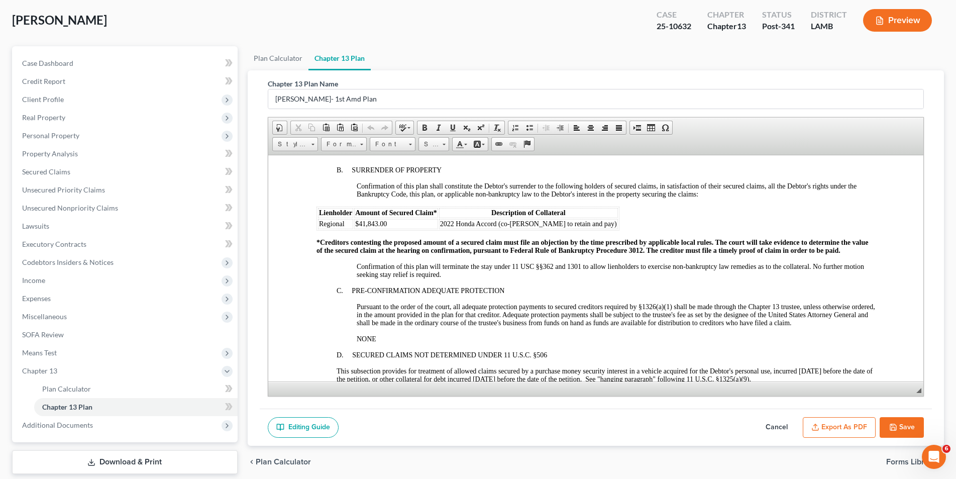
scroll to position [1054, 0]
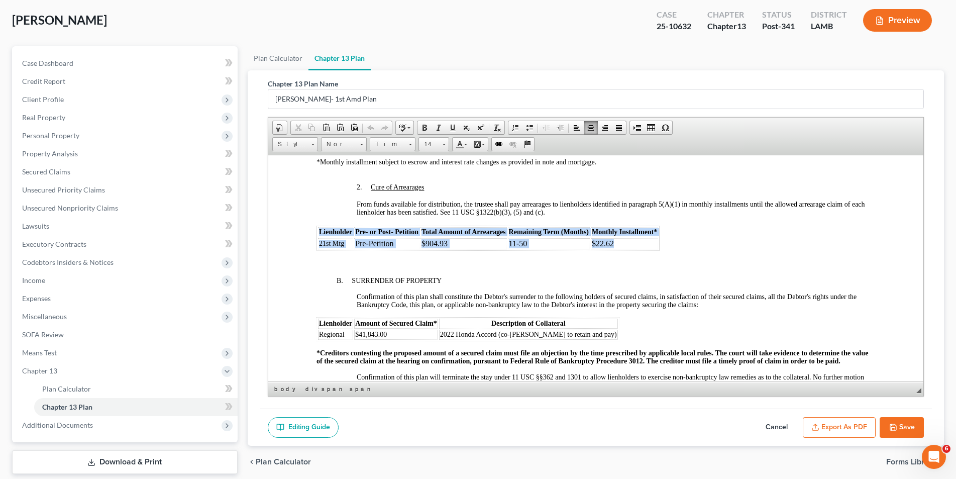
drag, startPoint x: 657, startPoint y: 245, endPoint x: 317, endPoint y: 234, distance: 340.1
click at [317, 234] on table "Lienholder Pre- or Post- Petition Total Amount of Arrearages Remaining Term (Mo…" at bounding box center [487, 237] width 343 height 25
click at [443, 142] on span at bounding box center [443, 143] width 3 height 10
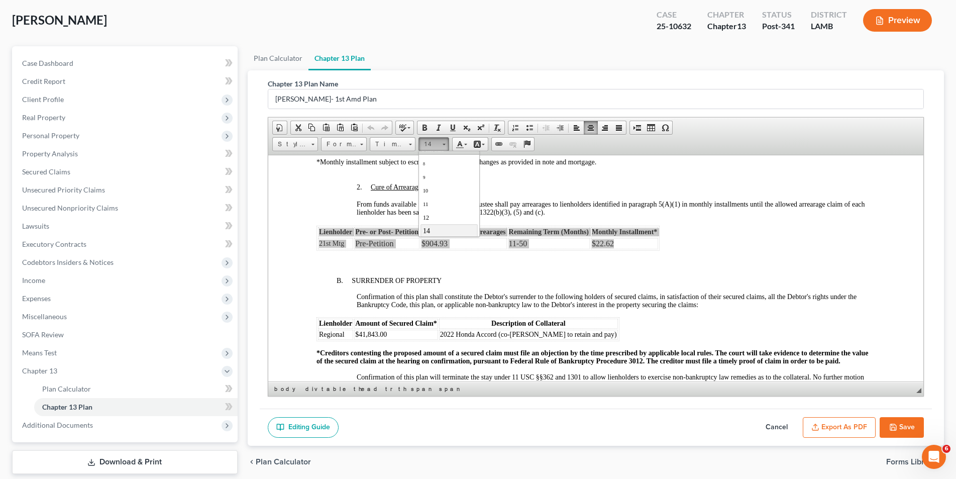
scroll to position [27, 0]
click at [446, 226] on link "16" at bounding box center [448, 223] width 57 height 13
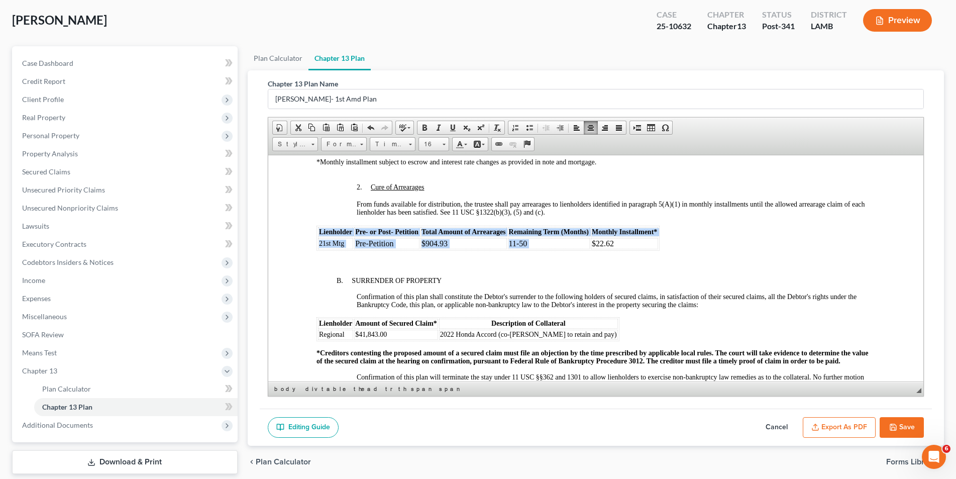
scroll to position [0, 0]
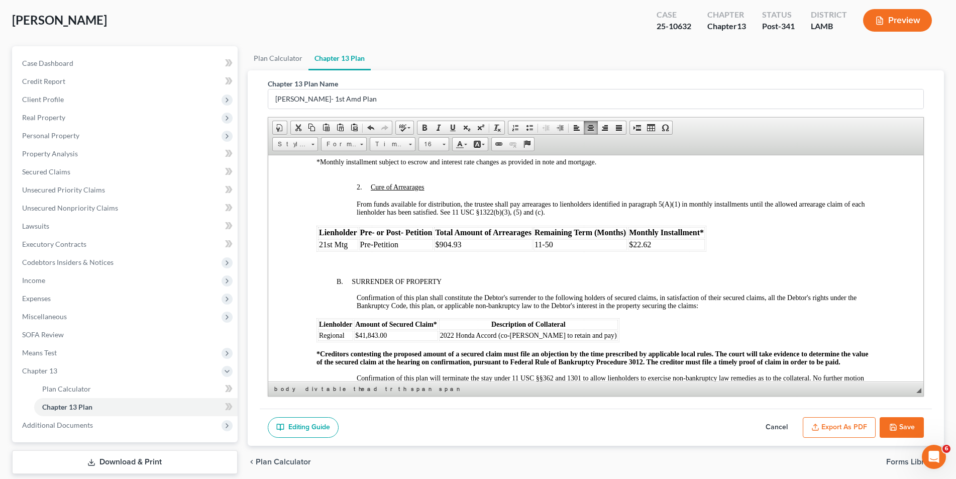
click at [503, 276] on body "UNITED STATES BANKRUPTCY COURT MIDDLE DISTRICT OF LOUISIANA IN RE: LISA CANNADY…" at bounding box center [595, 362] width 558 height 2428
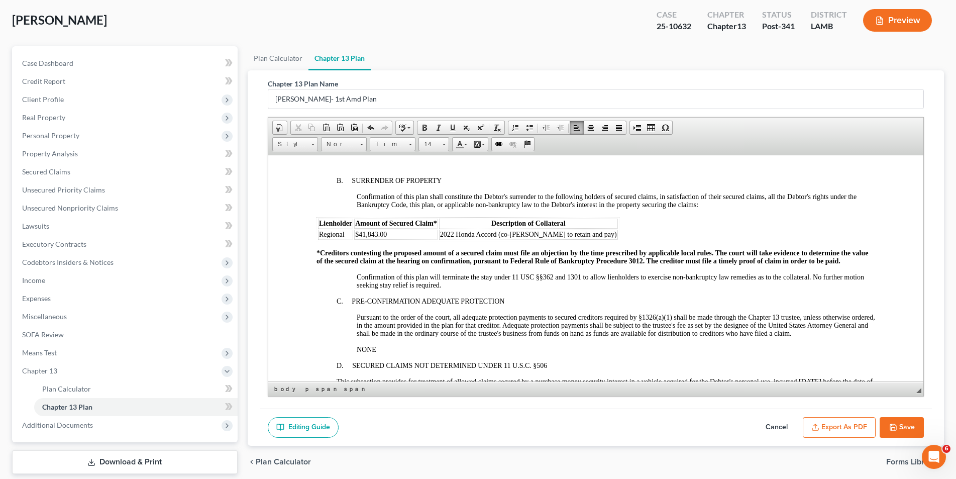
scroll to position [1155, 0]
drag, startPoint x: 577, startPoint y: 234, endPoint x: 317, endPoint y: 226, distance: 260.7
click at [317, 226] on table "Lienholder Amount of Secured Claim* Description of Collateral Regional $41,843.…" at bounding box center [467, 229] width 303 height 24
click at [442, 145] on span at bounding box center [443, 143] width 3 height 10
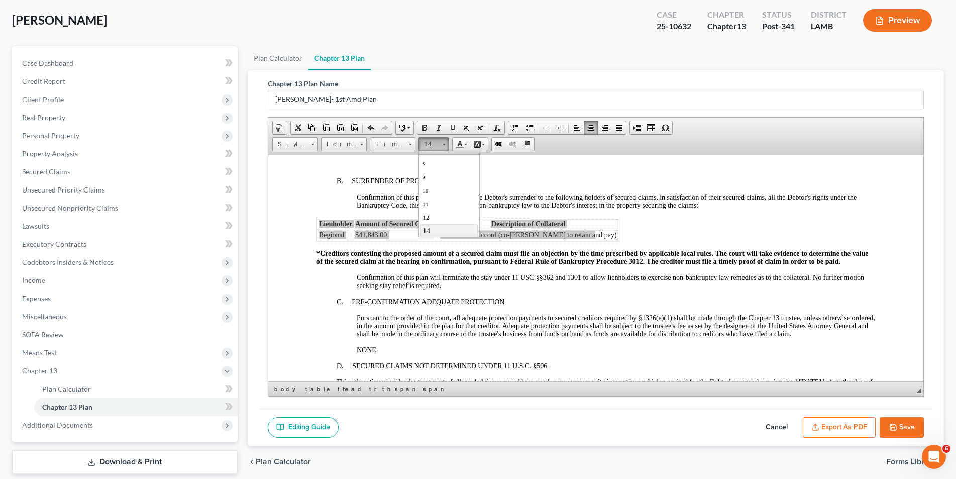
scroll to position [27, 0]
click at [449, 225] on link "16" at bounding box center [448, 223] width 57 height 13
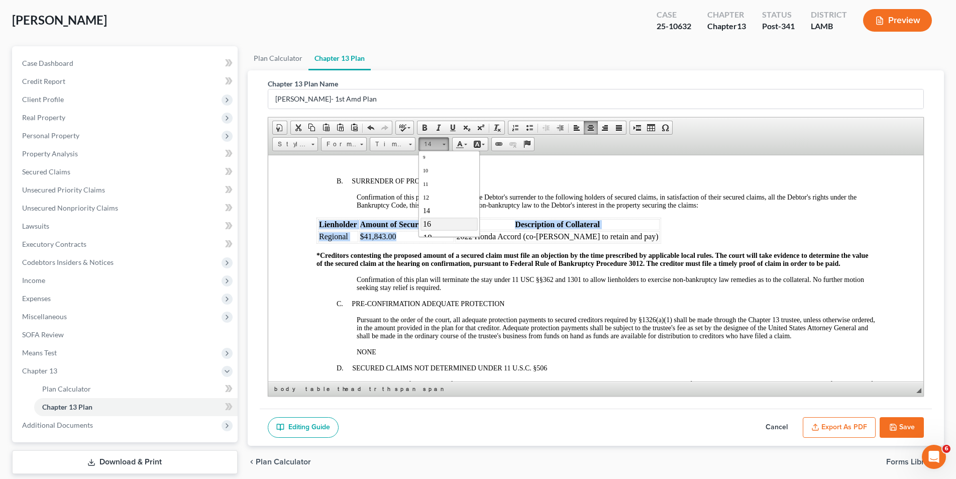
scroll to position [0, 0]
click at [616, 227] on table "Lienholder Amount of Secured Claim* Description of Collateral Regional $41,843.…" at bounding box center [488, 230] width 344 height 26
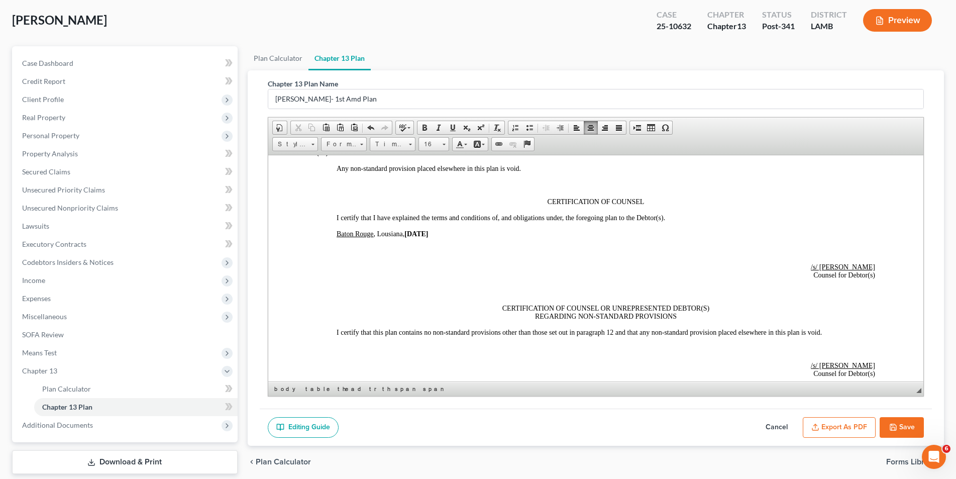
scroll to position [2260, 0]
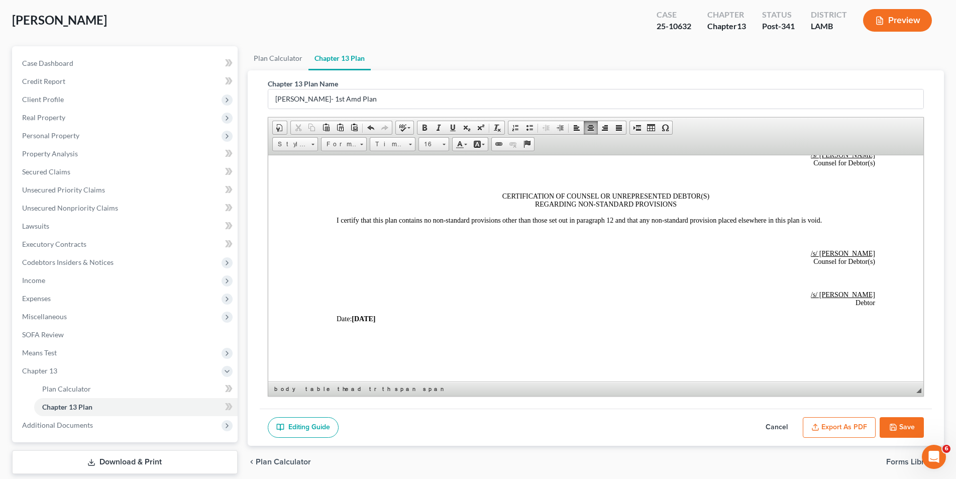
click at [907, 422] on button "Save" at bounding box center [901, 427] width 44 height 21
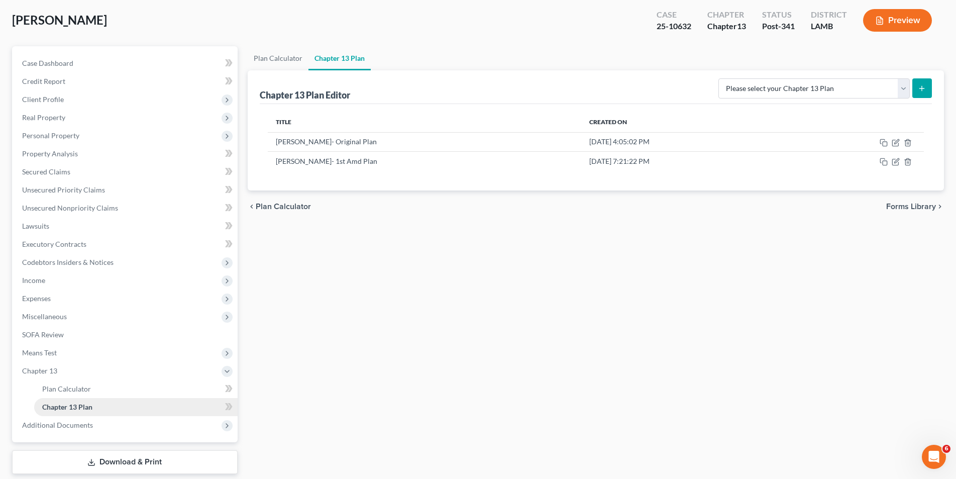
scroll to position [83, 0]
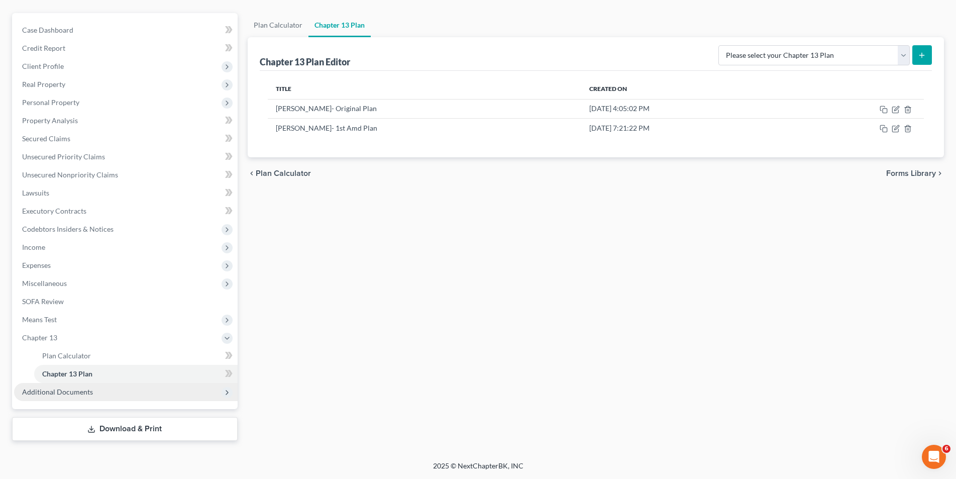
click at [97, 388] on span "Additional Documents" at bounding box center [125, 392] width 223 height 18
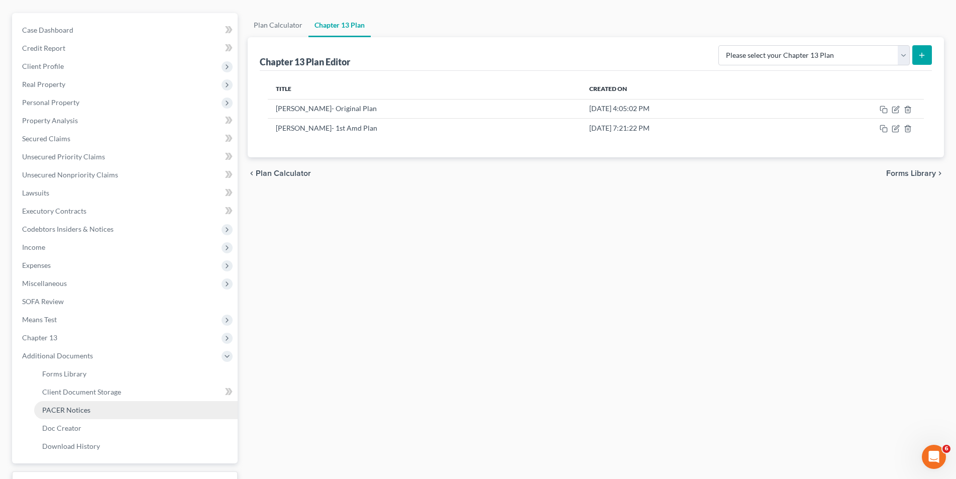
click at [88, 405] on span "PACER Notices" at bounding box center [66, 409] width 48 height 9
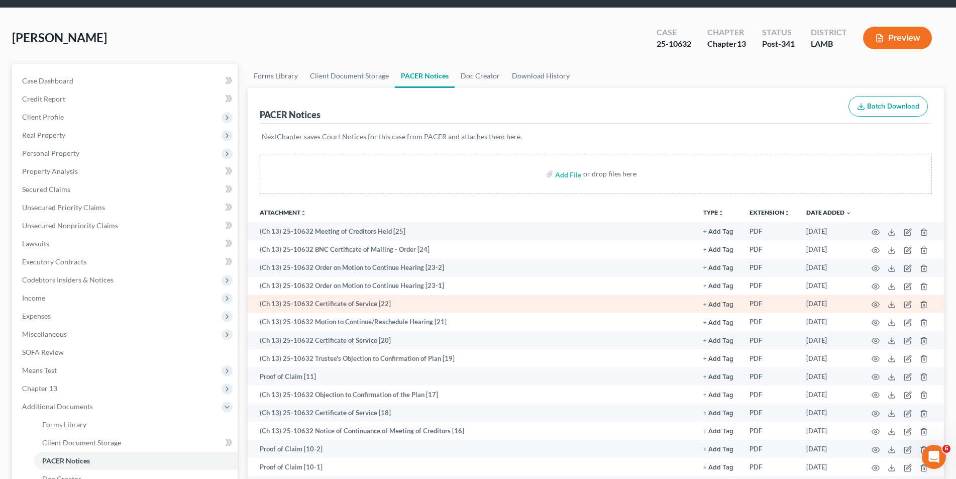
scroll to position [50, 0]
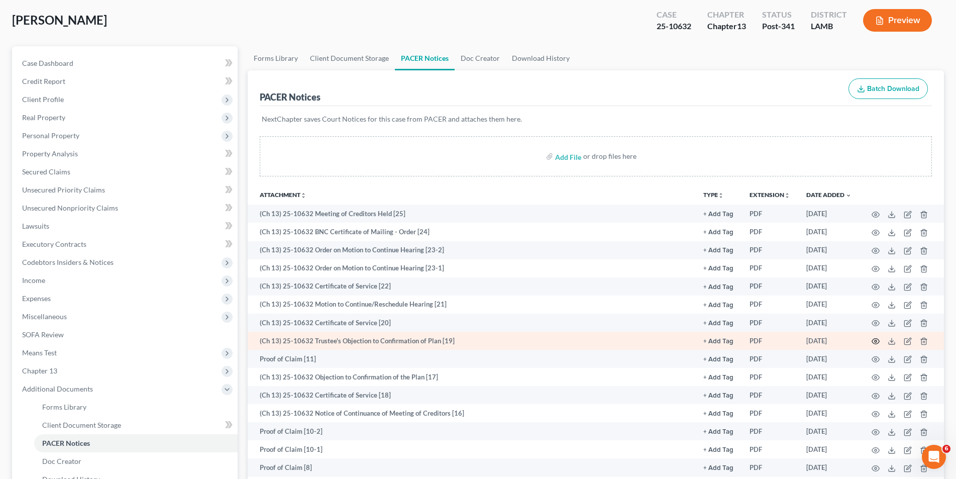
click at [872, 340] on icon "button" at bounding box center [876, 341] width 8 height 6
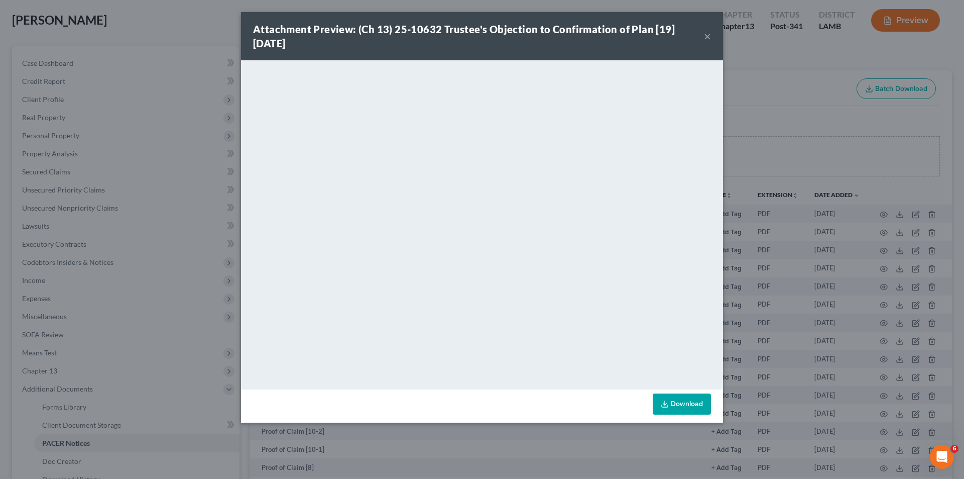
click at [710, 31] on button "×" at bounding box center [707, 36] width 7 height 12
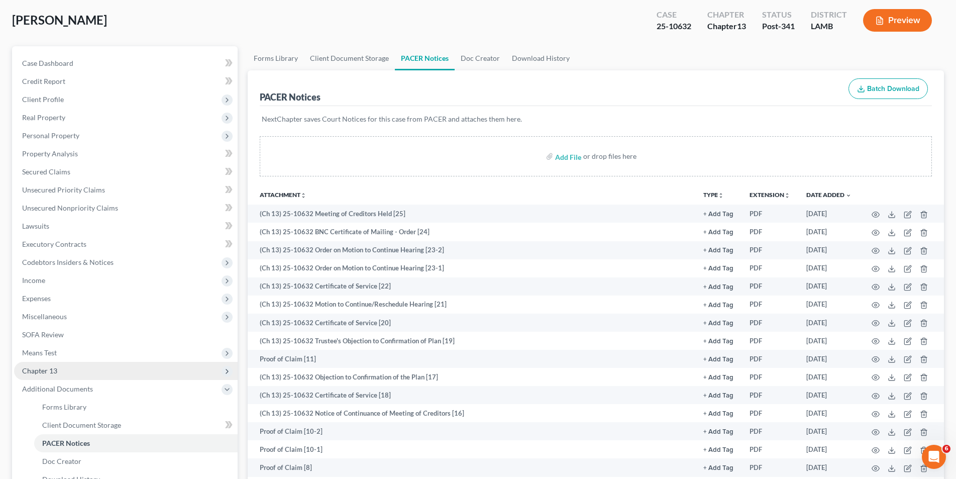
click at [63, 372] on span "Chapter 13" at bounding box center [125, 371] width 223 height 18
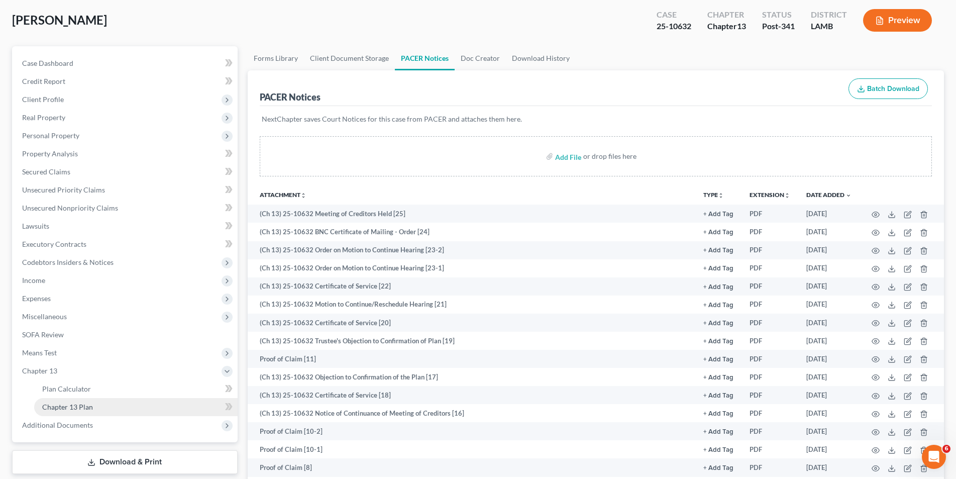
click at [80, 412] on link "Chapter 13 Plan" at bounding box center [135, 407] width 203 height 18
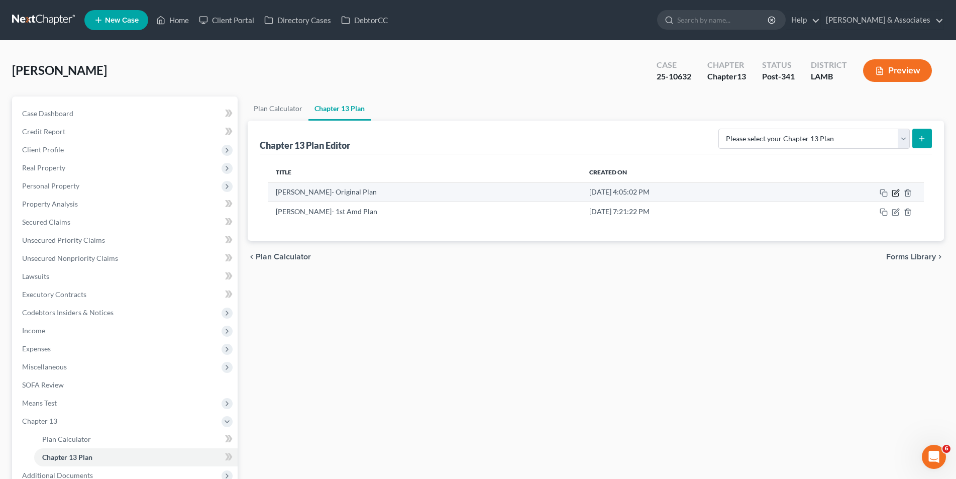
click at [895, 195] on icon "button" at bounding box center [895, 193] width 8 height 8
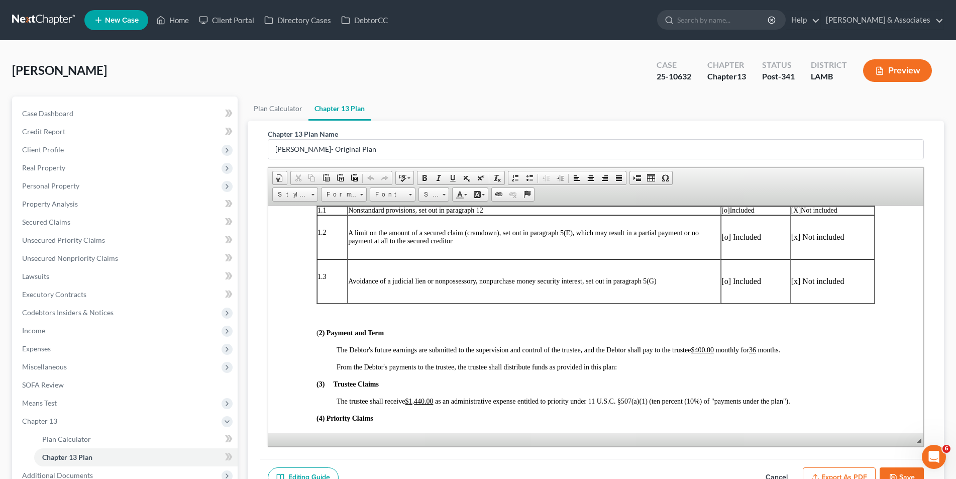
scroll to position [251, 0]
click at [301, 80] on div "Cannady, Lisa Upgraded Case 25-10632 Chapter Chapter 13 Status Post-341 Distric…" at bounding box center [477, 75] width 931 height 44
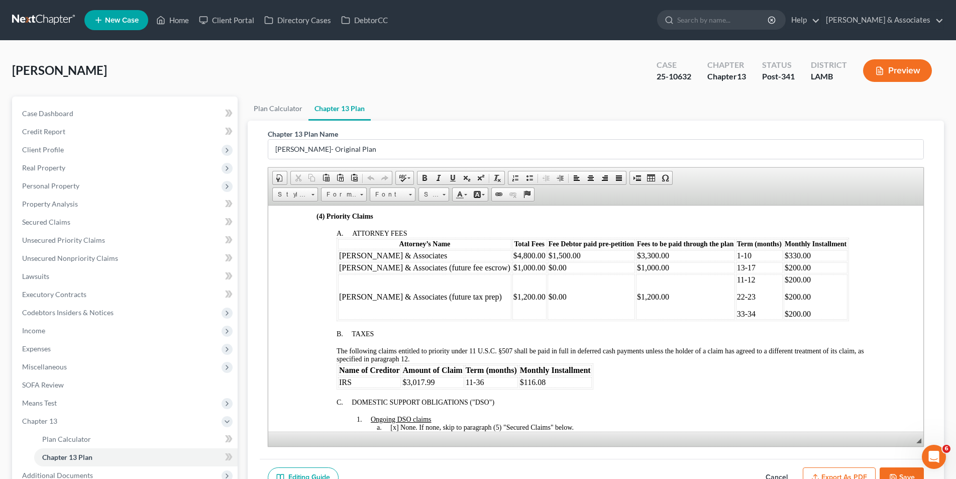
click at [909, 475] on button "Save" at bounding box center [901, 477] width 44 height 21
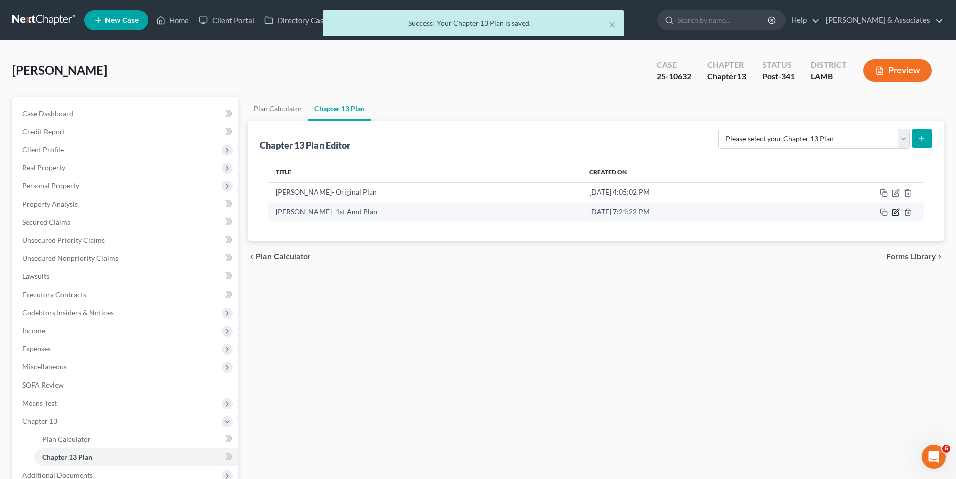
click at [896, 211] on icon "button" at bounding box center [896, 210] width 5 height 5
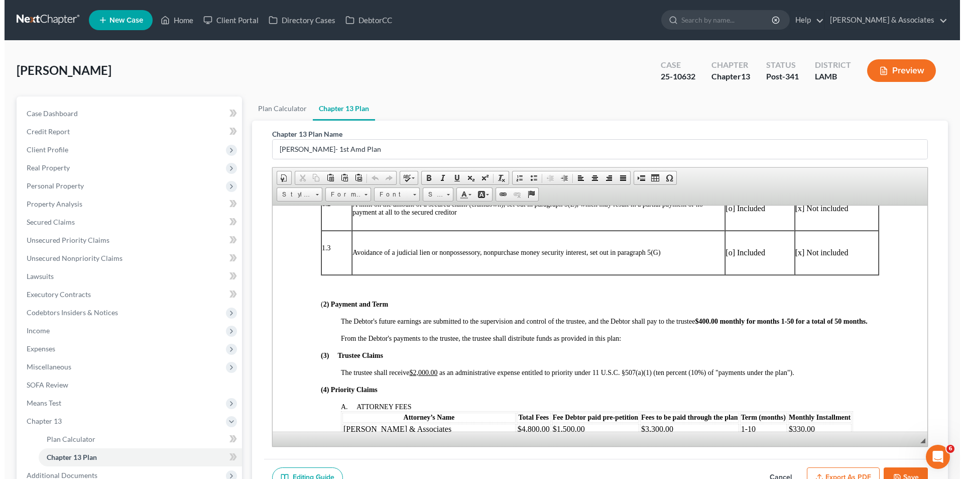
scroll to position [301, 0]
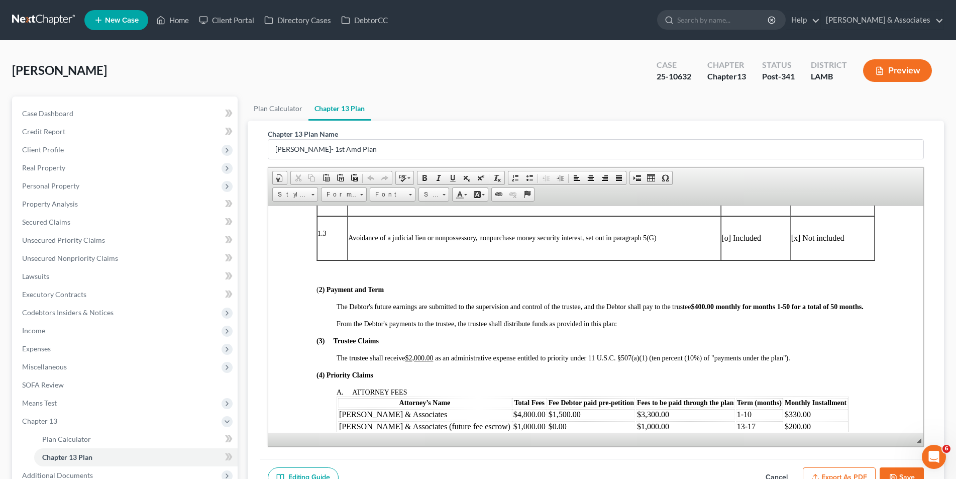
click at [899, 74] on button "Preview" at bounding box center [897, 70] width 69 height 23
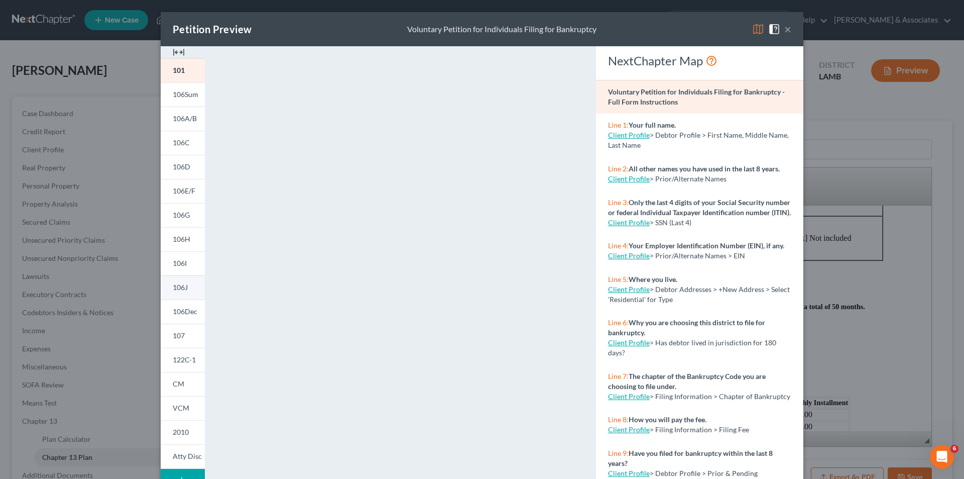
click at [178, 290] on span "106J" at bounding box center [180, 287] width 15 height 9
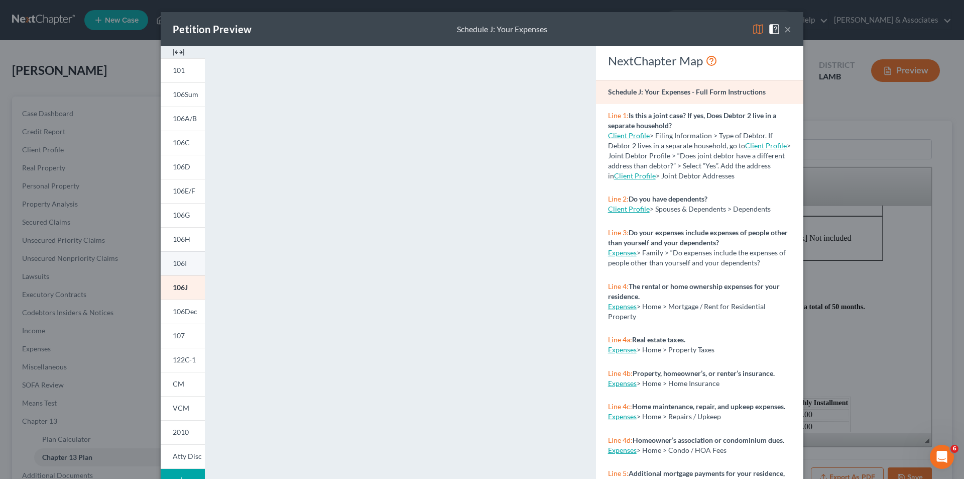
click at [174, 262] on span "106I" at bounding box center [180, 263] width 14 height 9
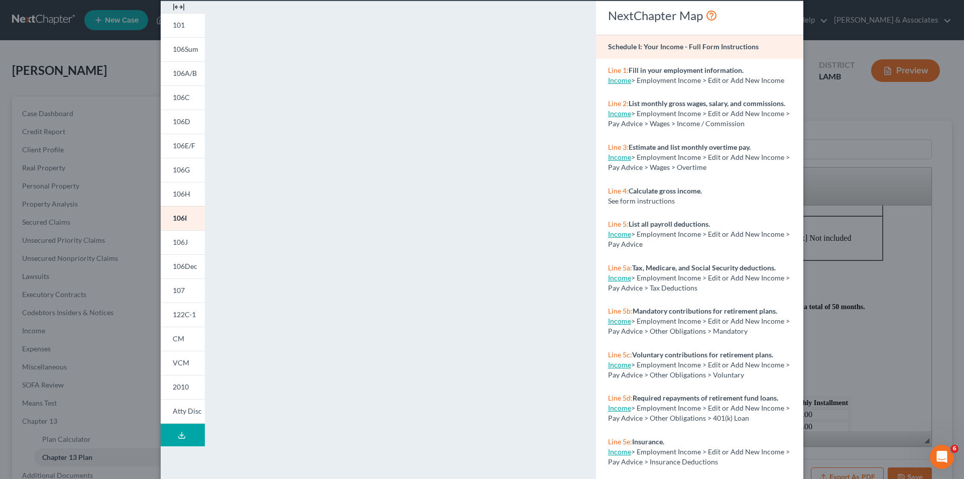
scroll to position [88, 0]
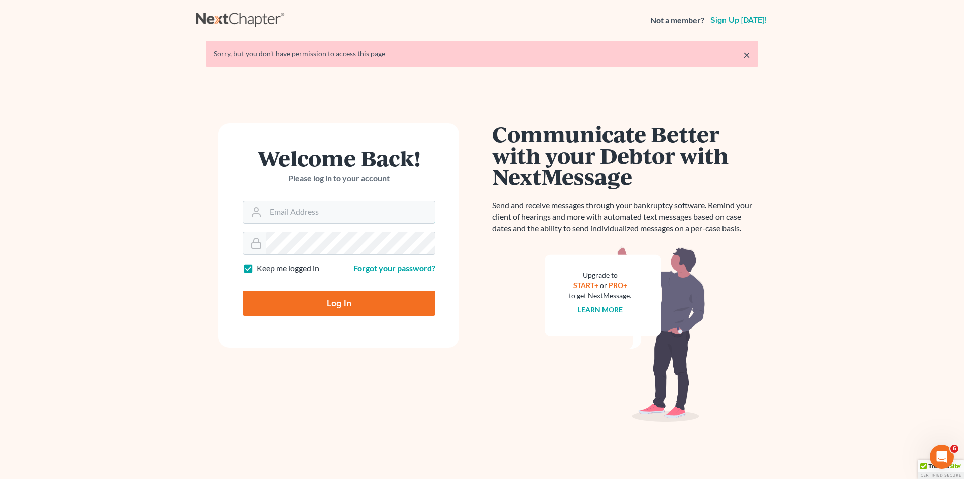
type input "[EMAIL_ADDRESS][DOMAIN_NAME]"
click at [363, 317] on form "Welcome Back! Please log in to your account Email Address [EMAIL_ADDRESS][DOMAI…" at bounding box center [338, 235] width 241 height 224
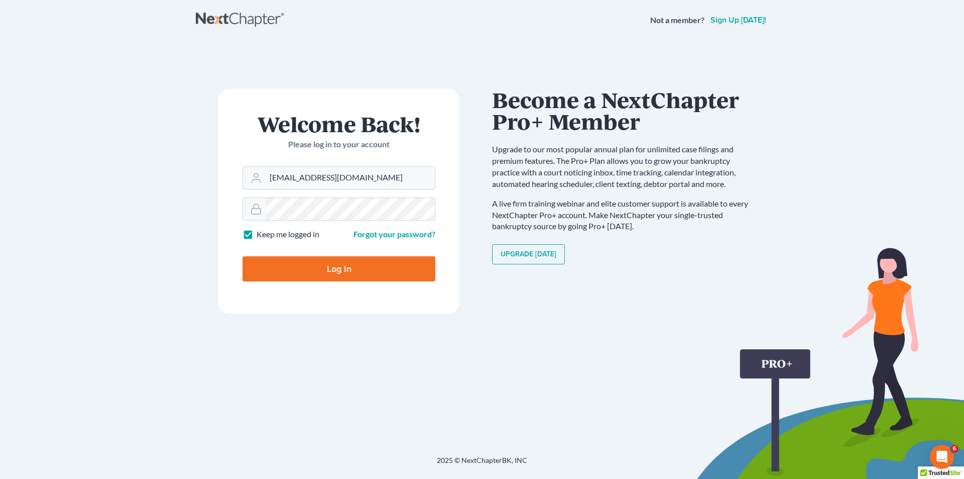
click at [277, 271] on input "Log In" at bounding box center [339, 268] width 193 height 25
type input "Thinking..."
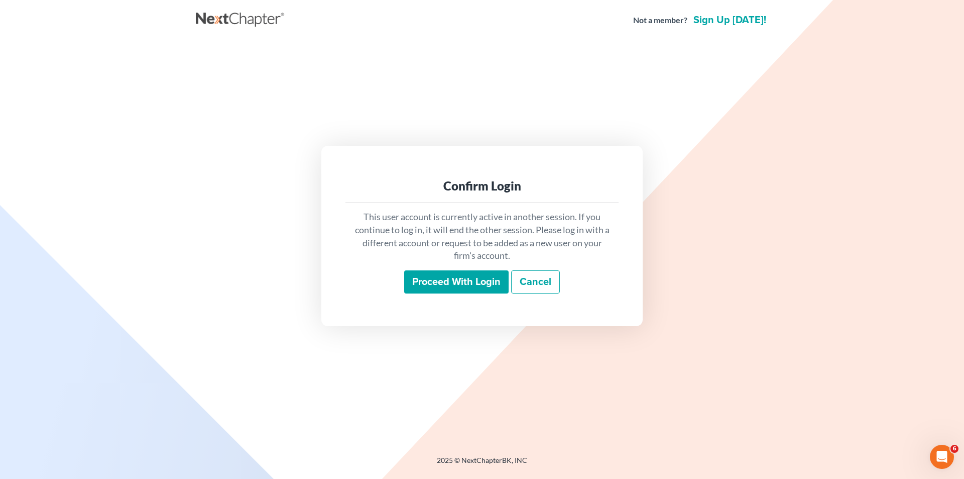
click at [416, 280] on input "Proceed with login" at bounding box center [456, 281] width 104 height 23
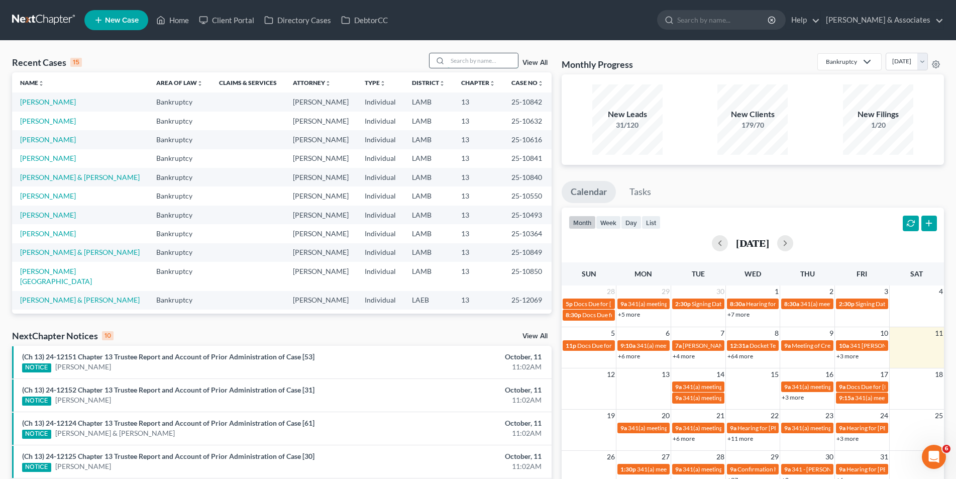
click at [465, 65] on input "search" at bounding box center [482, 60] width 70 height 15
type input "[PERSON_NAME]"
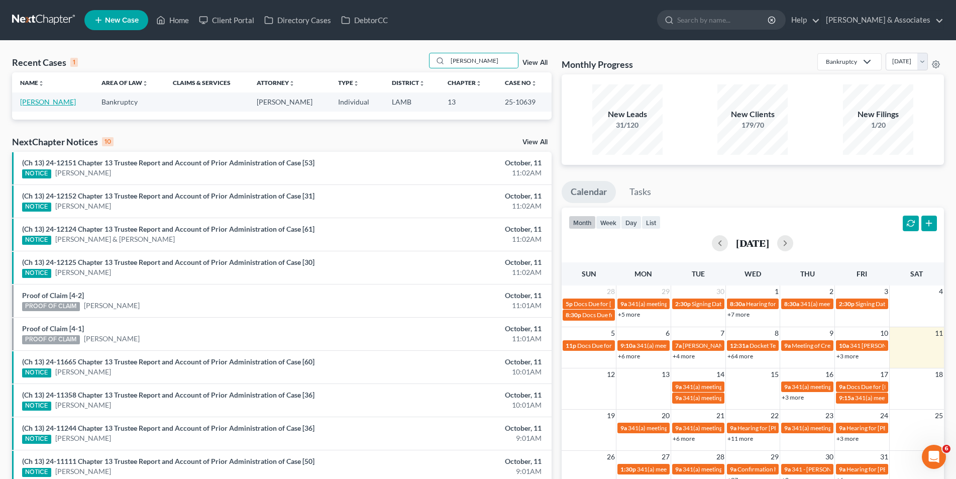
click at [40, 106] on link "[PERSON_NAME]" at bounding box center [48, 101] width 56 height 9
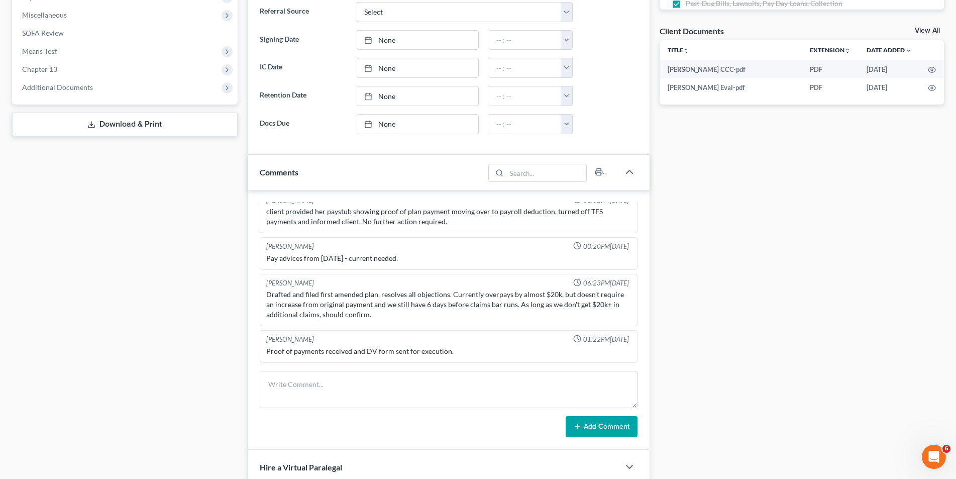
scroll to position [173, 0]
click at [86, 85] on span "Additional Documents" at bounding box center [57, 87] width 71 height 9
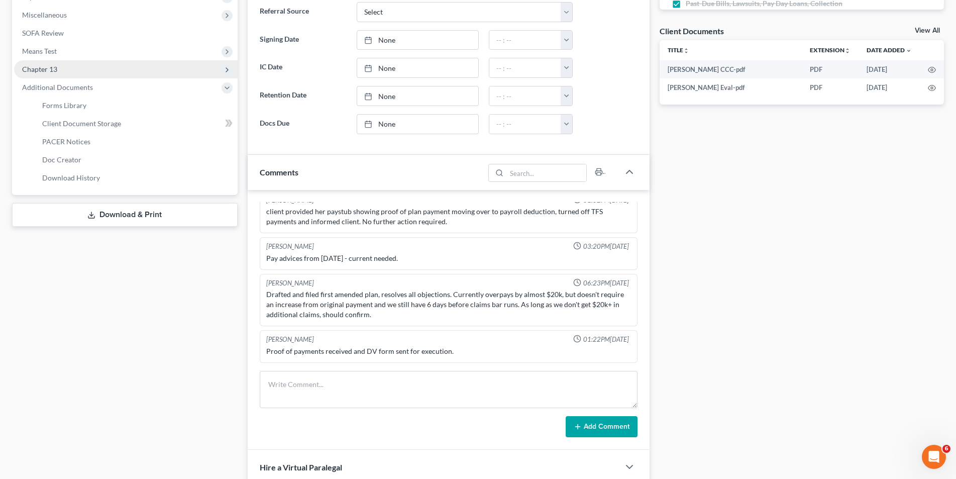
click at [69, 75] on span "Chapter 13" at bounding box center [125, 69] width 223 height 18
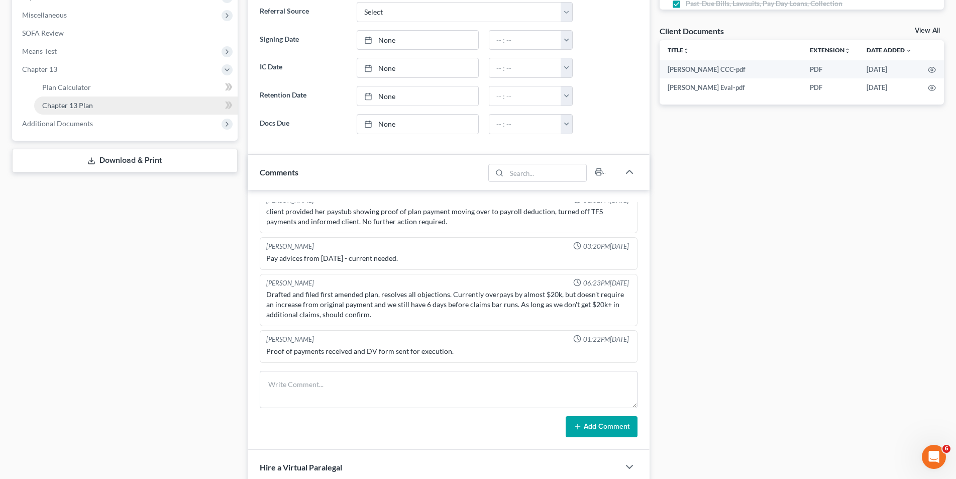
click at [64, 109] on span "Chapter 13 Plan" at bounding box center [67, 105] width 51 height 9
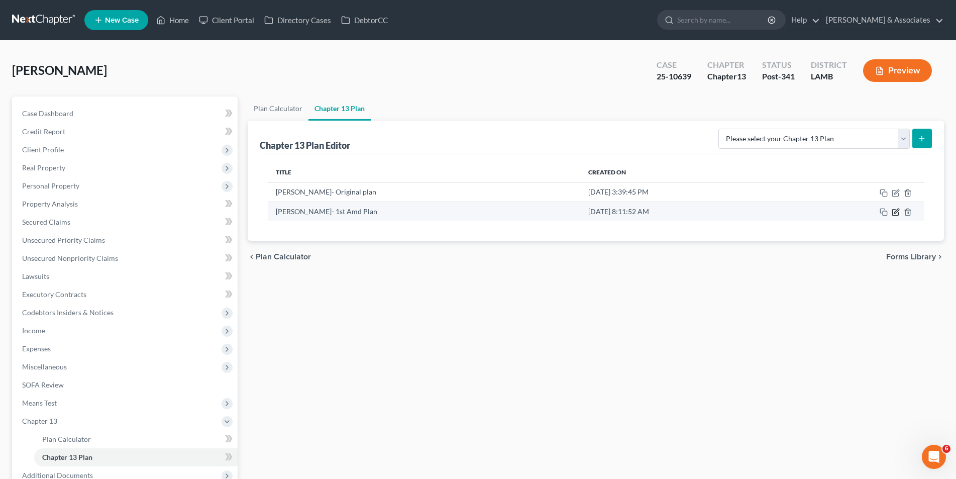
click at [895, 215] on icon "button" at bounding box center [895, 212] width 8 height 8
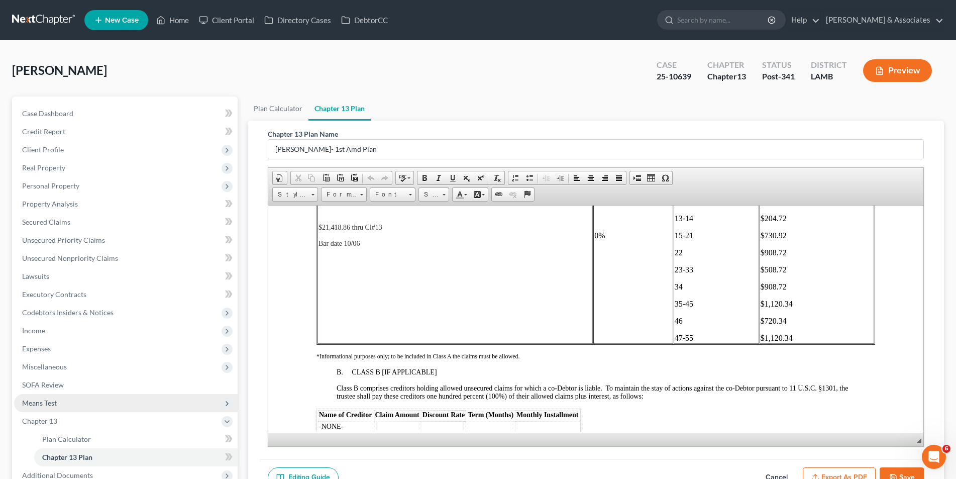
scroll to position [86, 0]
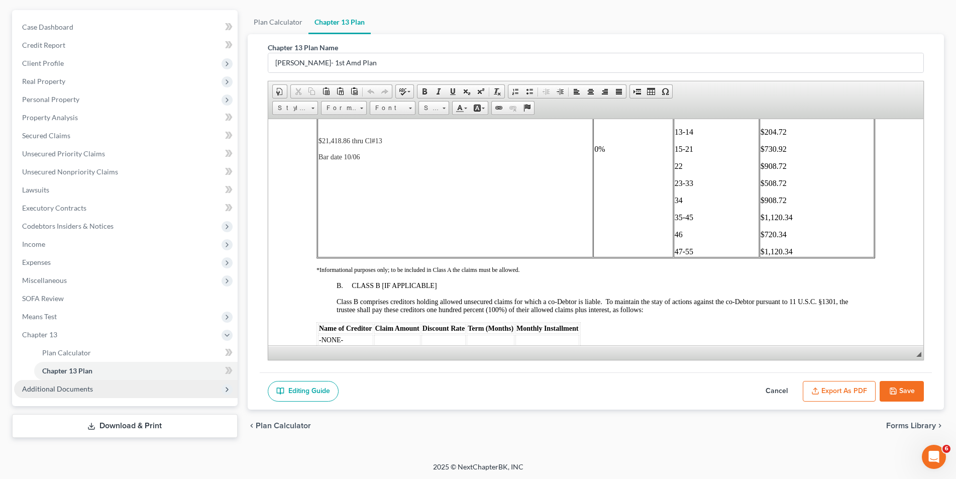
click at [85, 395] on span "Additional Documents" at bounding box center [125, 389] width 223 height 18
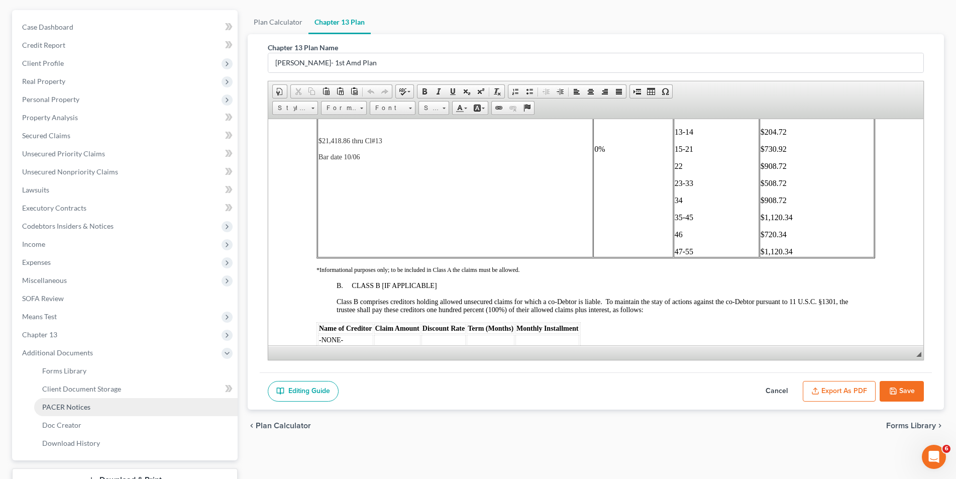
click at [78, 405] on span "PACER Notices" at bounding box center [66, 406] width 48 height 9
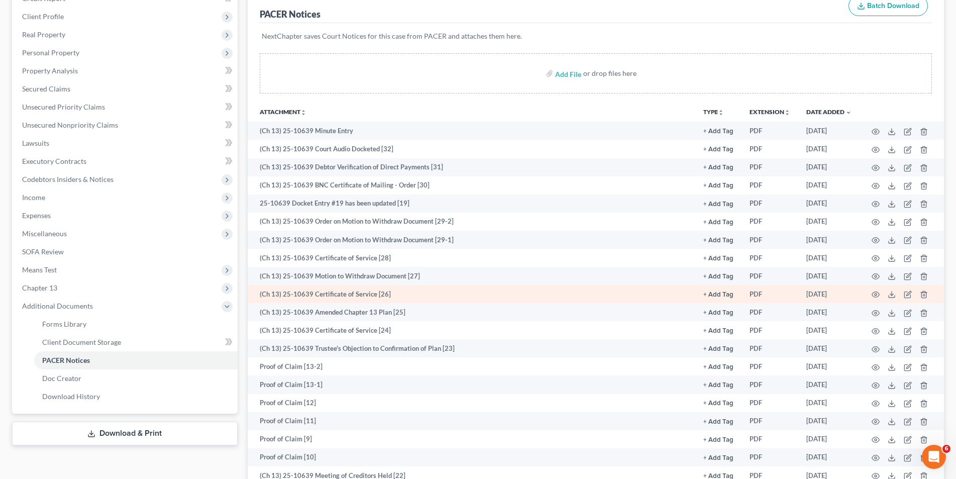
scroll to position [151, 0]
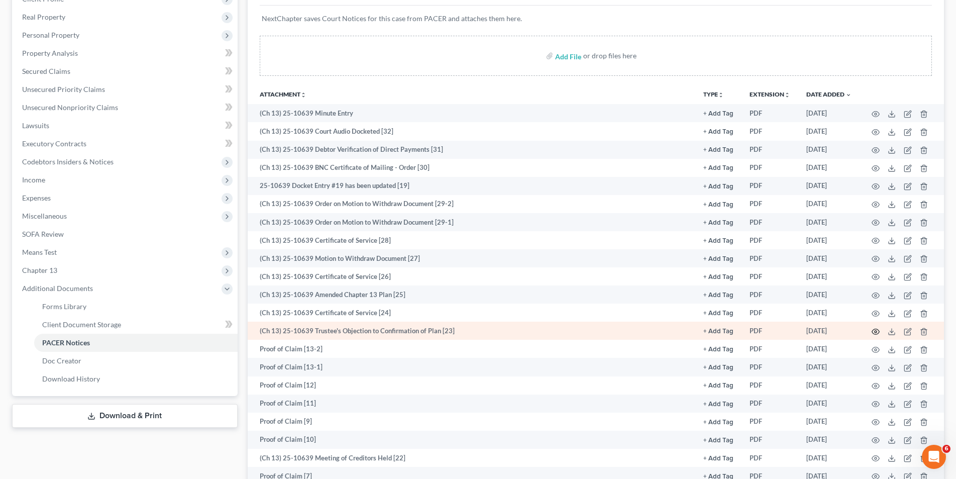
click at [878, 328] on icon "button" at bounding box center [875, 331] width 8 height 8
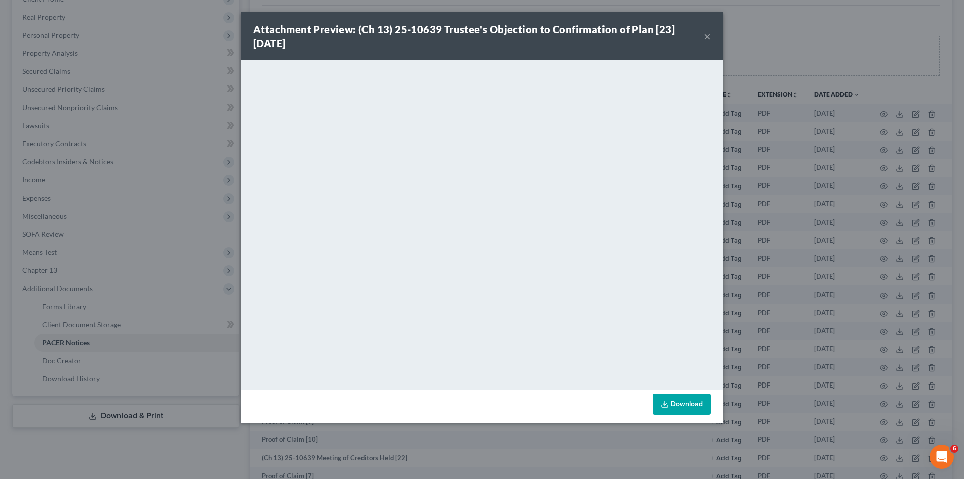
click at [710, 33] on button "×" at bounding box center [707, 36] width 7 height 12
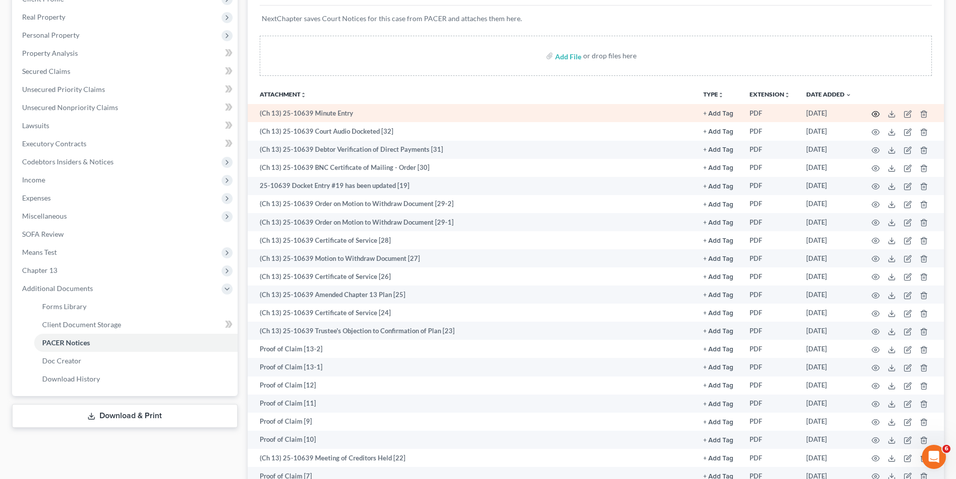
click at [877, 116] on icon "button" at bounding box center [876, 114] width 8 height 6
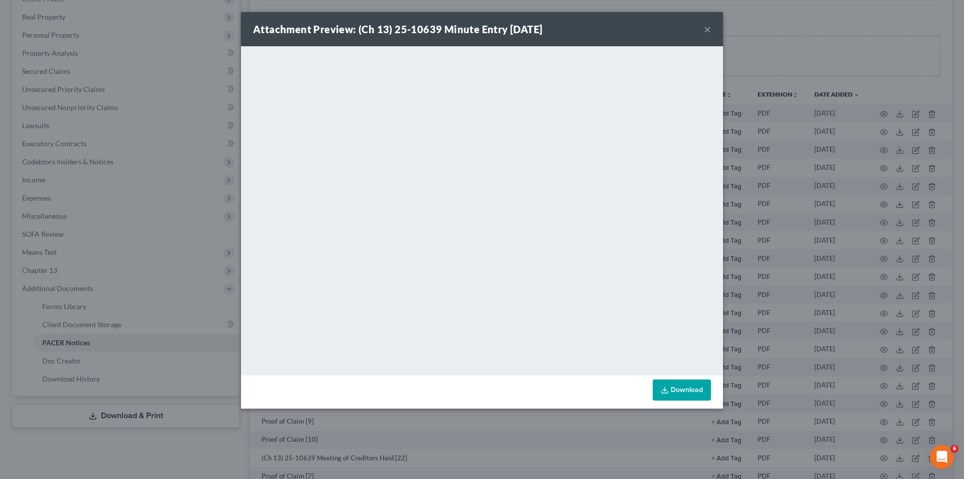
click at [705, 26] on button "×" at bounding box center [707, 29] width 7 height 12
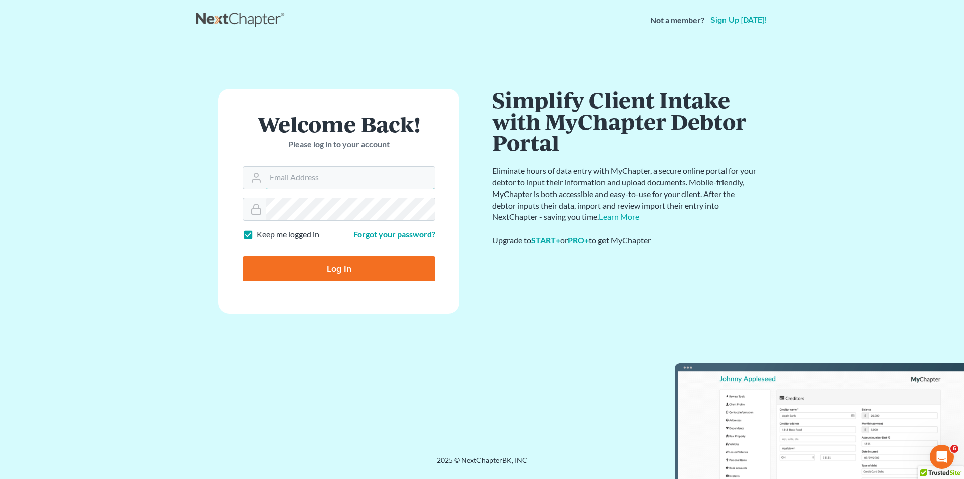
type input "[EMAIL_ADDRESS][DOMAIN_NAME]"
click at [321, 260] on input "Log In" at bounding box center [339, 268] width 193 height 25
type input "Thinking..."
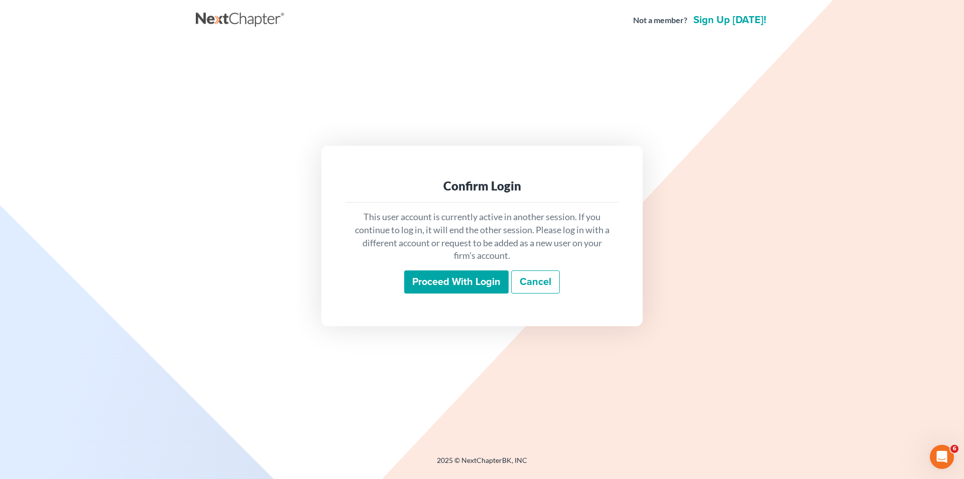
click at [427, 277] on input "Proceed with login" at bounding box center [456, 281] width 104 height 23
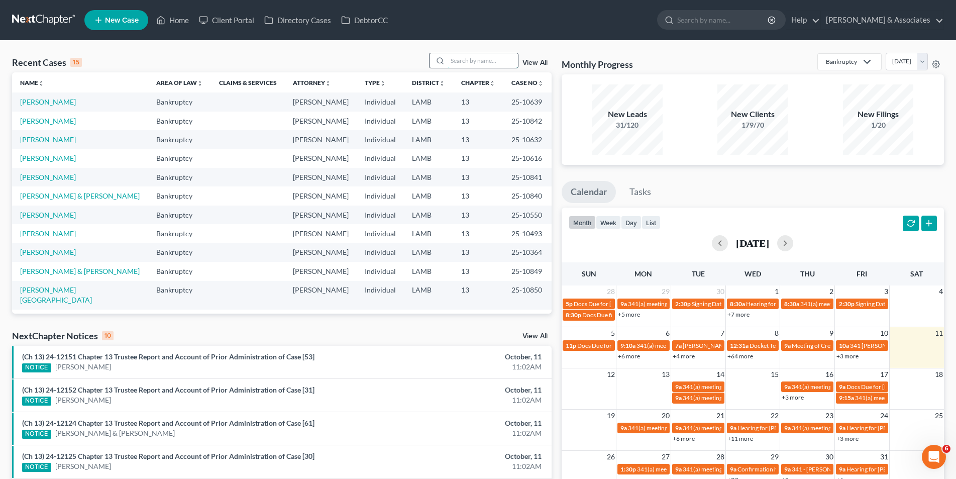
click at [477, 59] on input "search" at bounding box center [482, 60] width 70 height 15
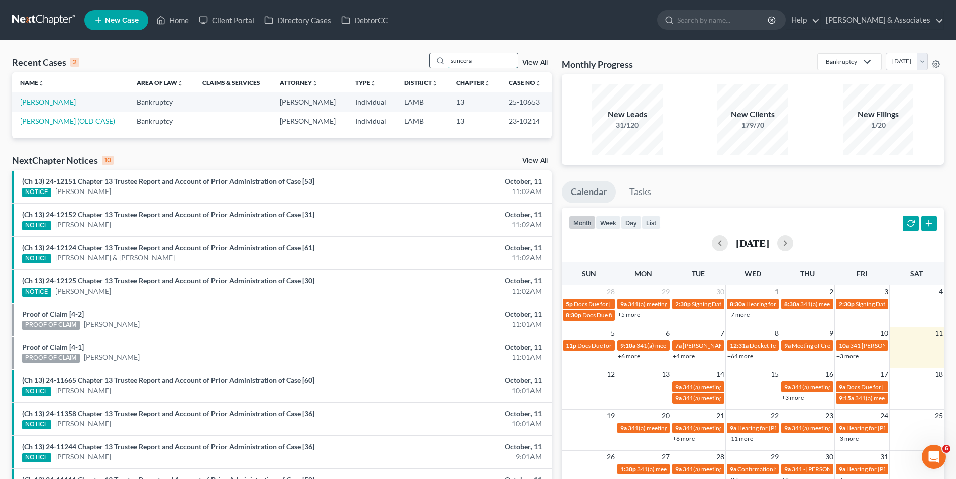
type input "suncera"
click at [53, 102] on link "[PERSON_NAME]" at bounding box center [48, 101] width 56 height 9
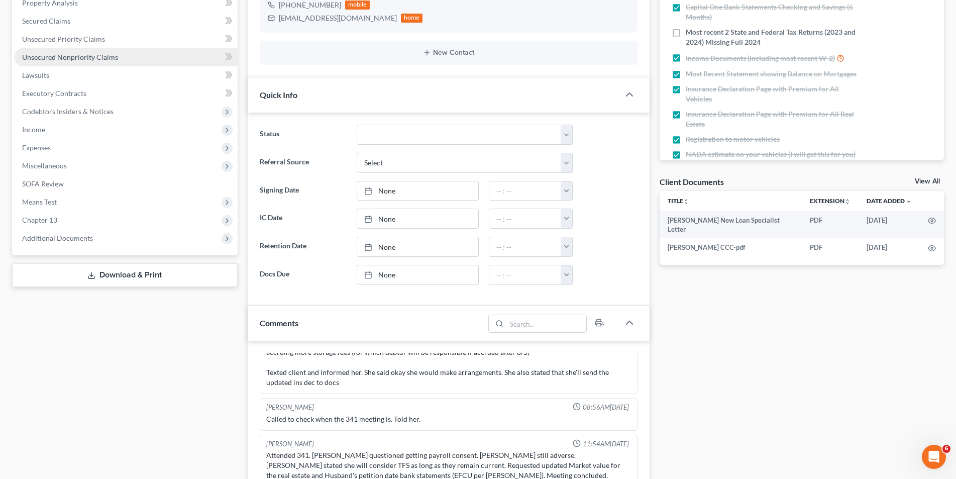
scroll to position [2214, 0]
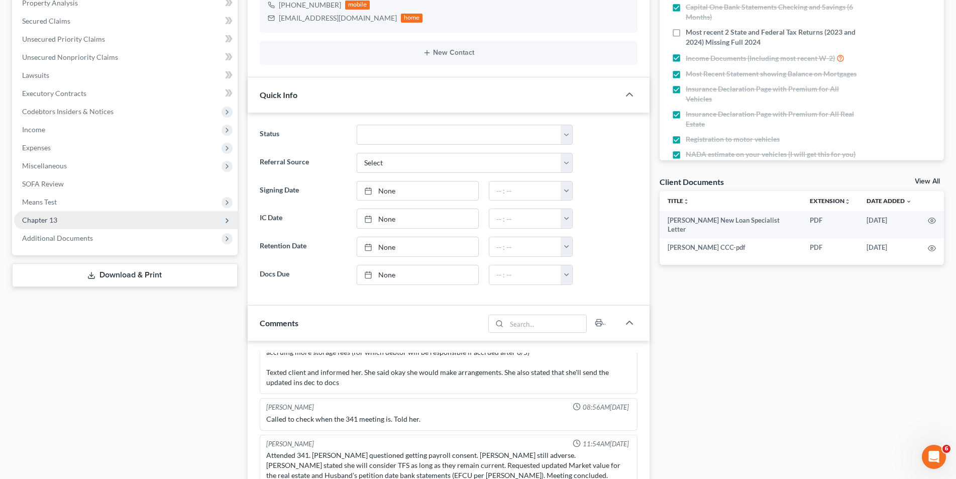
click at [117, 217] on span "Chapter 13" at bounding box center [125, 220] width 223 height 18
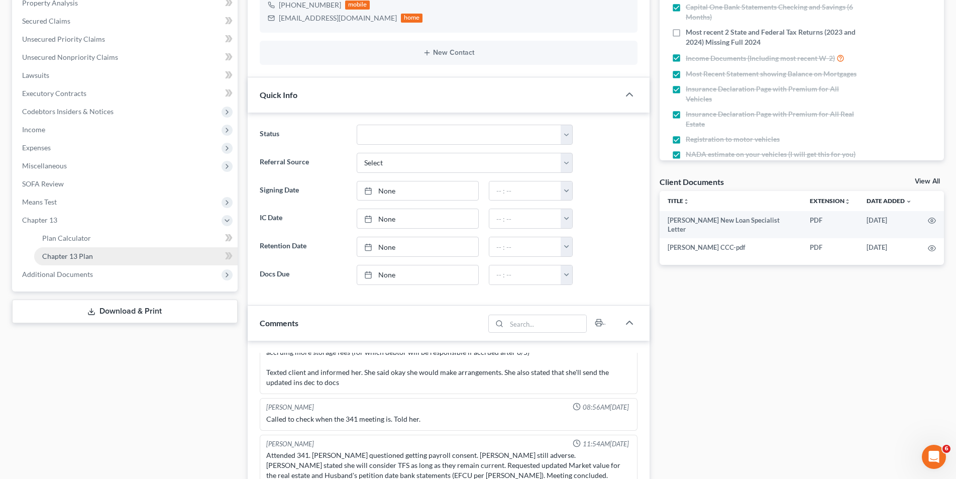
click at [110, 254] on link "Chapter 13 Plan" at bounding box center [135, 256] width 203 height 18
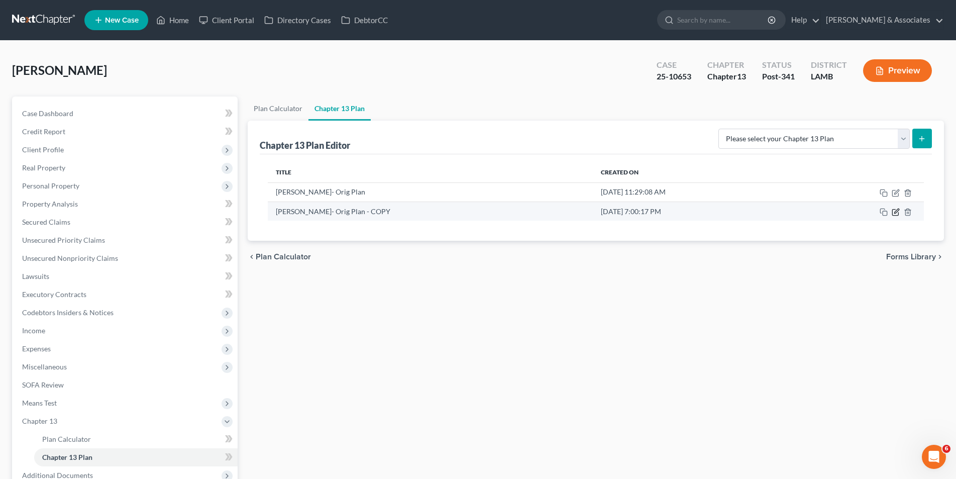
click at [894, 212] on icon "button" at bounding box center [896, 210] width 5 height 5
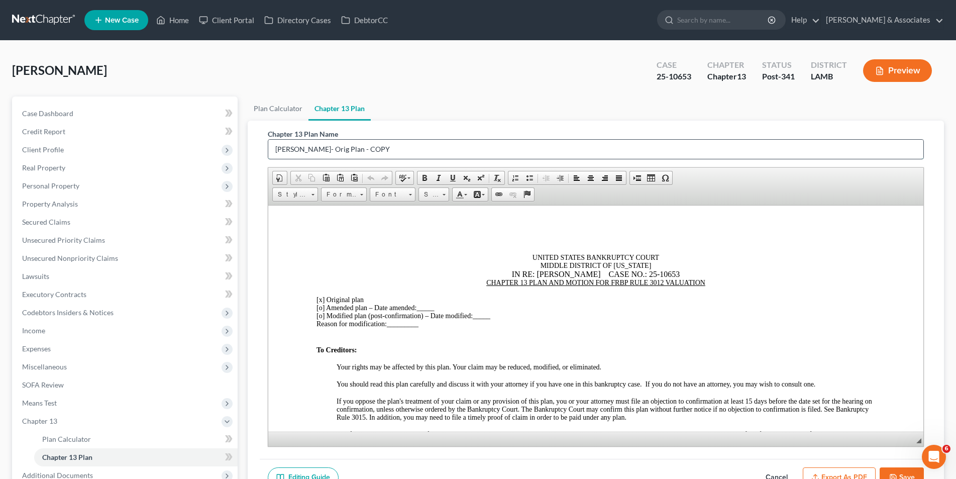
click at [401, 150] on input "[PERSON_NAME]- Orig Plan - COPY" at bounding box center [595, 149] width 655 height 19
type input "[PERSON_NAME]- 1st Amd Plan"
click at [486, 280] on u "CHAPTER 13 PLAN AND MOTION FOR FRBP RULE 3012 VALUATION" at bounding box center [595, 282] width 219 height 8
drag, startPoint x: 573, startPoint y: 281, endPoint x: 581, endPoint y: 280, distance: 7.7
click at [575, 281] on u "FIRST AMENDED CHAPTER 13 PLAN AND MOTION FOR FRBP RULE 3012 VALUATION" at bounding box center [595, 282] width 276 height 8
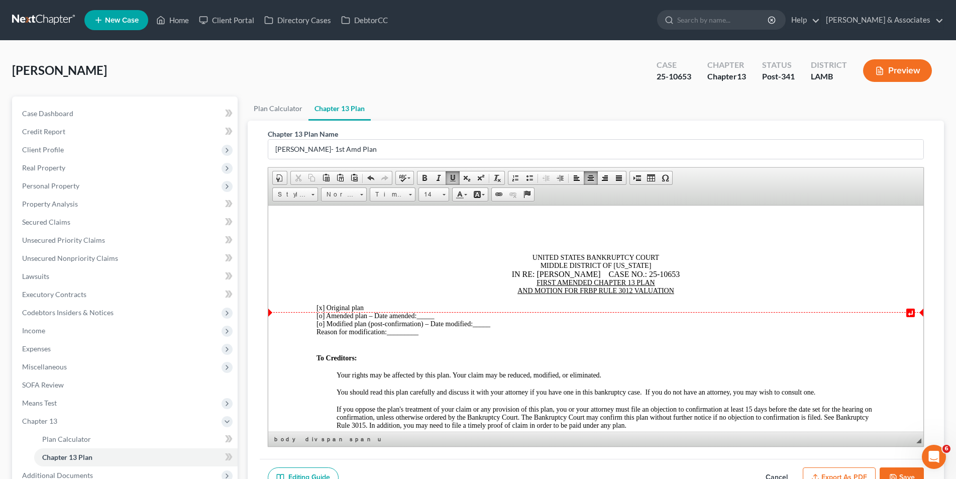
click at [321, 309] on span "[x]" at bounding box center [320, 307] width 8 height 8
click at [321, 314] on span "[o]" at bounding box center [320, 315] width 8 height 8
click at [328, 315] on span "[x ] Amended plan – Date amended:" at bounding box center [366, 315] width 100 height 8
click at [445, 317] on span "_____" at bounding box center [436, 315] width 18 height 8
